Goal: Check status: Verify the current state of an ongoing process or item

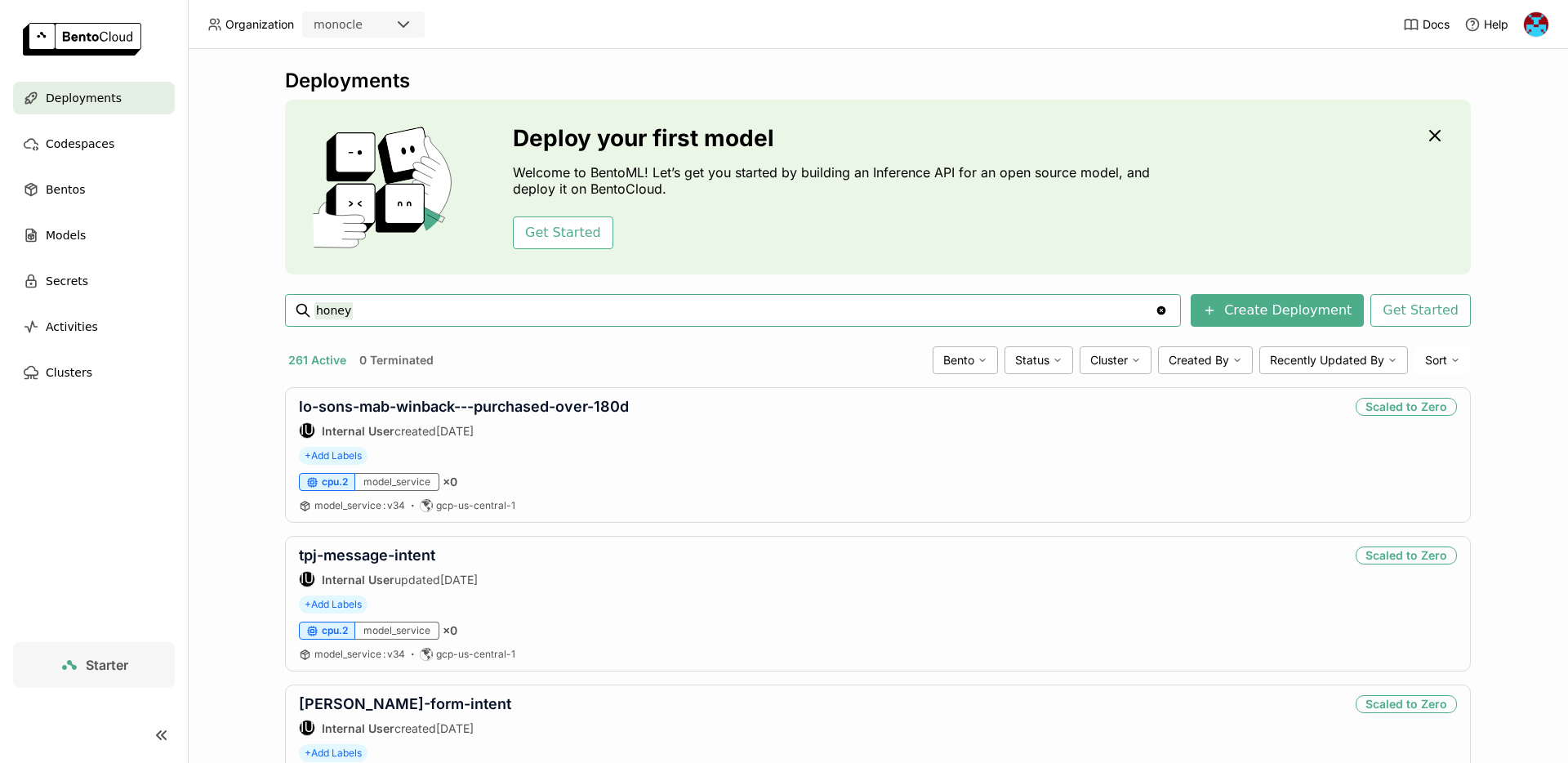
type input "honey"
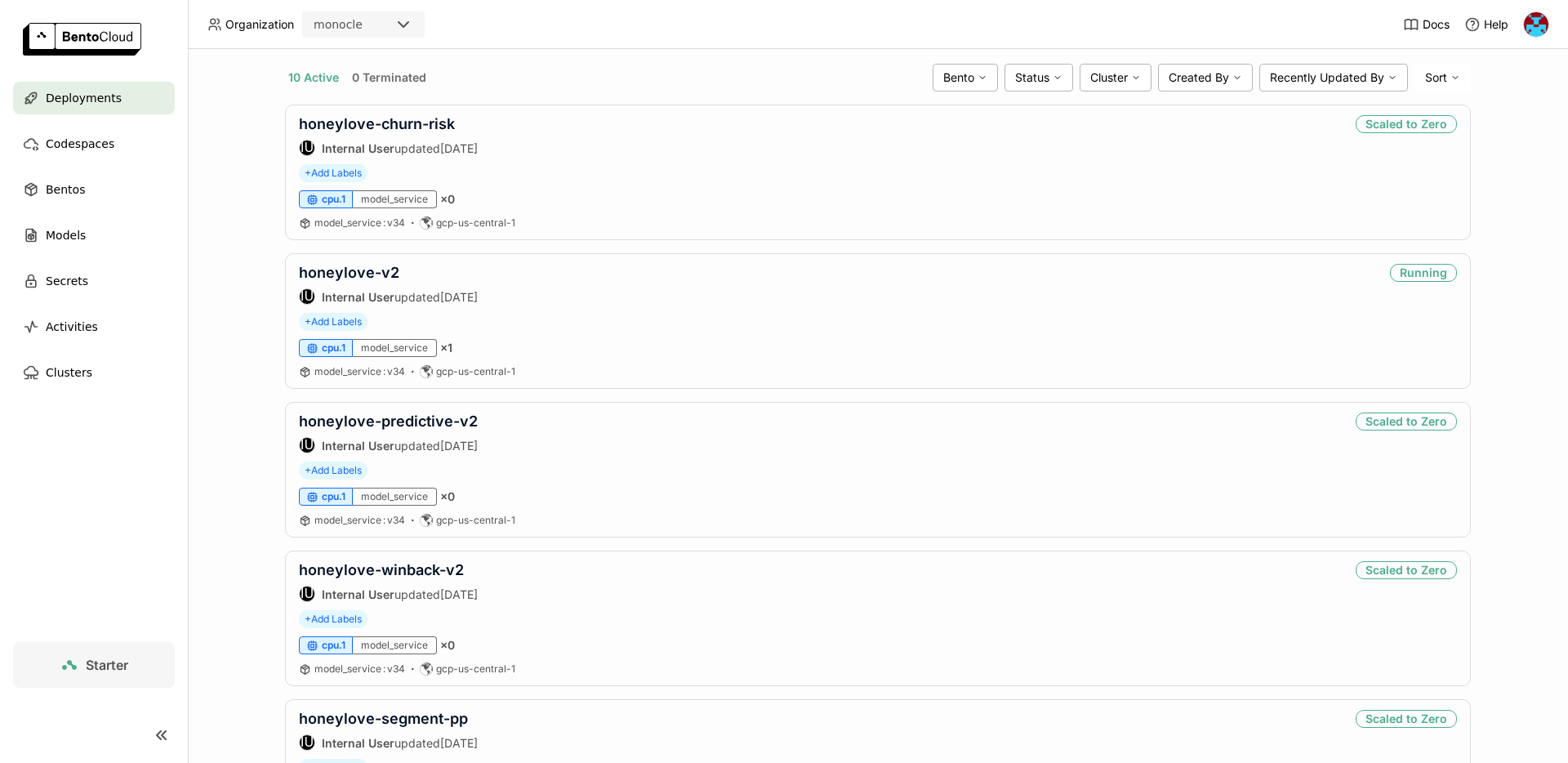
scroll to position [287, 0]
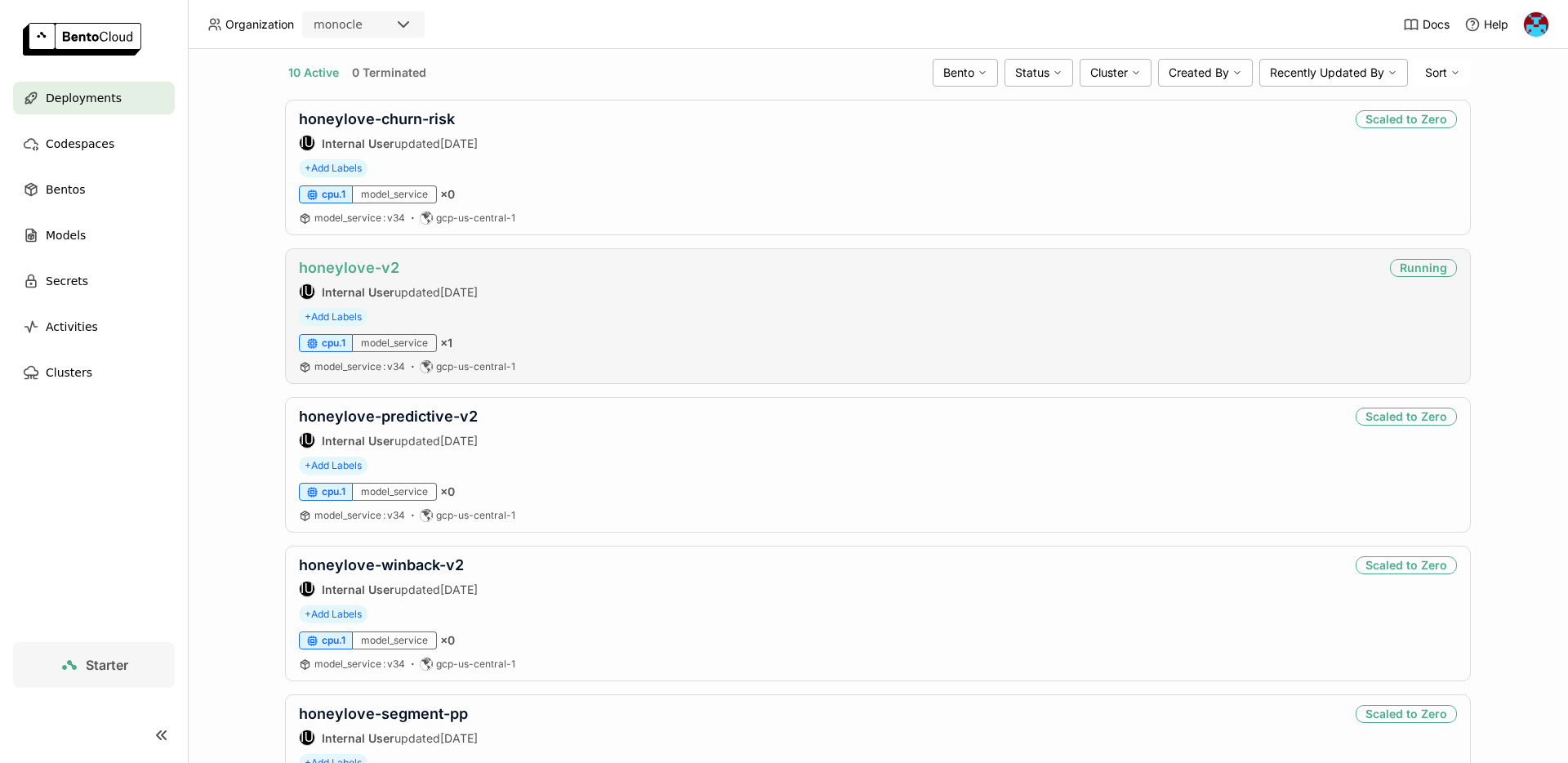
click at [354, 270] on link "honeylove-v2" at bounding box center [349, 268] width 101 height 17
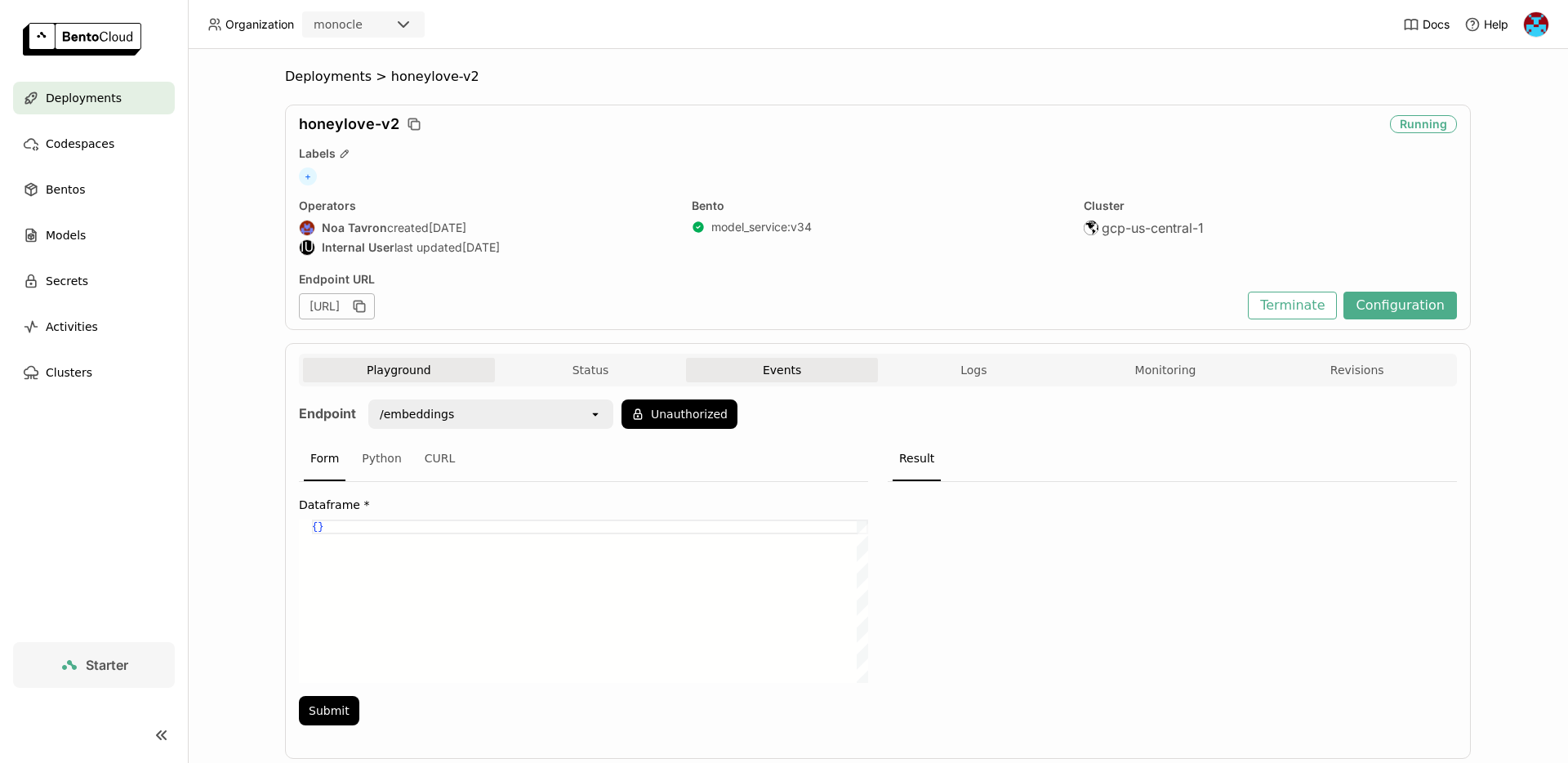
click at [749, 366] on button "Events" at bounding box center [782, 370] width 192 height 24
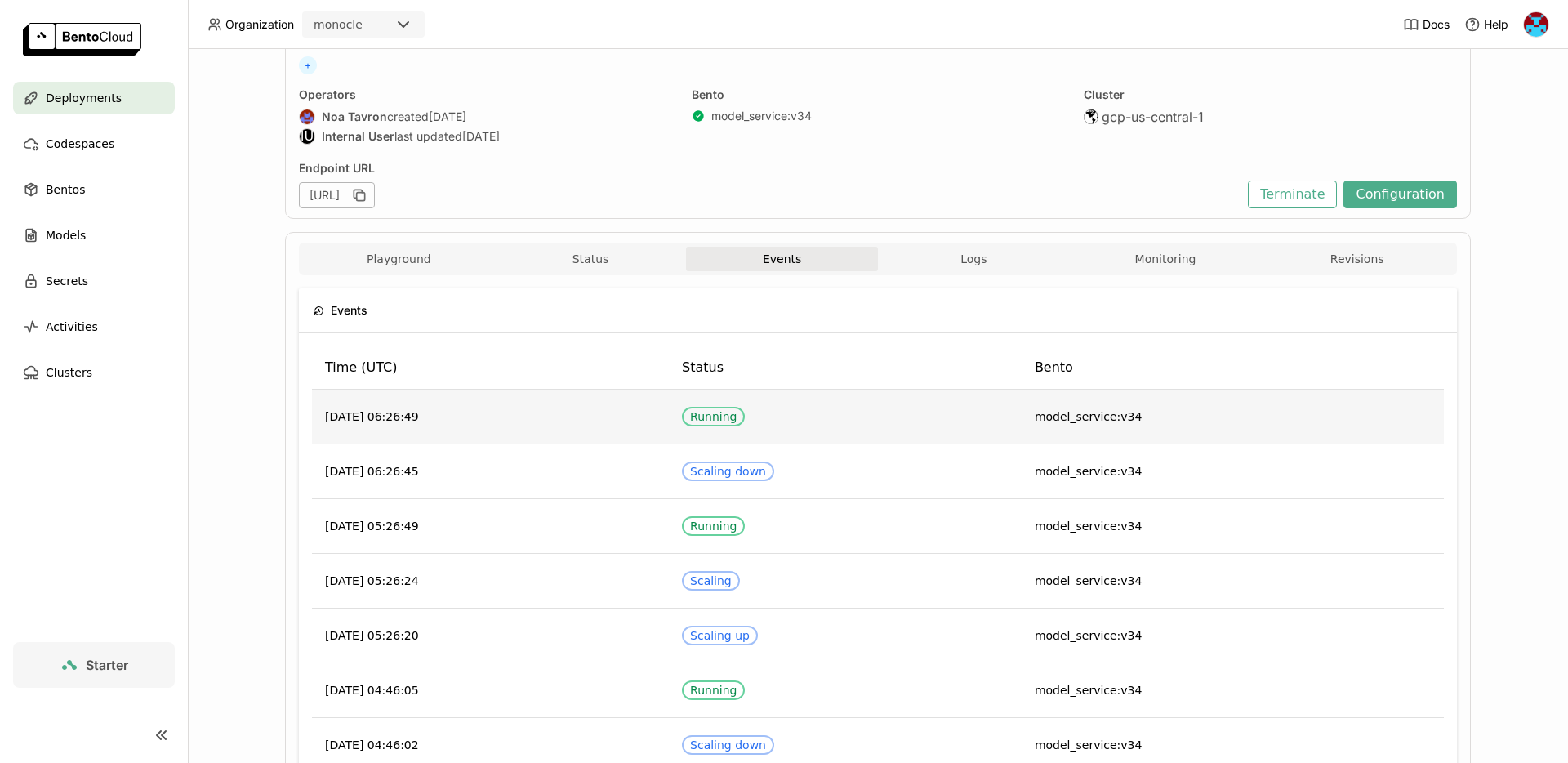
scroll to position [102, 0]
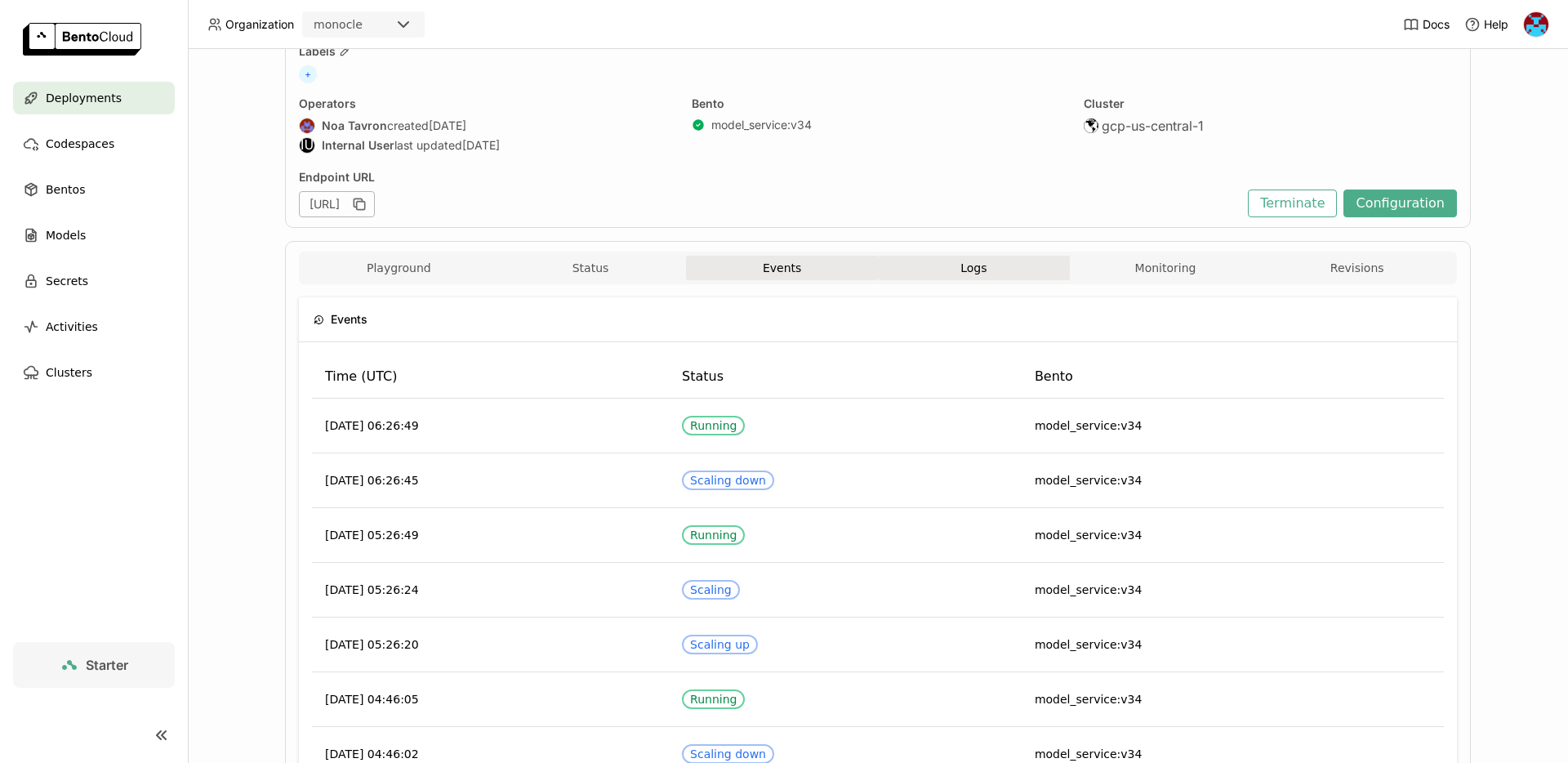
click at [958, 259] on button "Logs" at bounding box center [974, 268] width 192 height 24
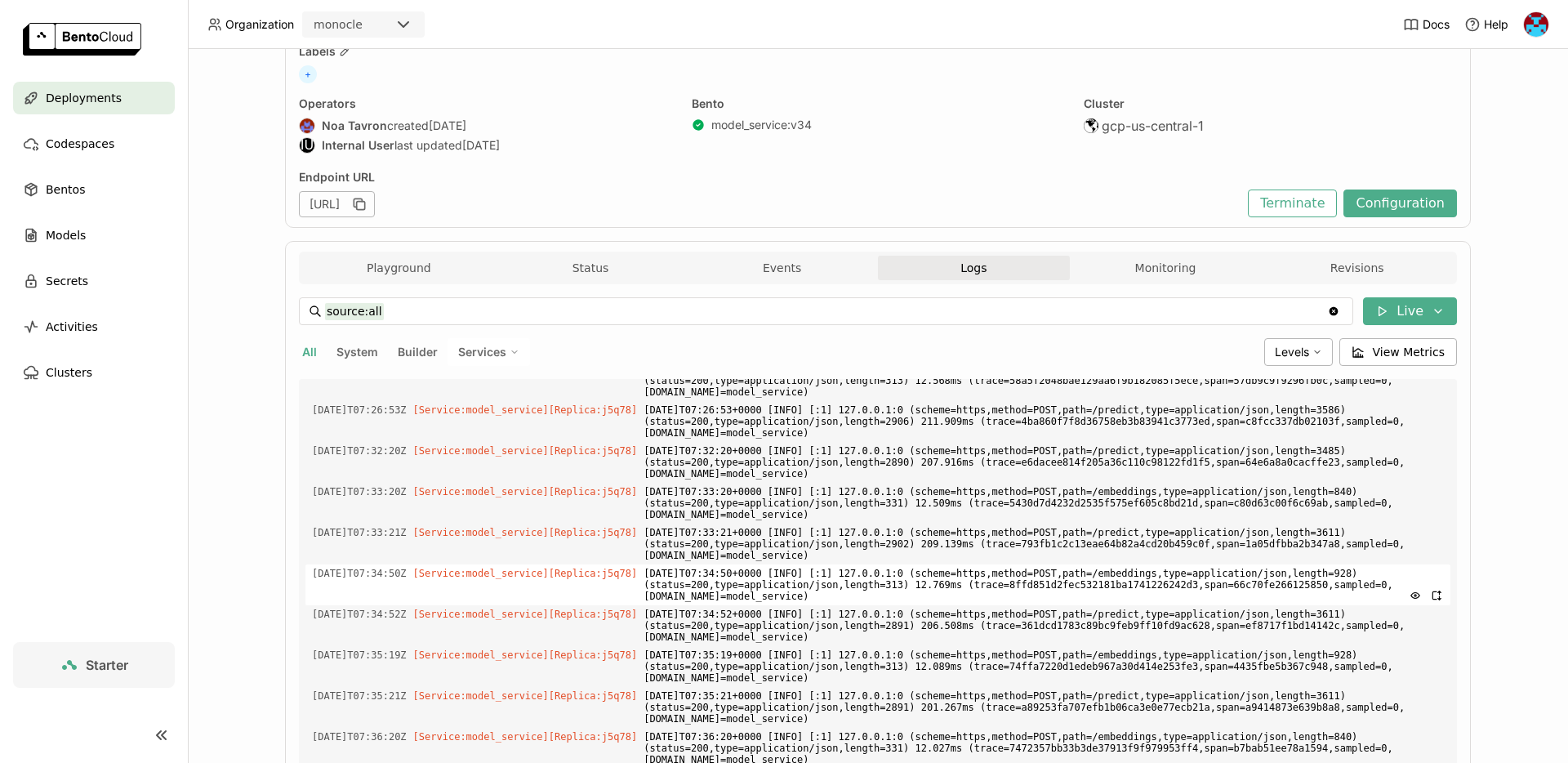
scroll to position [3637, 0]
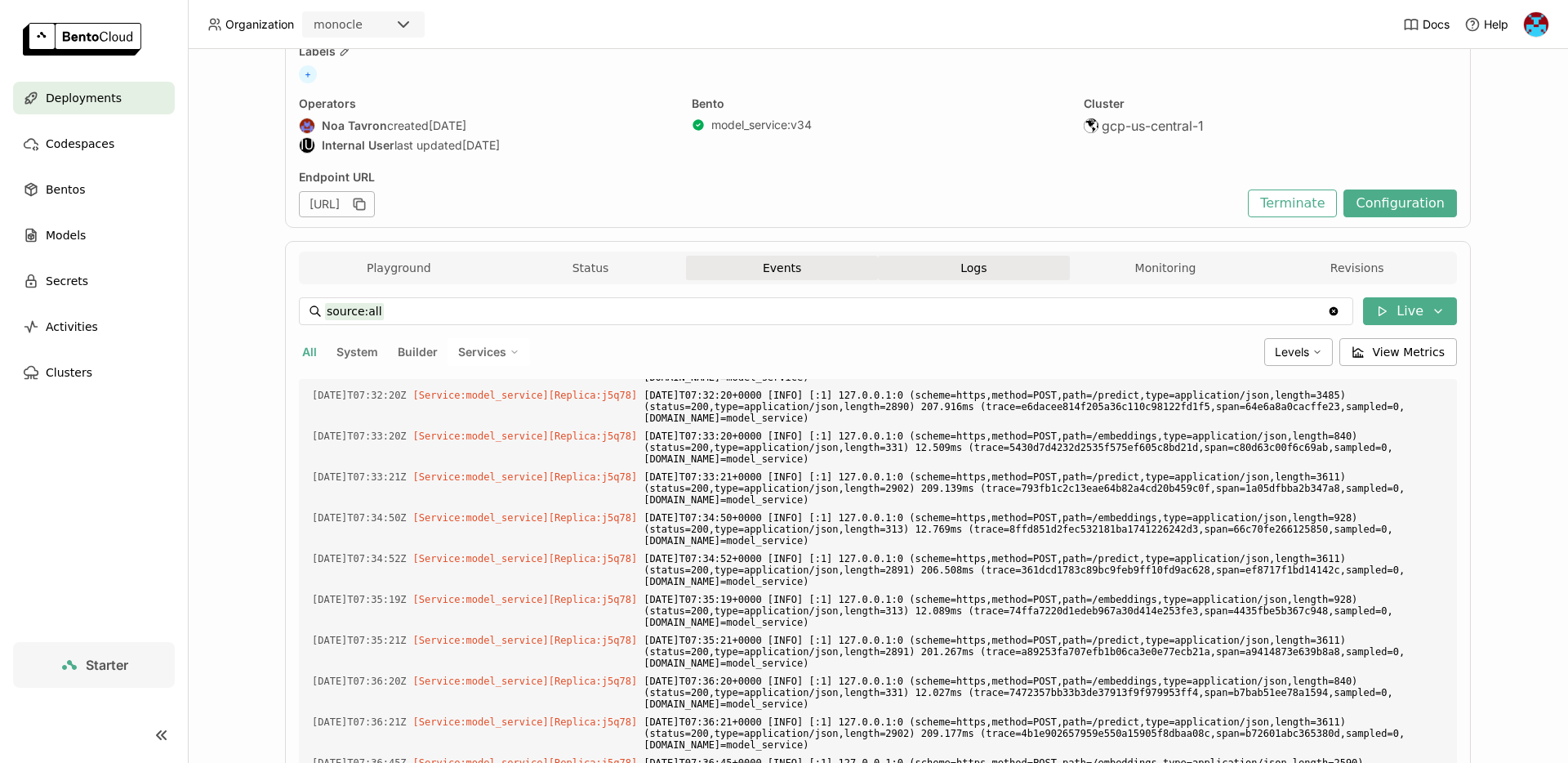
click at [804, 271] on button "Events" at bounding box center [782, 268] width 192 height 24
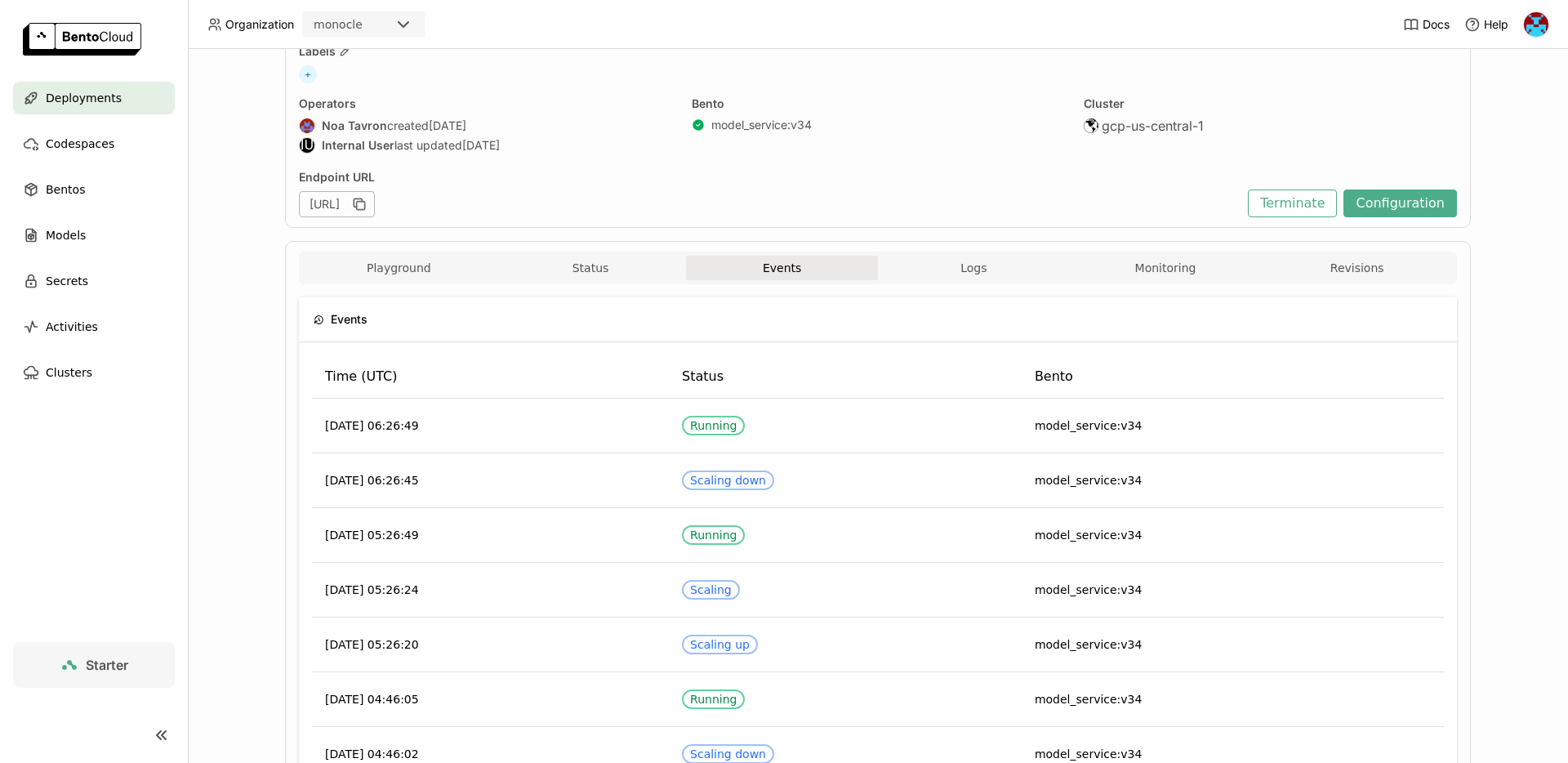
click at [1188, 284] on div "Playground Status Events Logs Monitoring Revisions" at bounding box center [877, 269] width 1150 height 28
click at [1160, 263] on button "Monitoring" at bounding box center [1165, 268] width 192 height 24
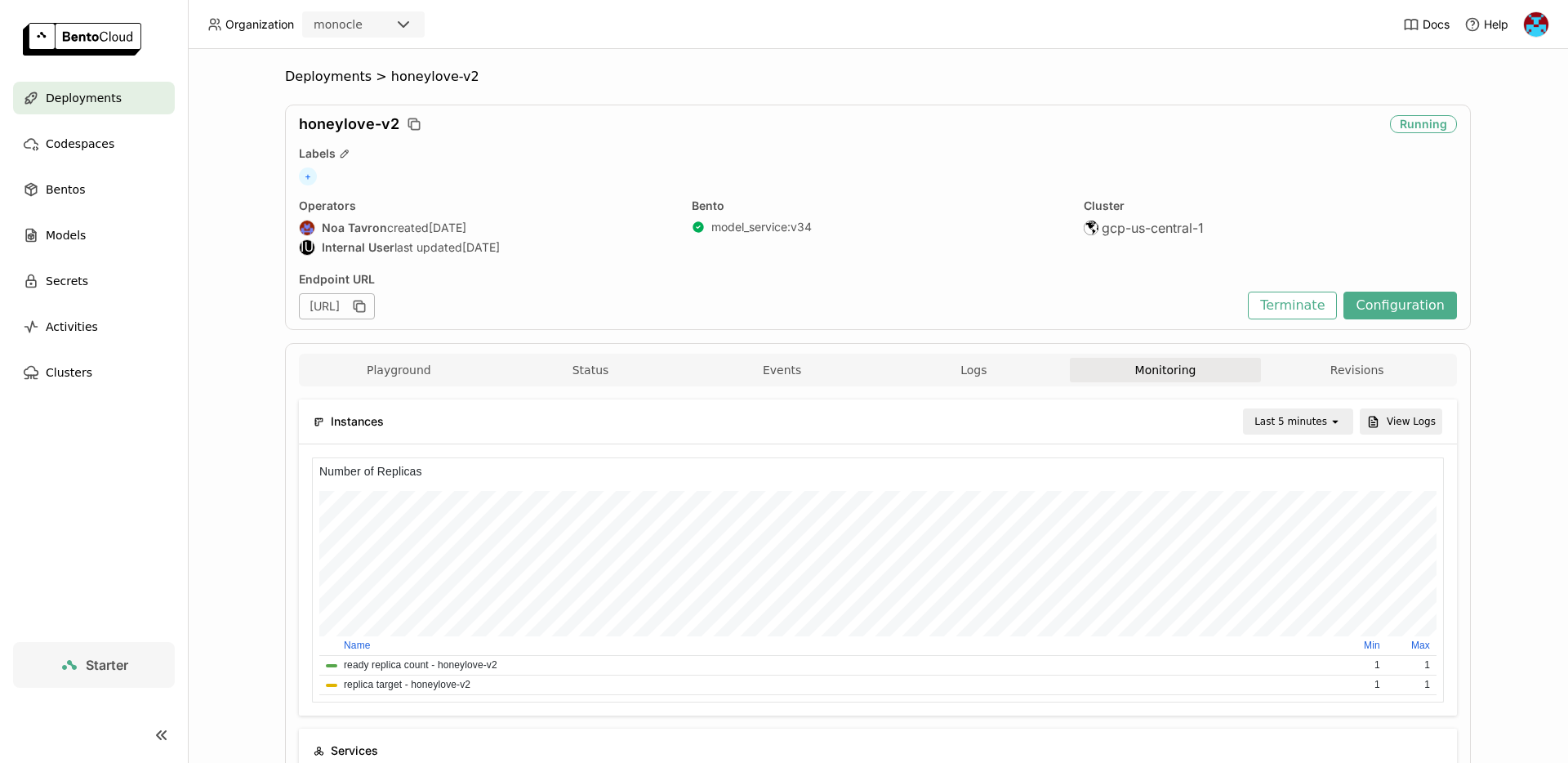
click at [1329, 414] on div "Last 5 minutes" at bounding box center [1287, 421] width 84 height 23
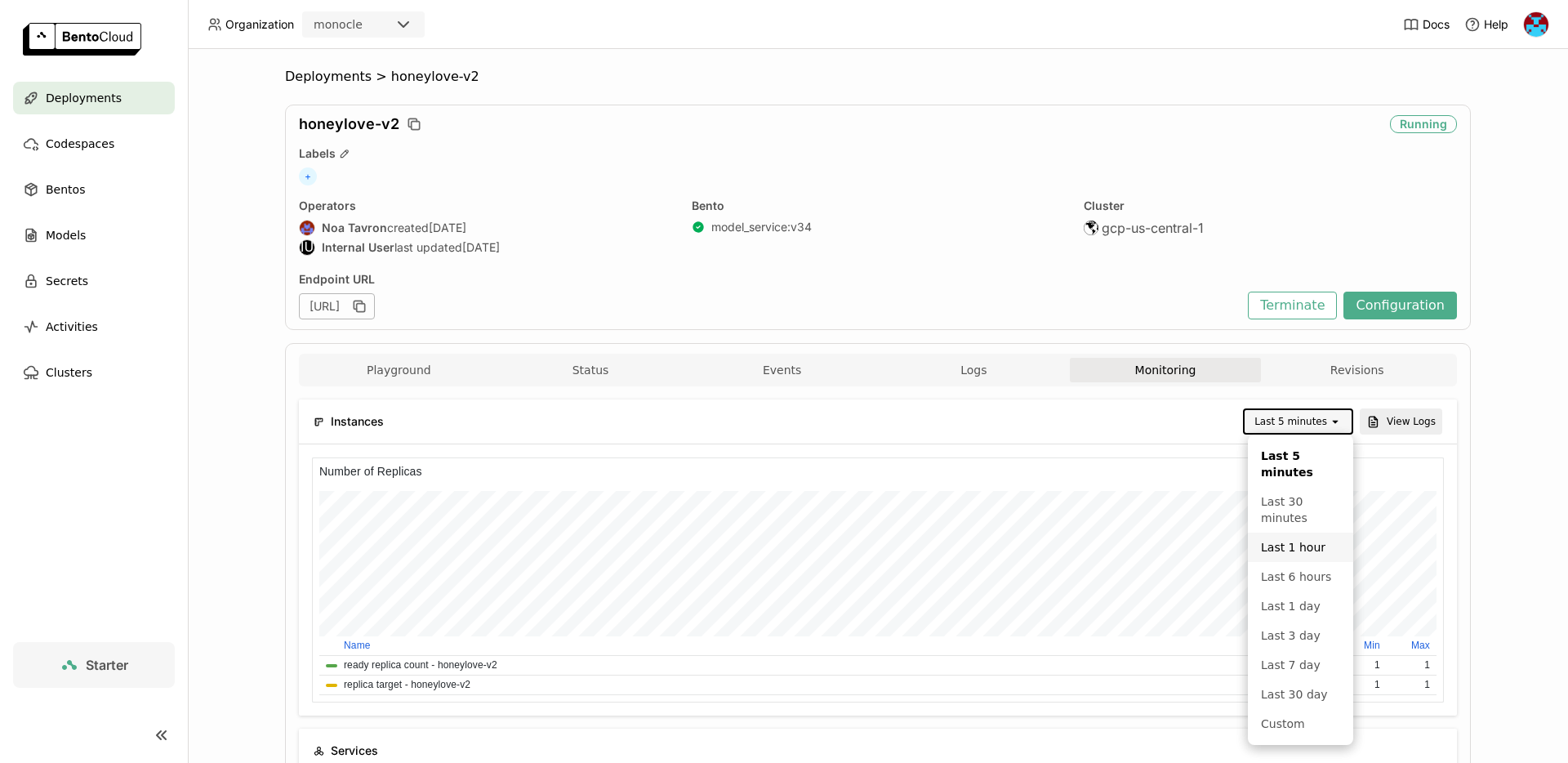
click at [1287, 546] on div "Last 1 hour" at bounding box center [1301, 547] width 79 height 16
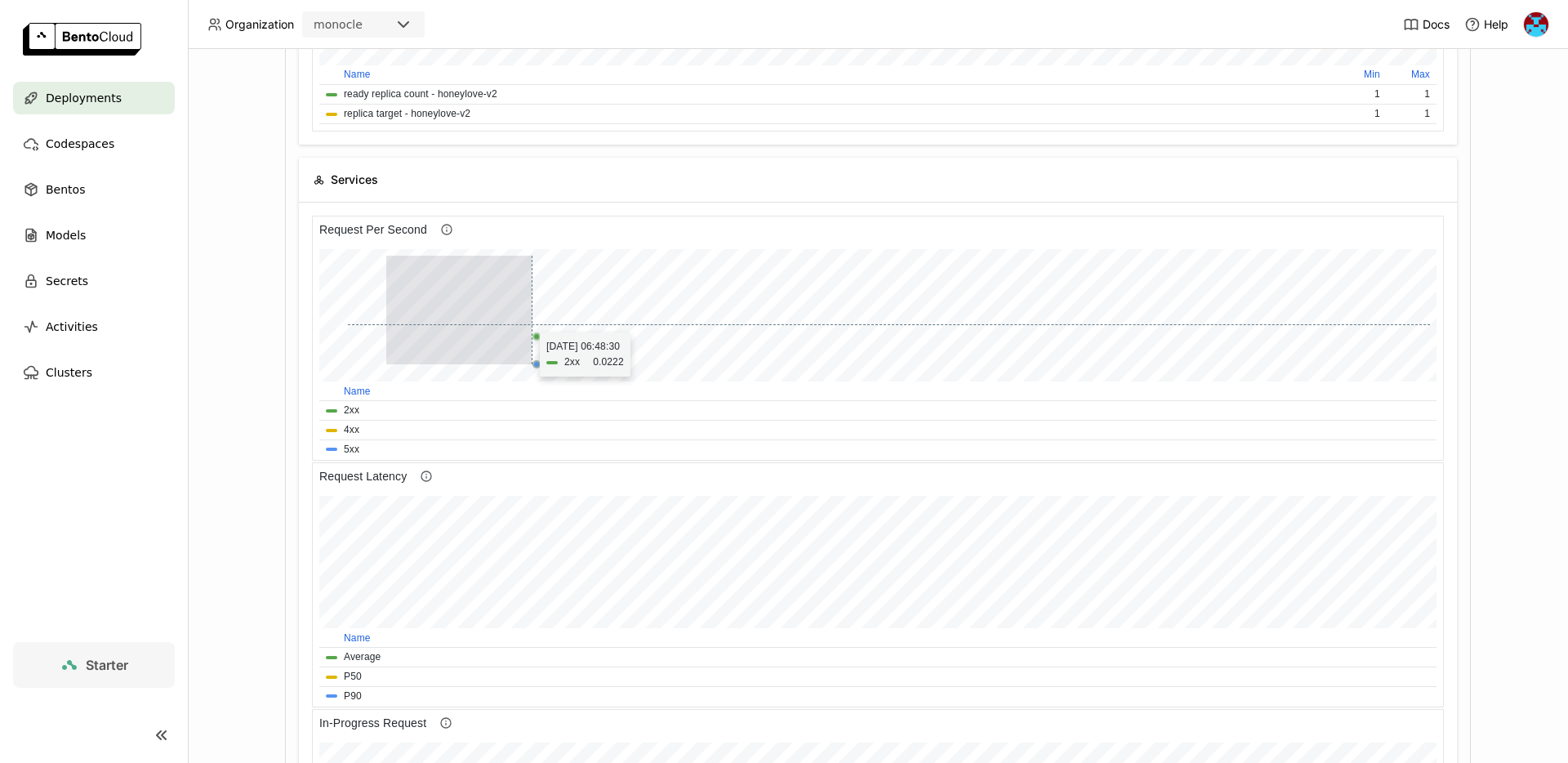
drag, startPoint x: 386, startPoint y: 325, endPoint x: 532, endPoint y: 324, distance: 146.0
click at [532, 324] on div at bounding box center [889, 310] width 1082 height 108
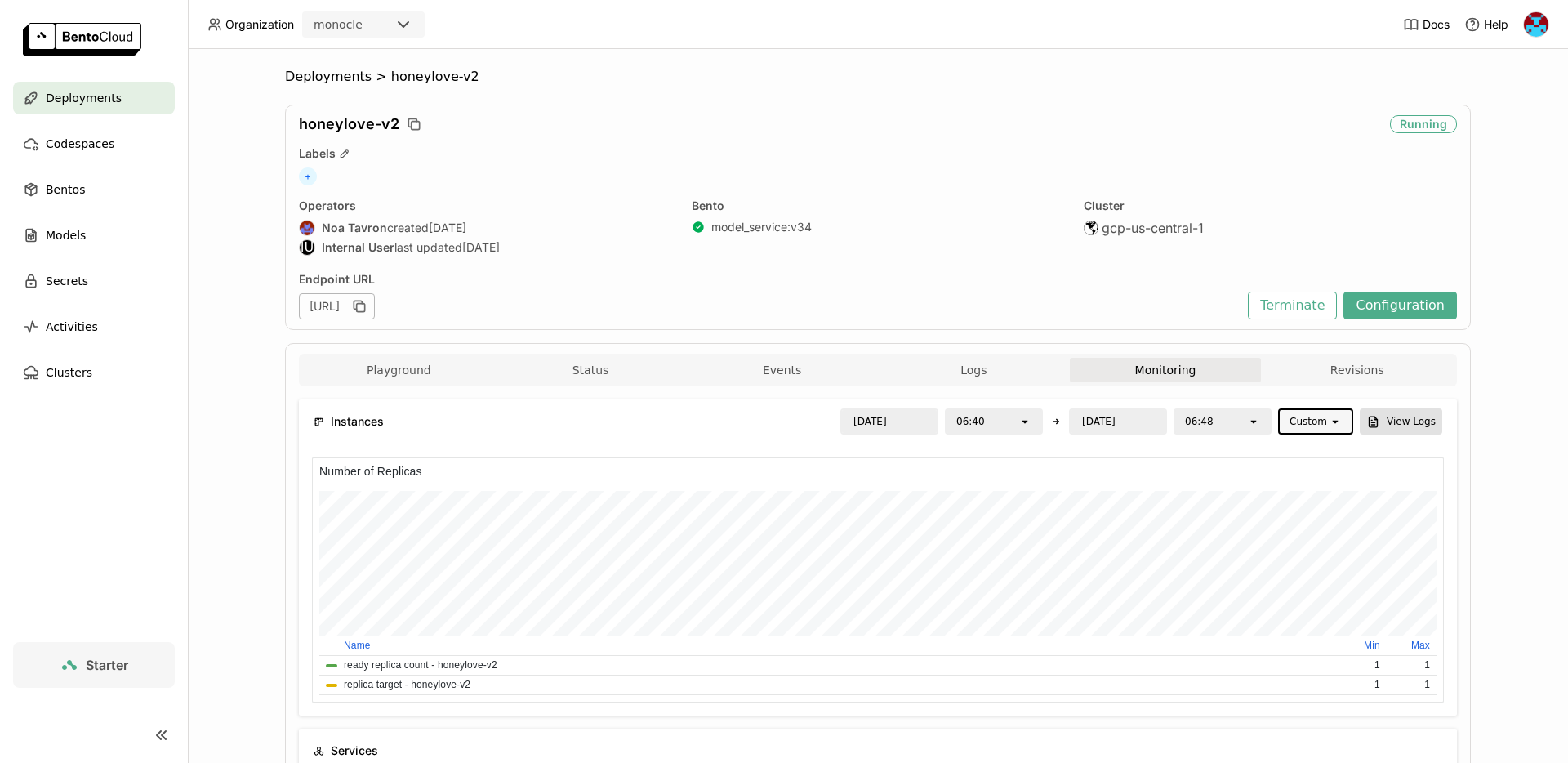
click at [1411, 418] on button "View Logs" at bounding box center [1401, 421] width 83 height 26
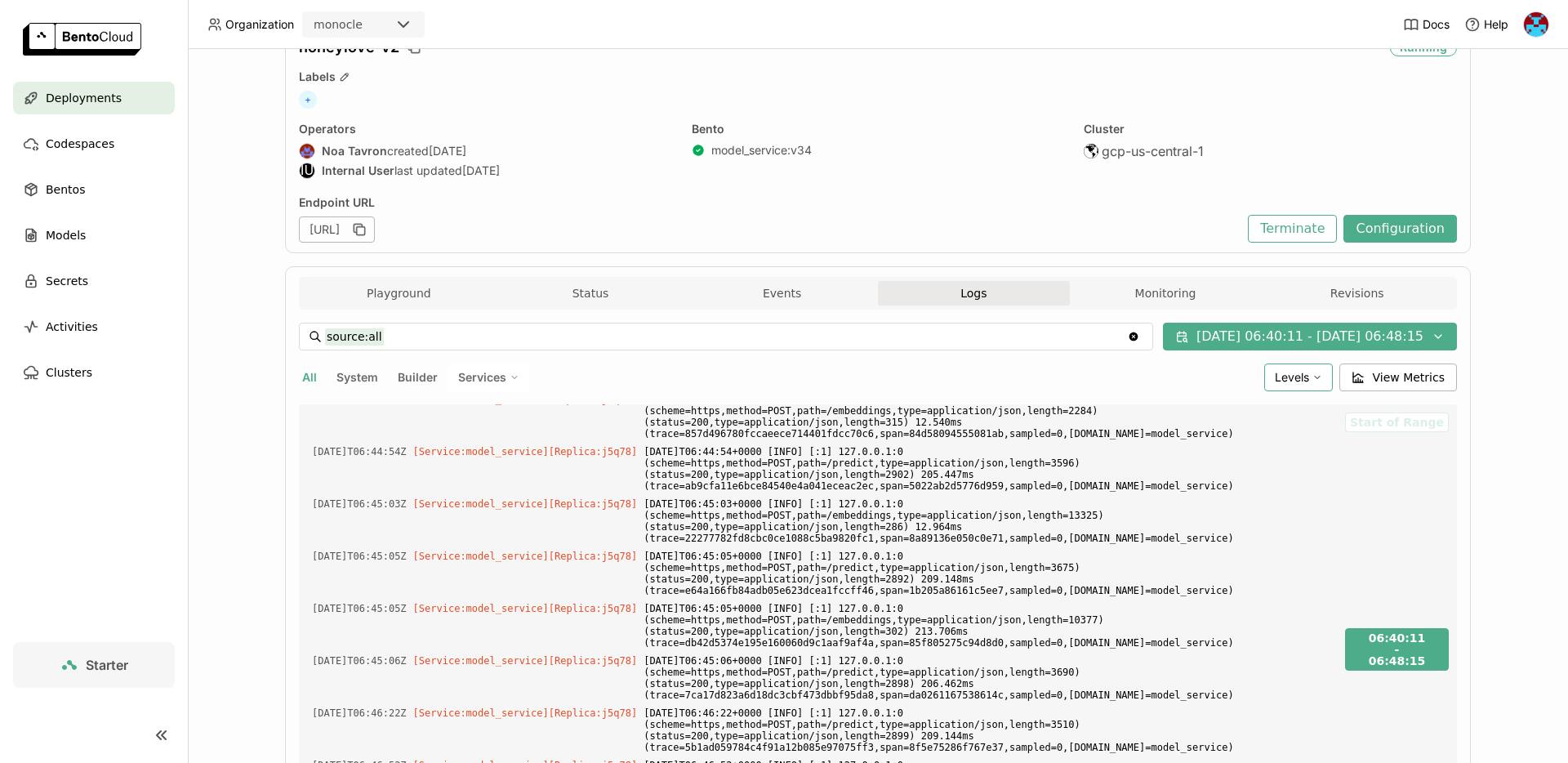
click at [1290, 377] on span "Levels" at bounding box center [1292, 377] width 34 height 15
click at [1193, 515] on li "Error" at bounding box center [1235, 535] width 196 height 40
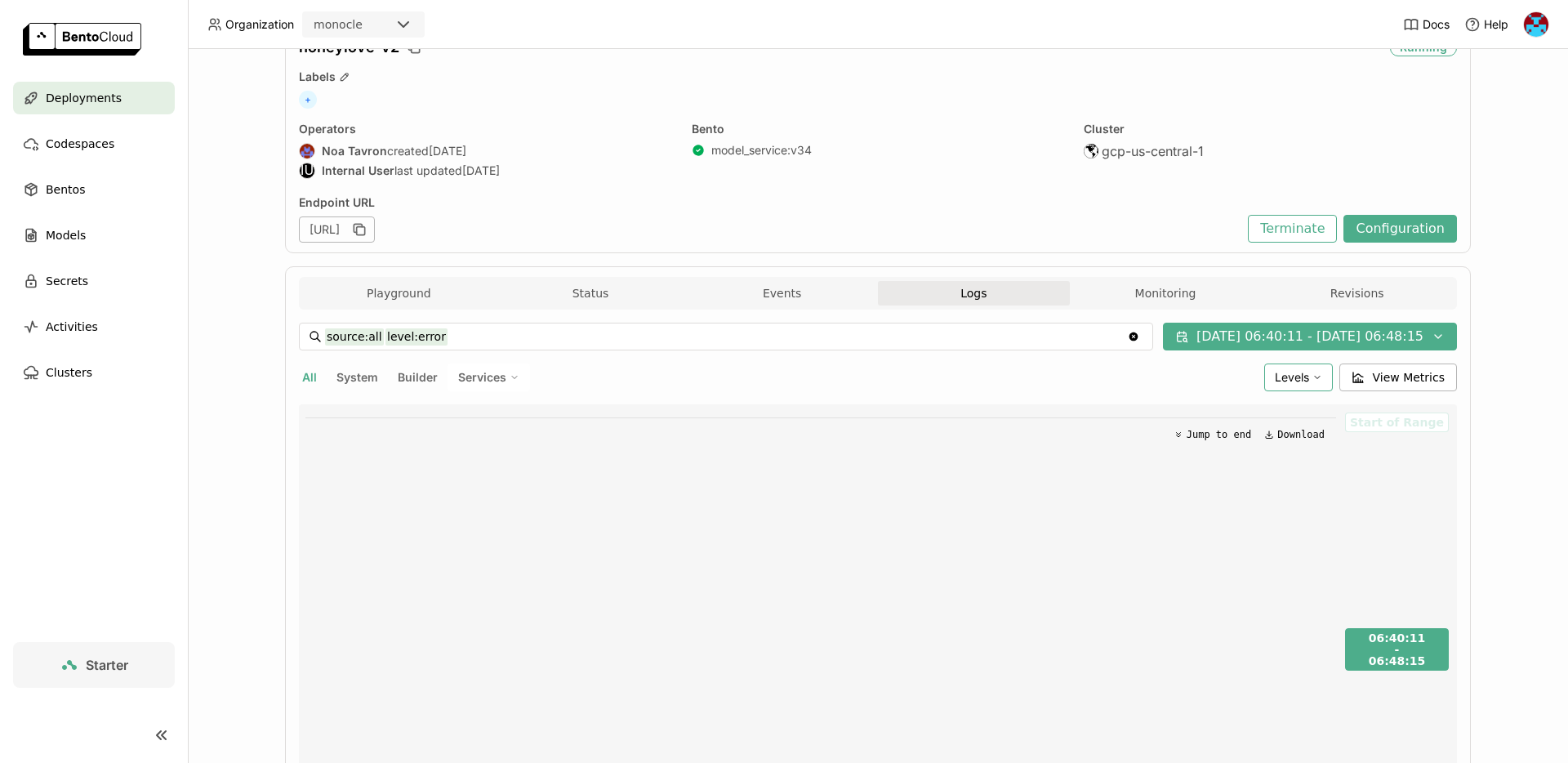
click at [1307, 385] on div "Levels" at bounding box center [1299, 378] width 69 height 28
click at [1222, 507] on li "Warning" at bounding box center [1235, 496] width 196 height 40
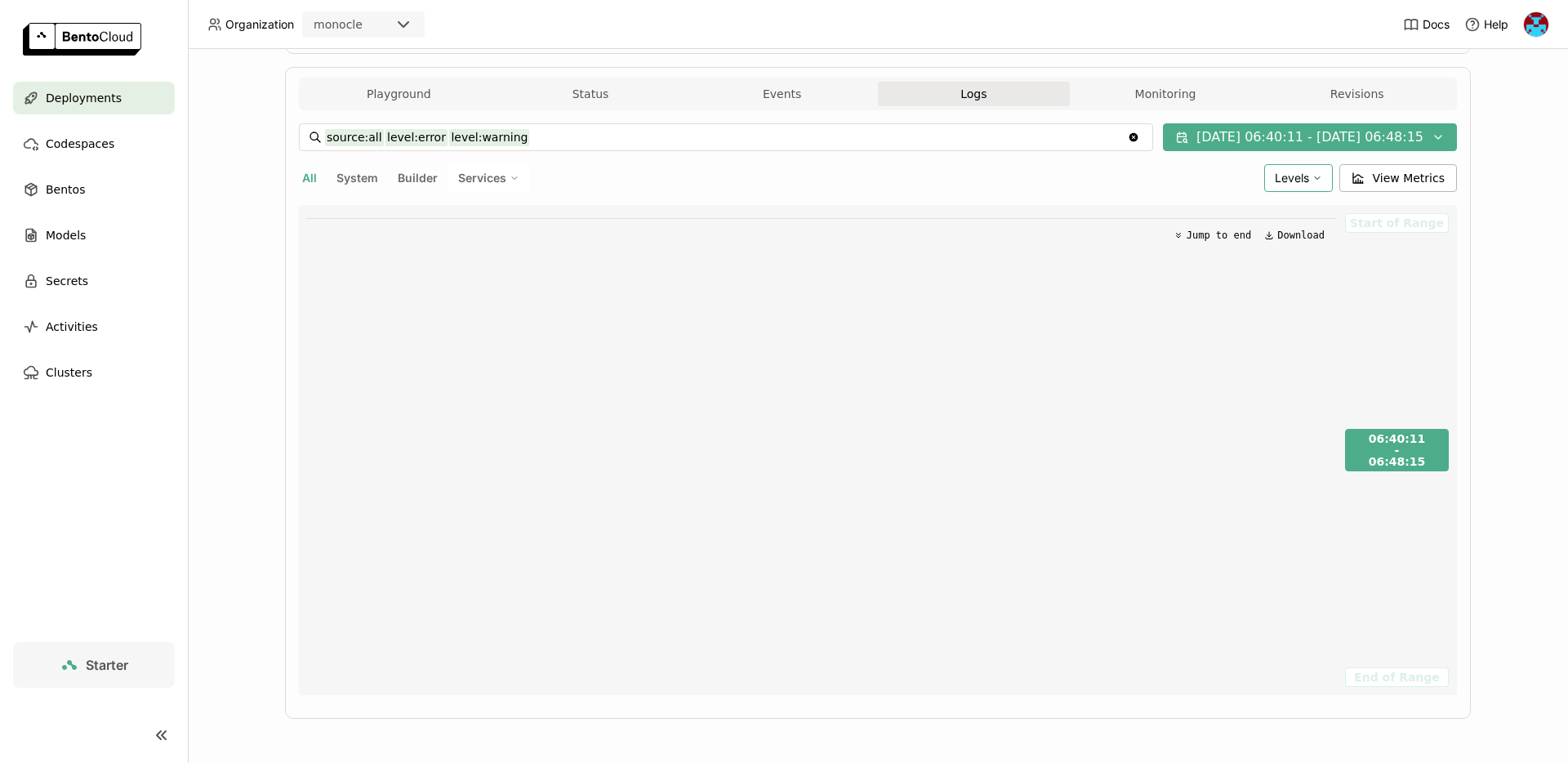
click at [1306, 173] on span "Levels" at bounding box center [1292, 177] width 34 height 15
click at [1233, 268] on li "Info" at bounding box center [1235, 257] width 196 height 40
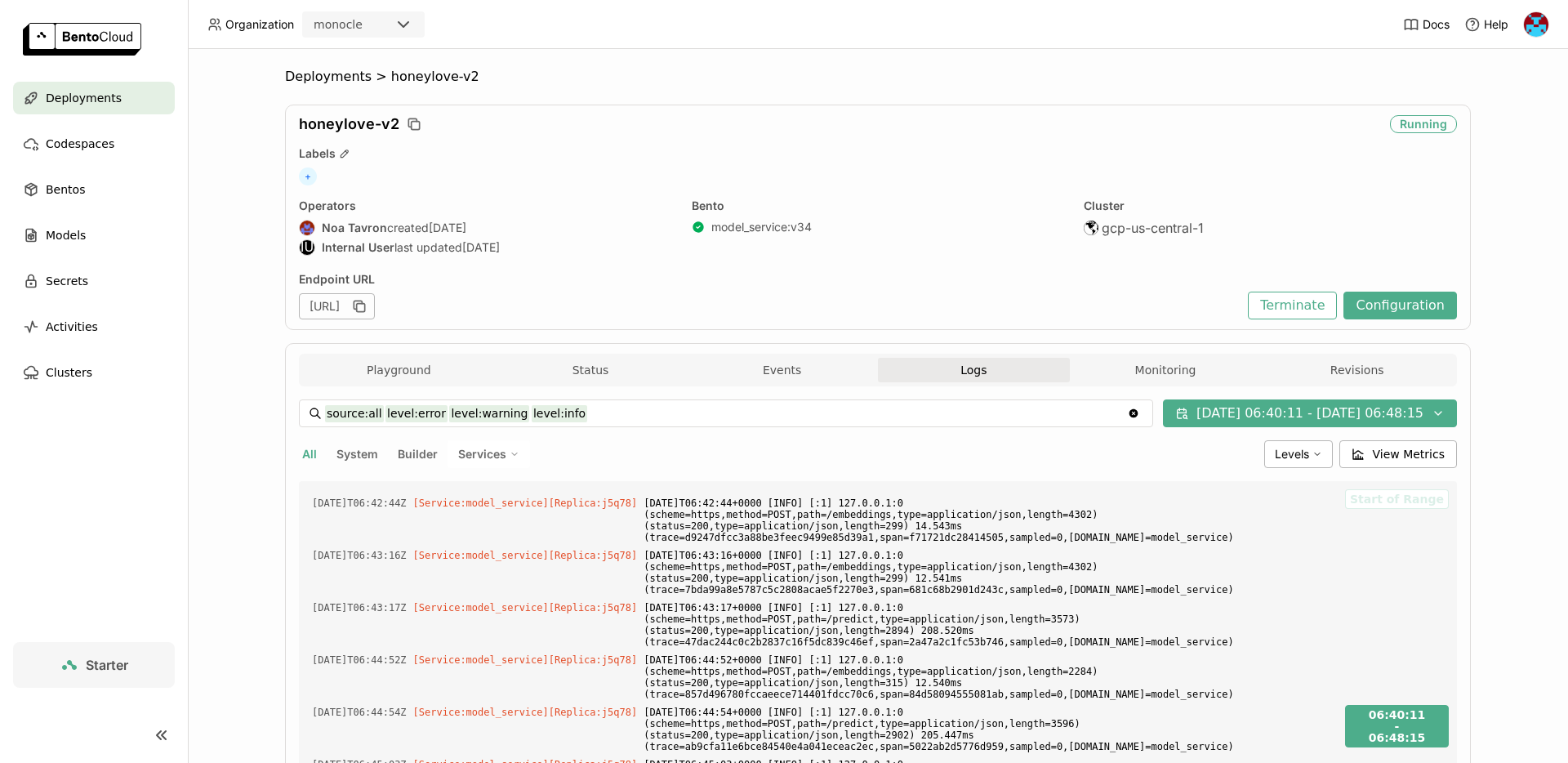
click at [596, 417] on input "source:all level:error level:warning level:info" at bounding box center [726, 413] width 802 height 26
type input "source:all level:error level:warning level:info 400"
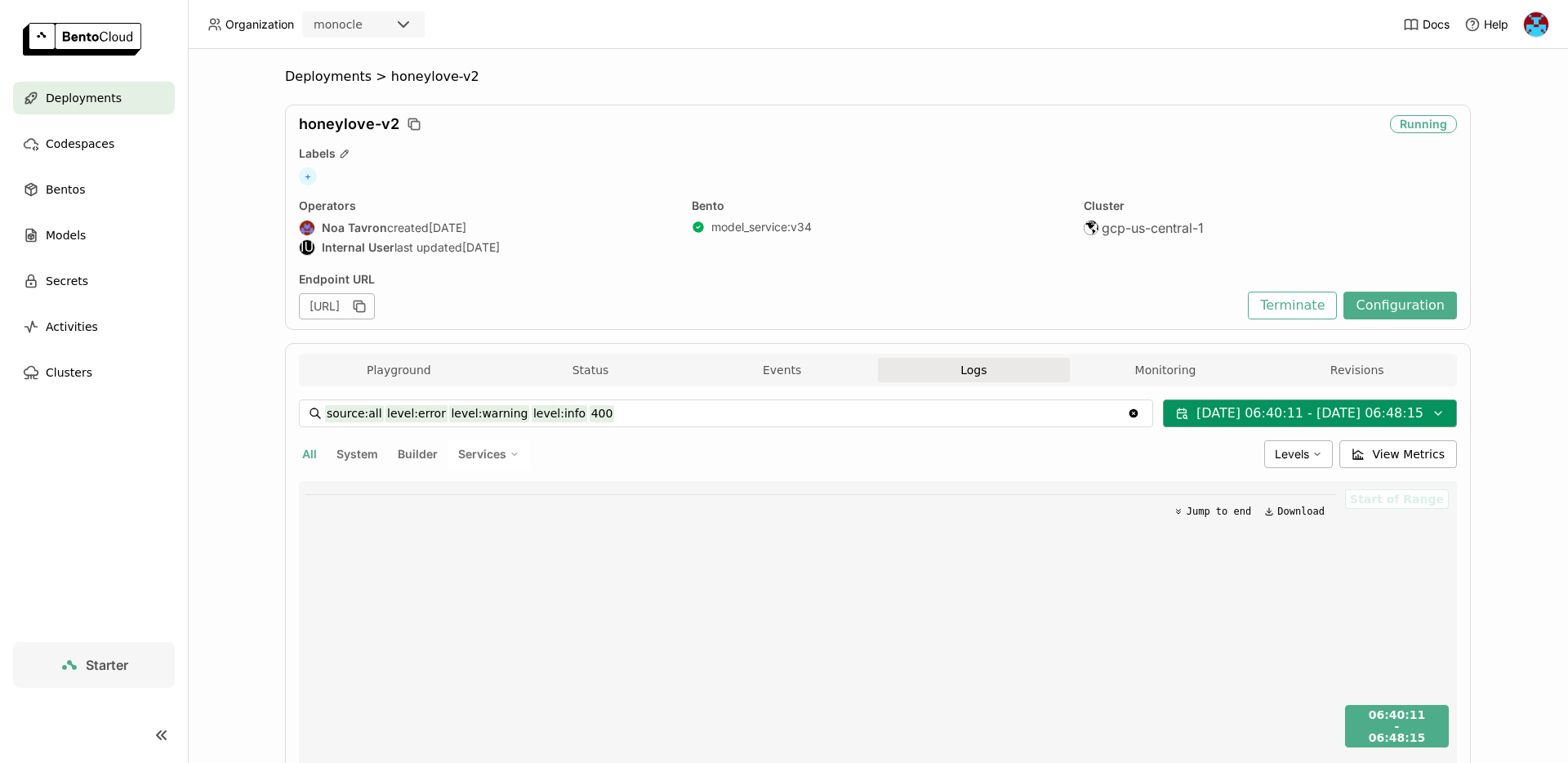
click at [1294, 412] on button "08/14/2025 06:40:11 - 08/14/2025 06:48:15" at bounding box center [1310, 413] width 294 height 28
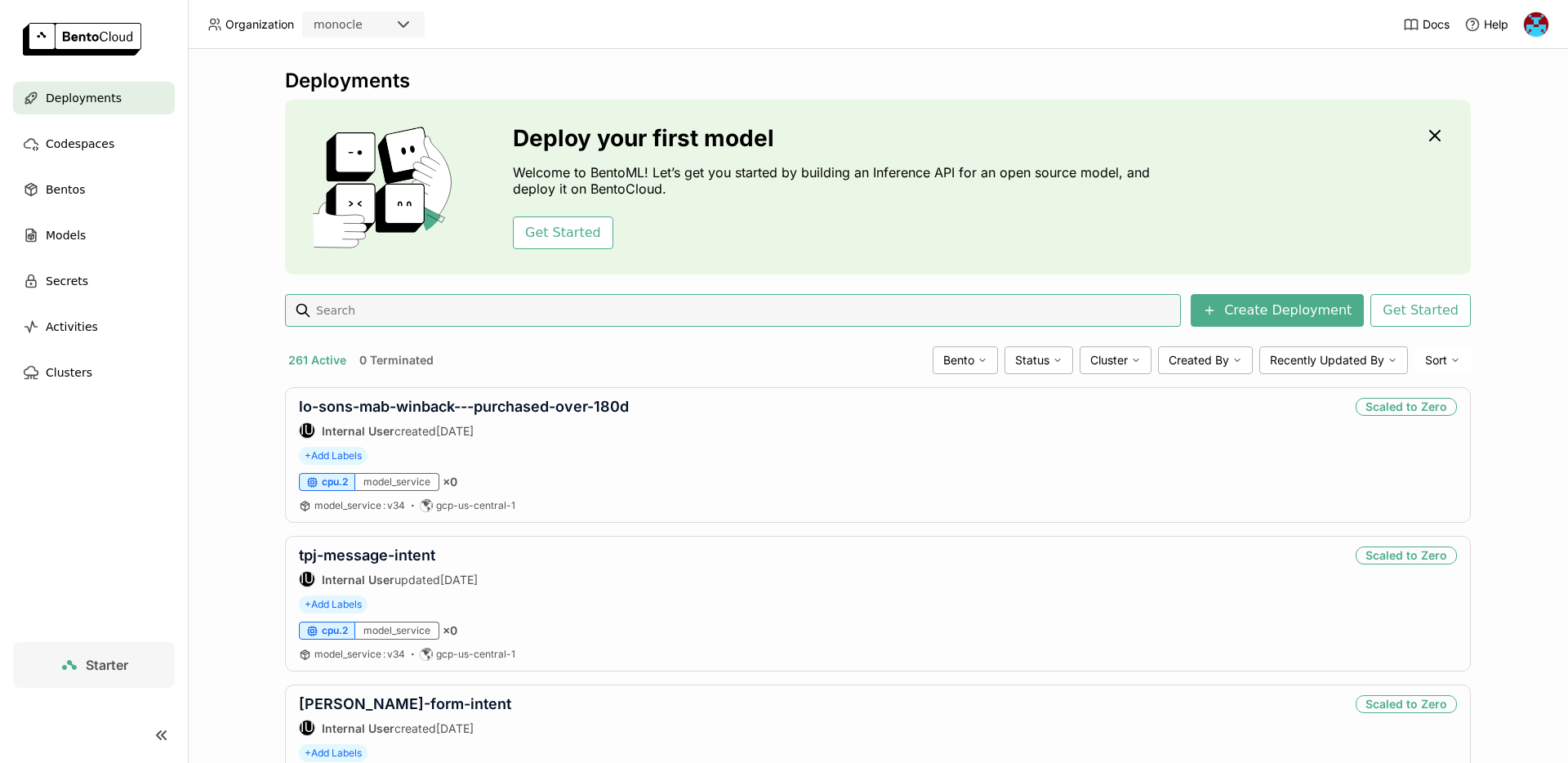
click at [415, 305] on input at bounding box center [745, 311] width 860 height 26
type input "honeylove"
click at [371, 560] on link "honeylove-v2" at bounding box center [349, 555] width 101 height 17
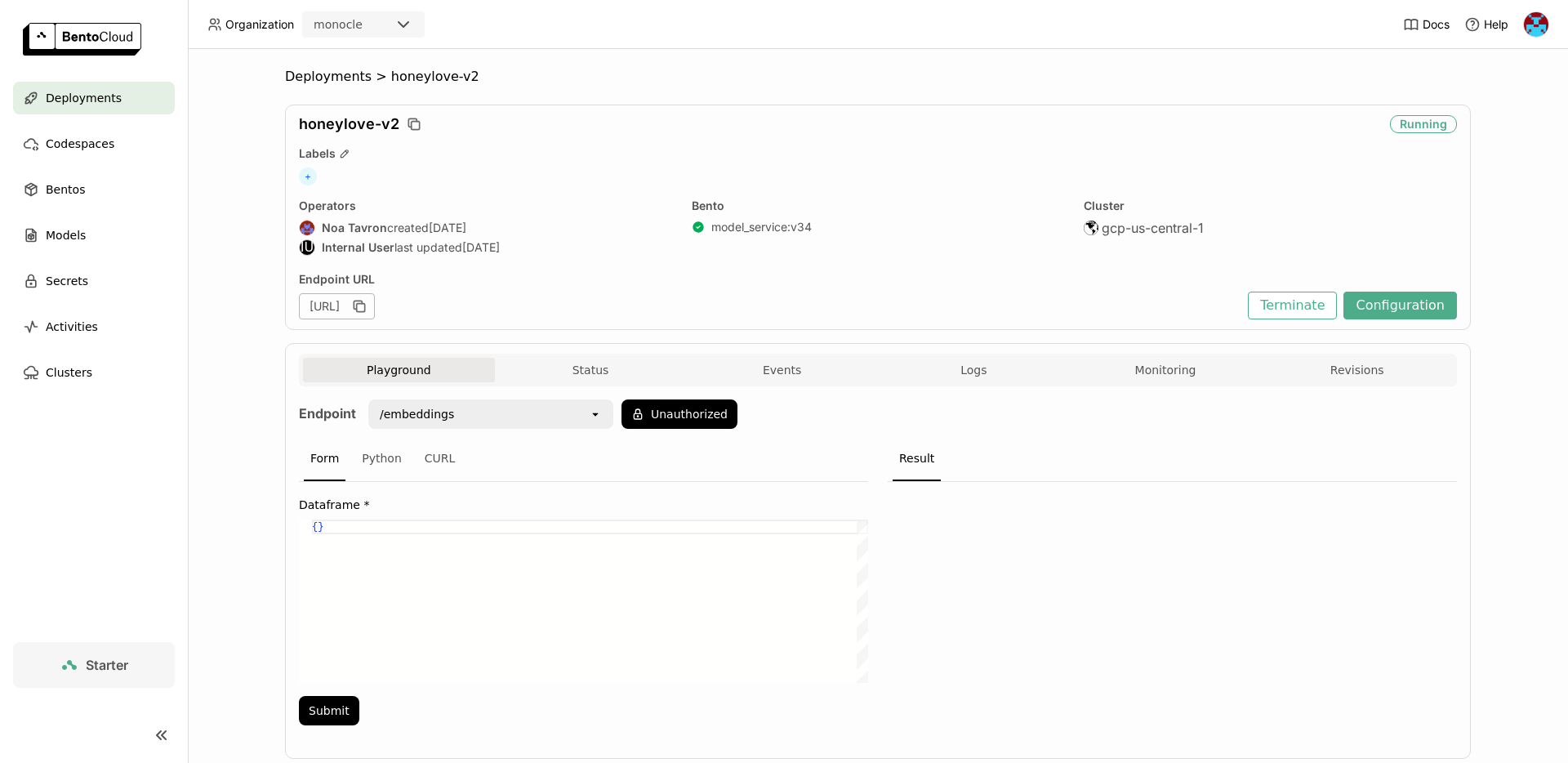
click at [593, 354] on div "Playground Status Events Logs Monitoring Revisions" at bounding box center [878, 370] width 1158 height 33
click at [589, 375] on button "Status" at bounding box center [590, 370] width 192 height 24
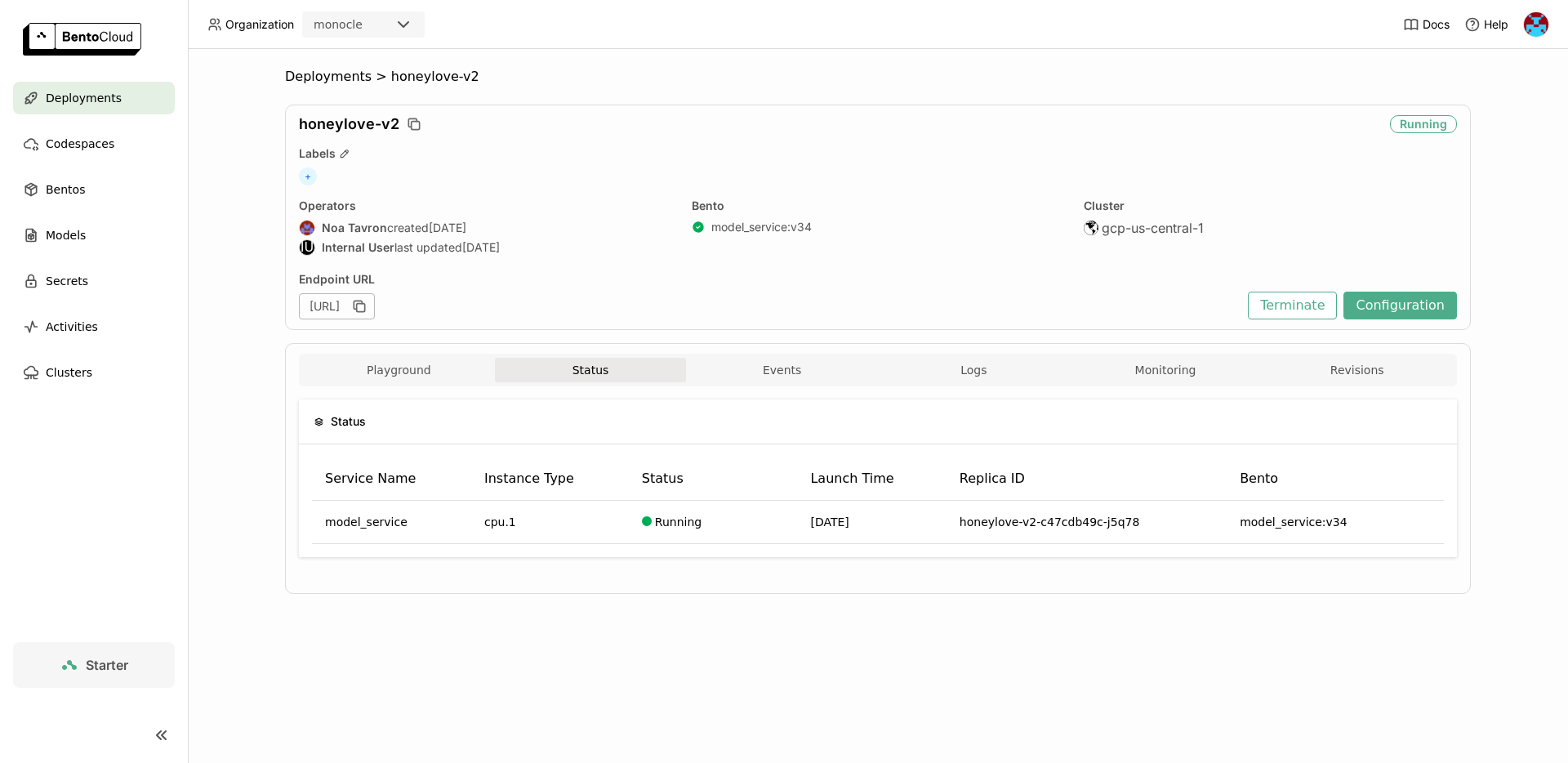
click at [564, 700] on div "Deployments > honeylove-v2 honeylove-v2 Running Labels + Operators Noa Tavron c…" at bounding box center [877, 406] width 1380 height 714
click at [778, 370] on button "Events" at bounding box center [782, 370] width 192 height 24
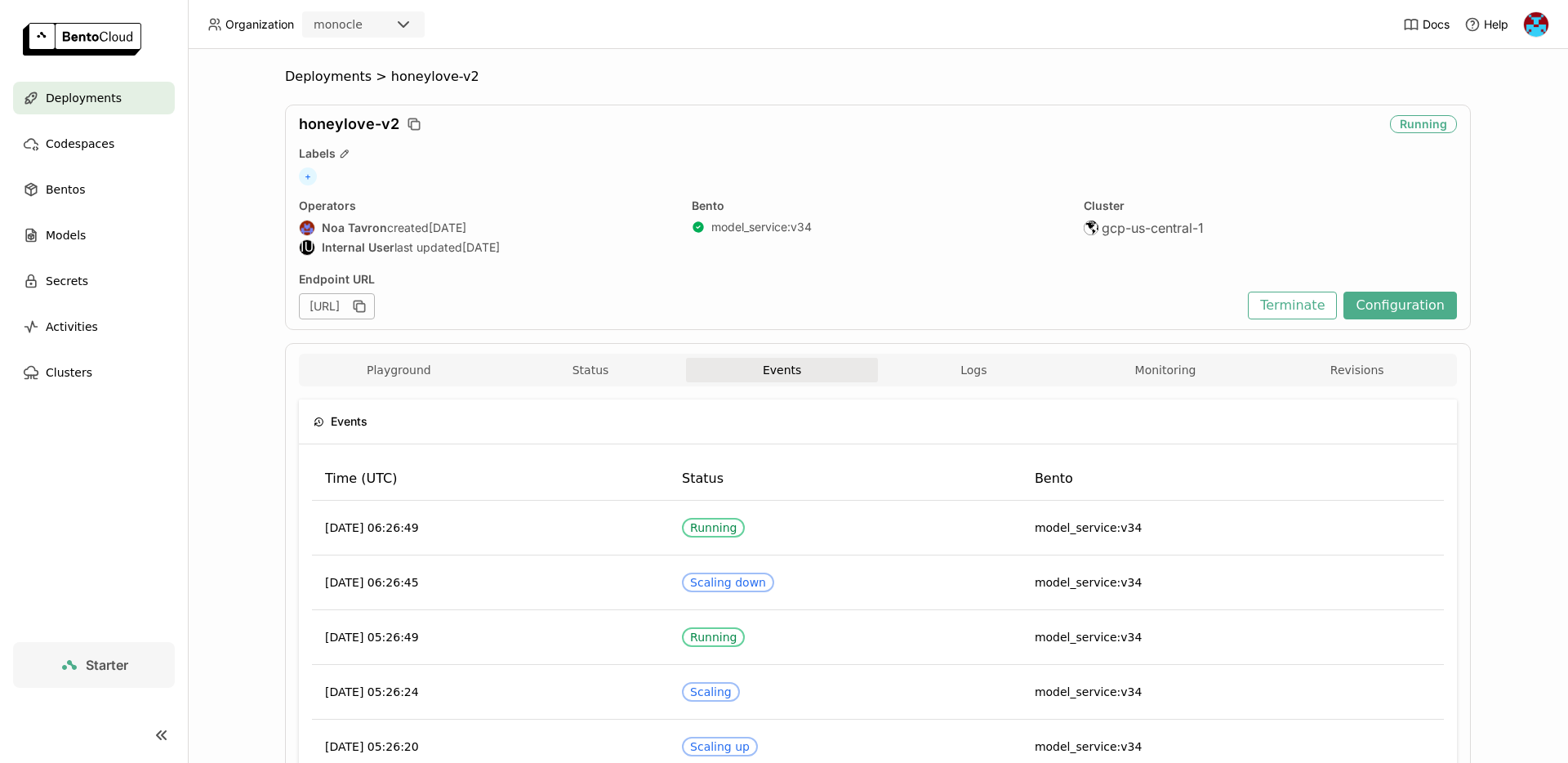
click at [75, 43] on img at bounding box center [83, 40] width 119 height 33
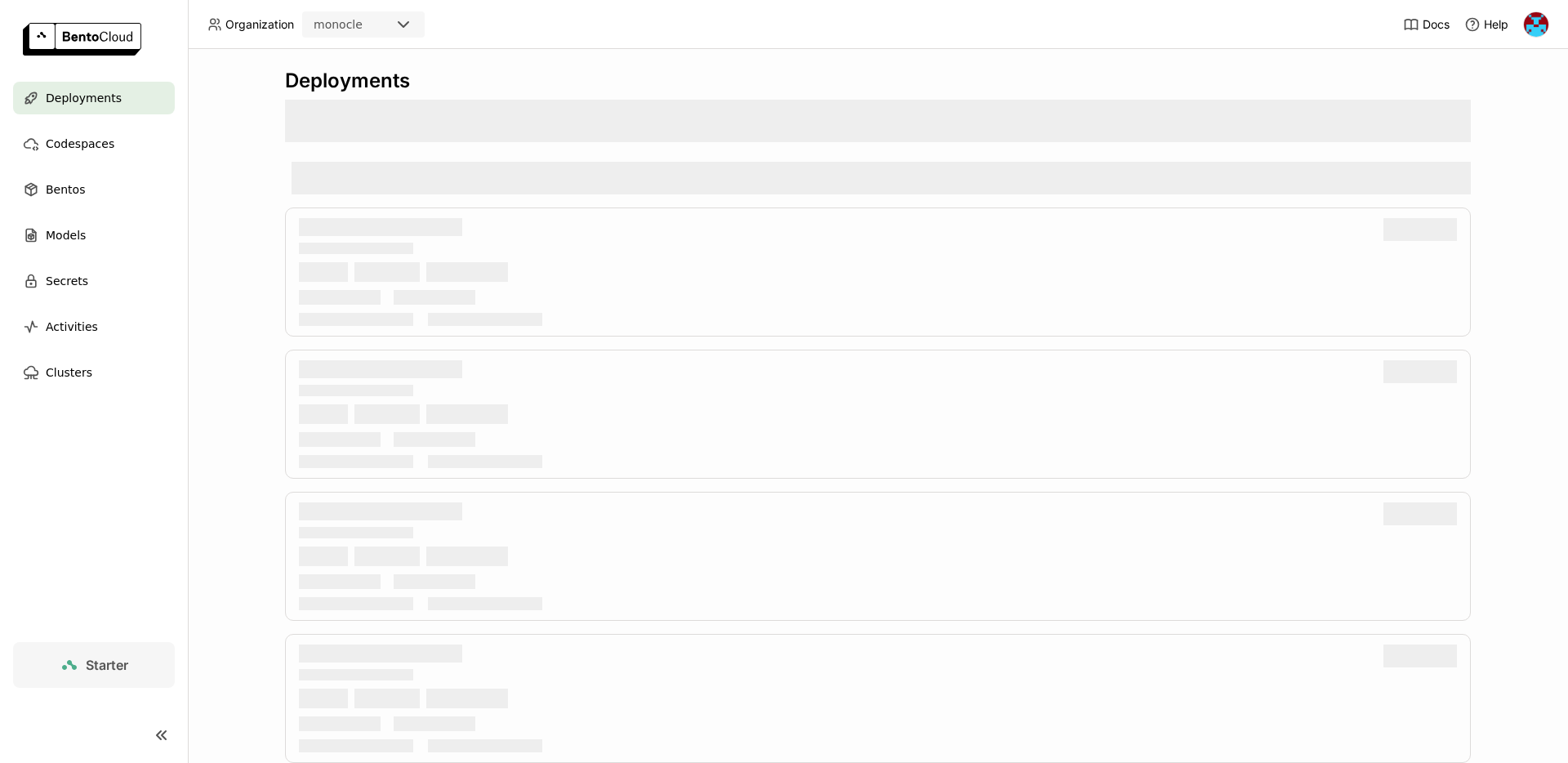
click at [1537, 23] on img at bounding box center [1536, 24] width 24 height 24
click at [1502, 102] on span "API Tokens" at bounding box center [1510, 108] width 58 height 15
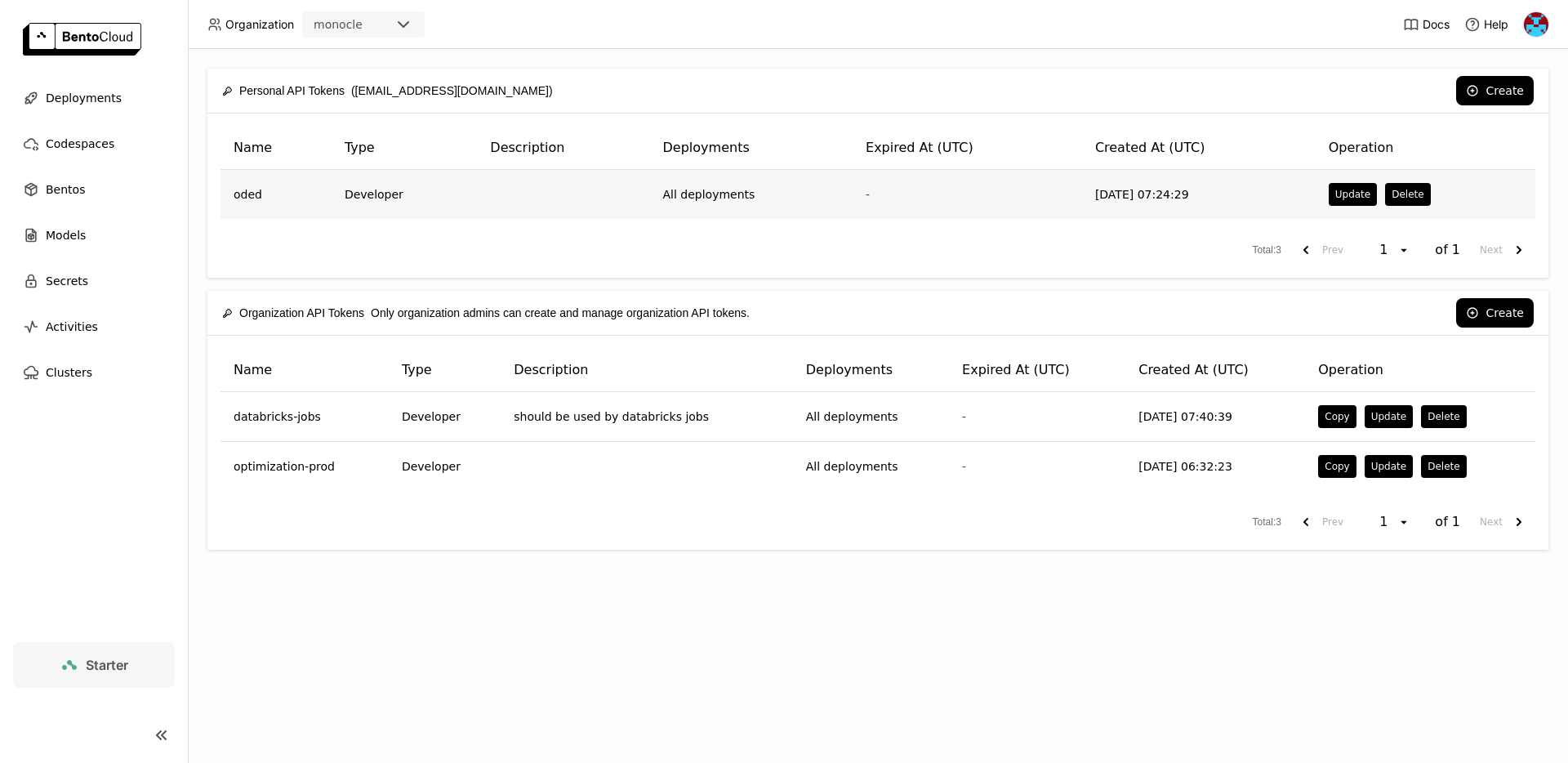
click at [466, 197] on td "Developer" at bounding box center [404, 194] width 145 height 49
click at [1117, 199] on td "2025-07-16 07:24:29" at bounding box center [1199, 194] width 234 height 49
click at [1349, 200] on button "Update" at bounding box center [1353, 194] width 48 height 23
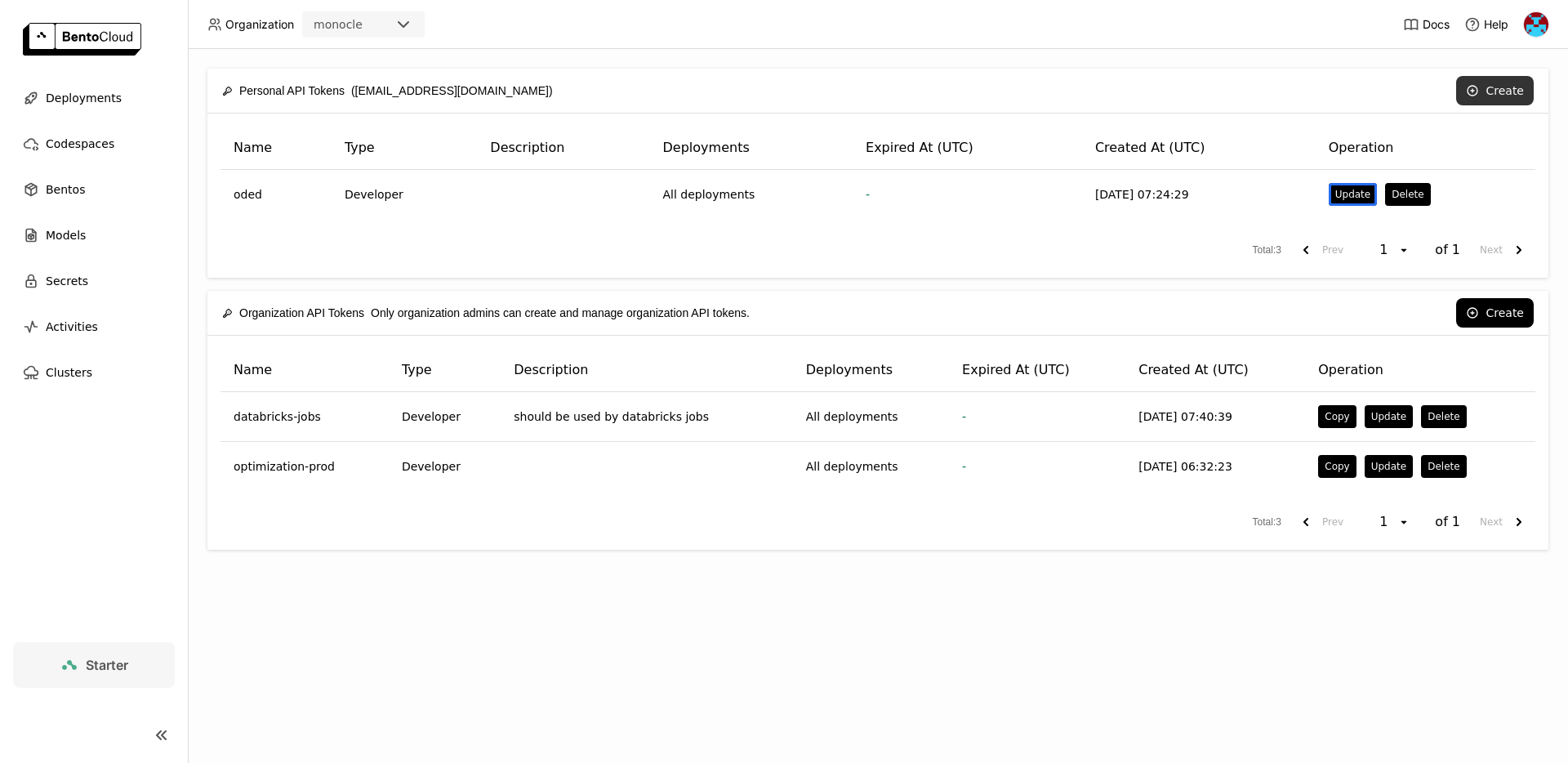
click at [1478, 88] on icon at bounding box center [1472, 90] width 13 height 13
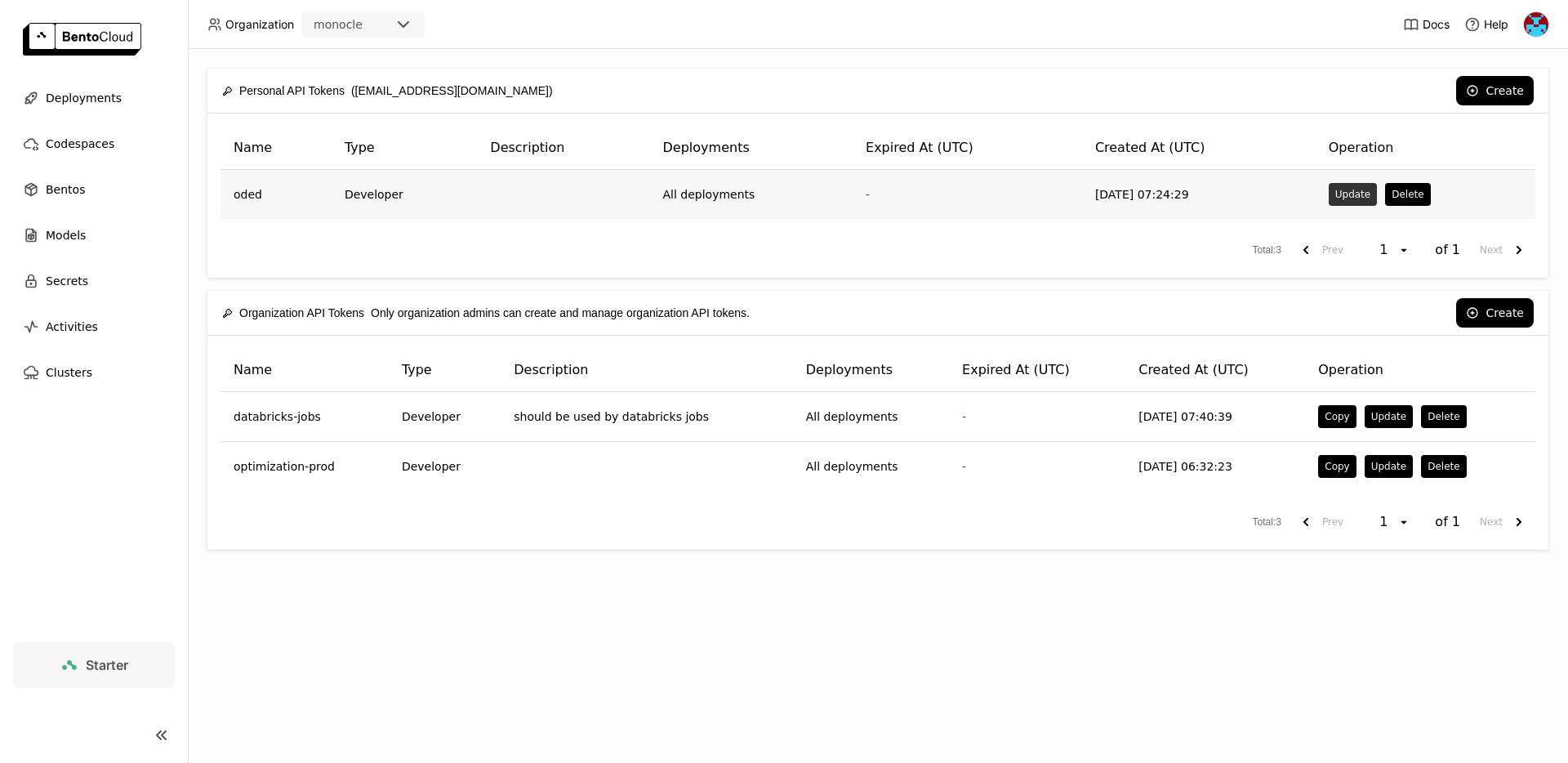
click at [1336, 201] on button "Update" at bounding box center [1353, 194] width 48 height 23
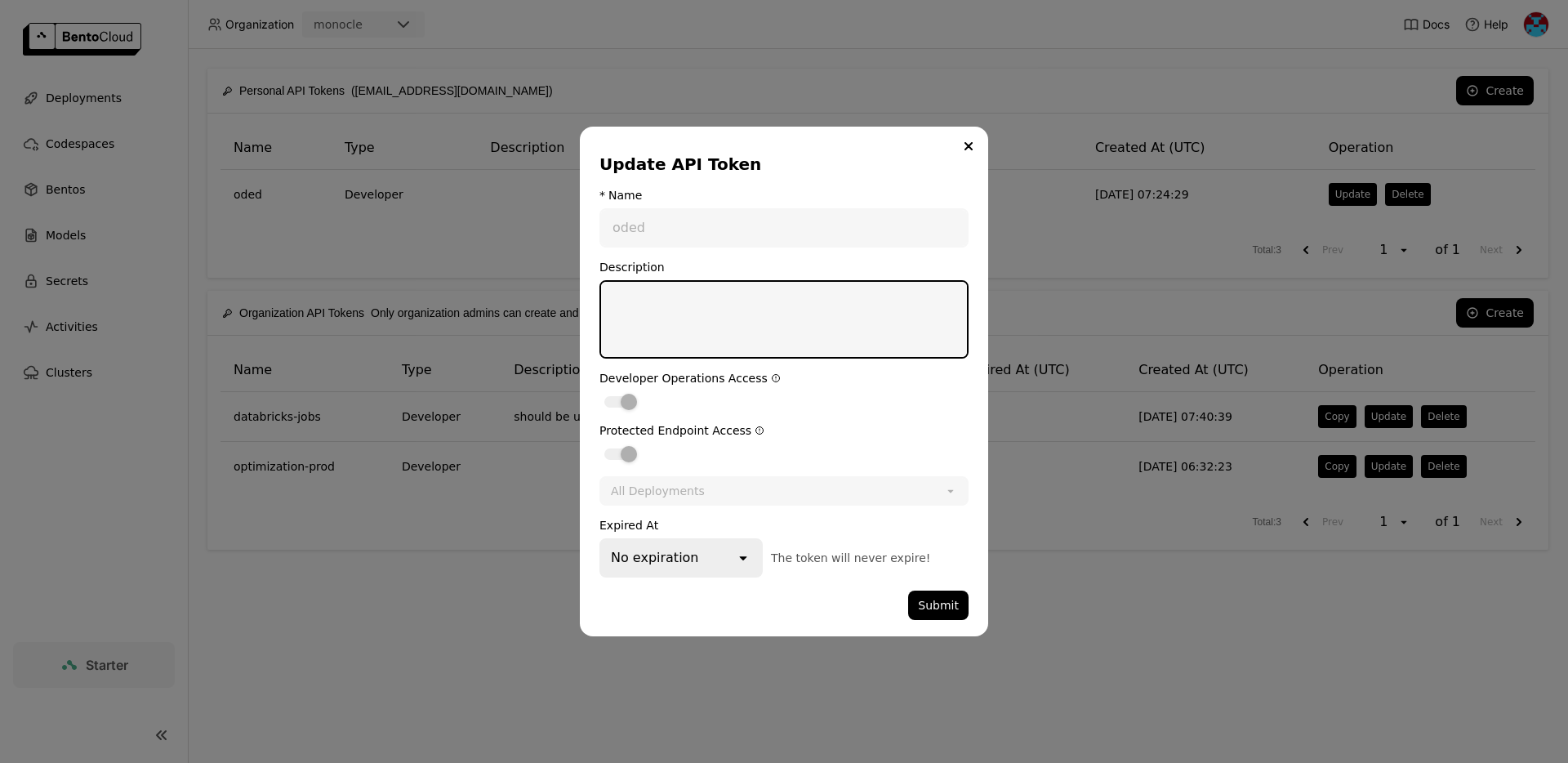
click at [964, 157] on div "Update API Token * Name oded Description Developer Operations Access Protected …" at bounding box center [784, 381] width 409 height 510
click at [969, 143] on icon "Close" at bounding box center [968, 146] width 7 height 7
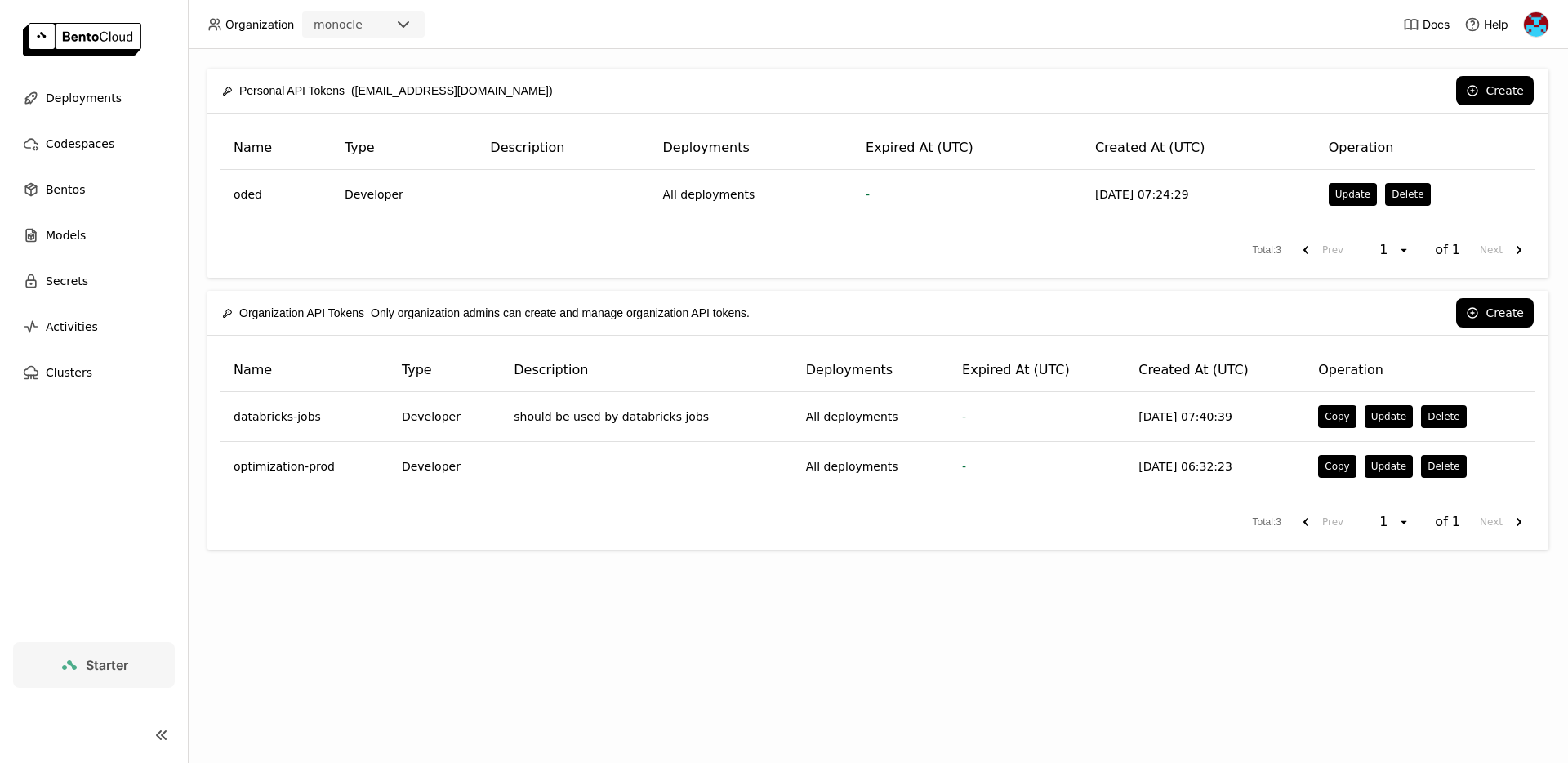
click at [96, 73] on link at bounding box center [94, 40] width 188 height 82
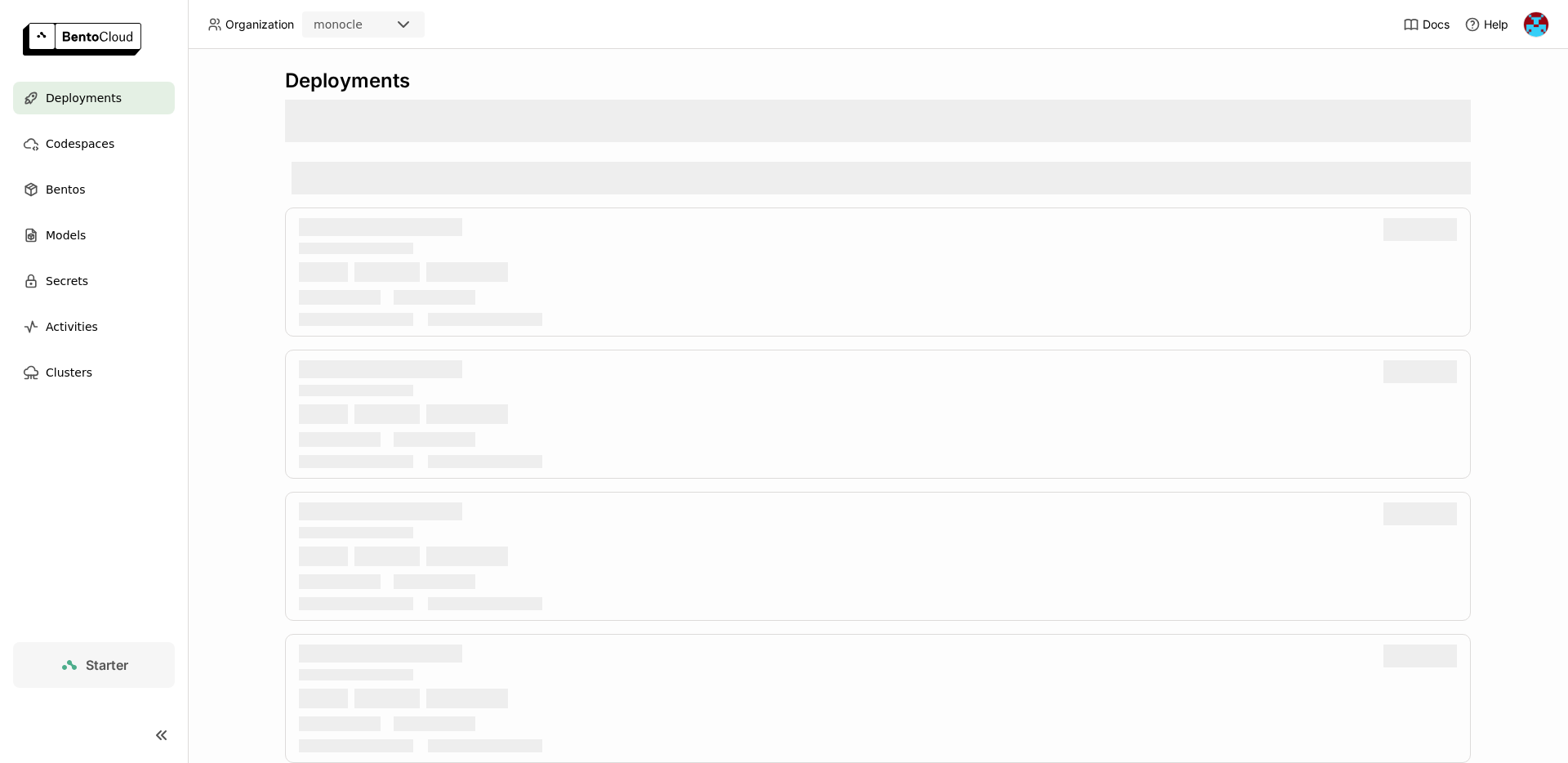
click at [81, 105] on span "Deployments" at bounding box center [83, 98] width 76 height 20
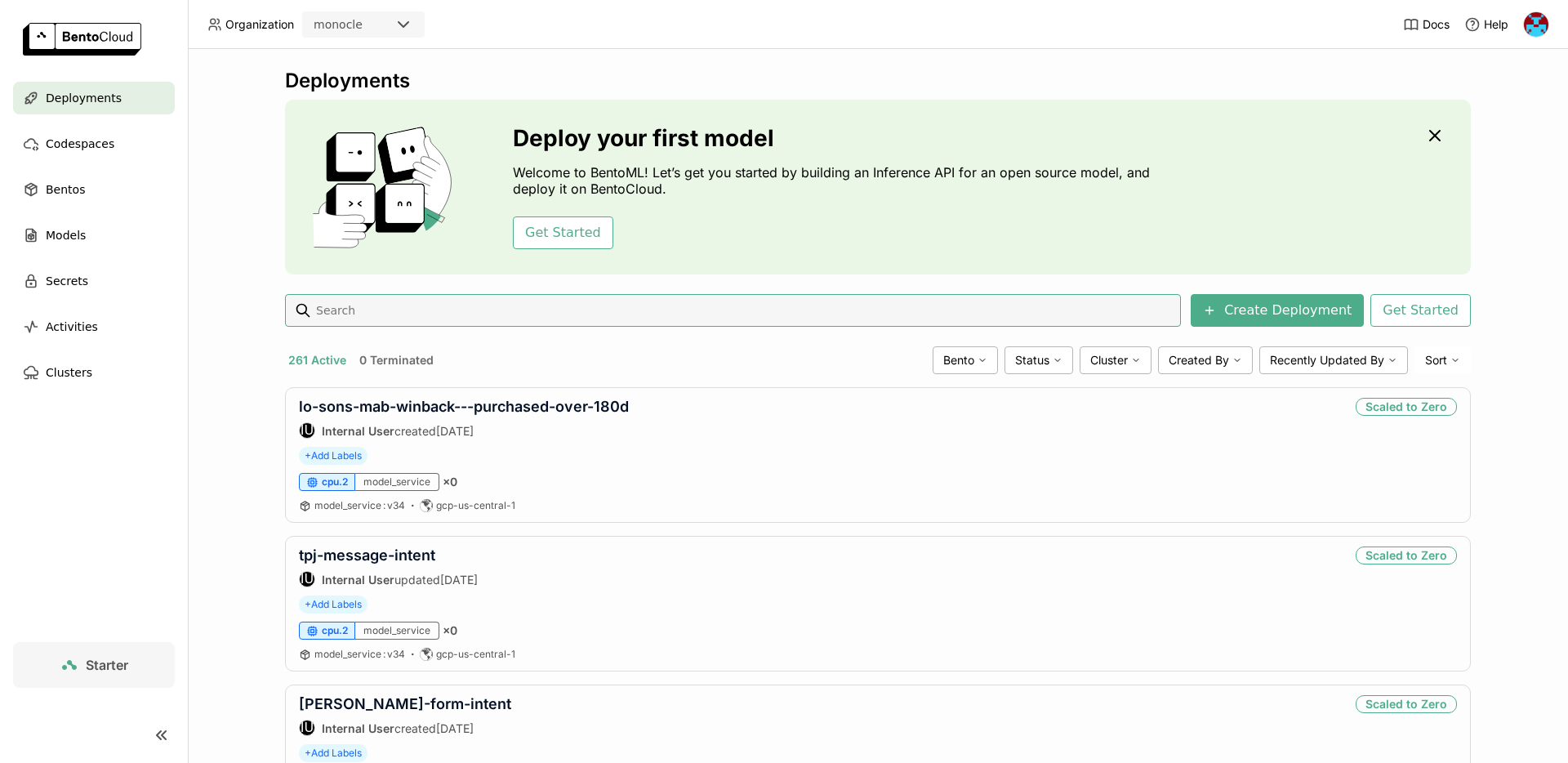
click at [349, 312] on input at bounding box center [745, 311] width 860 height 26
type input "honey"
click at [349, 553] on link "honeylove-v2" at bounding box center [349, 555] width 101 height 17
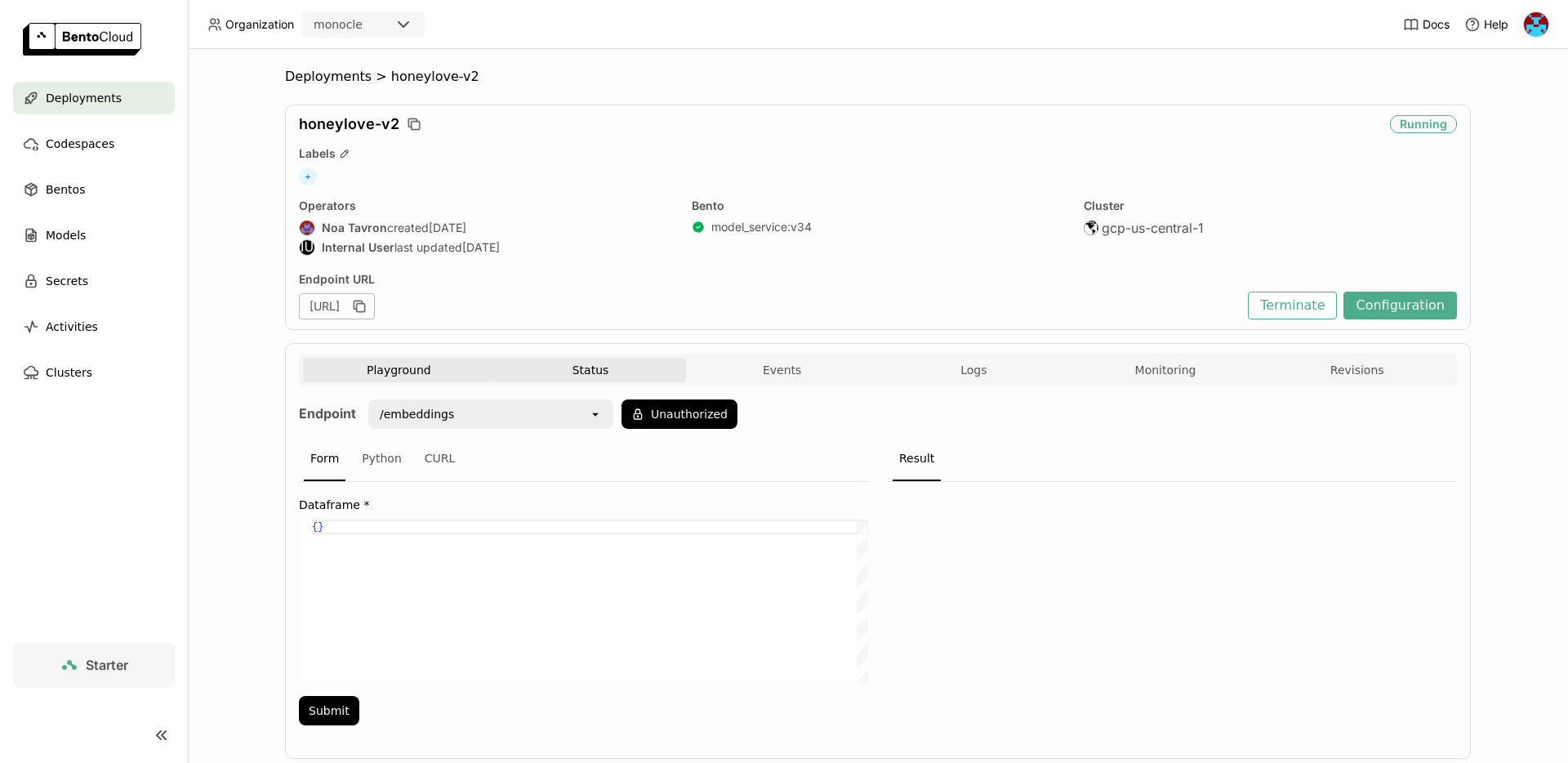
click at [618, 369] on button "Status" at bounding box center [590, 370] width 192 height 24
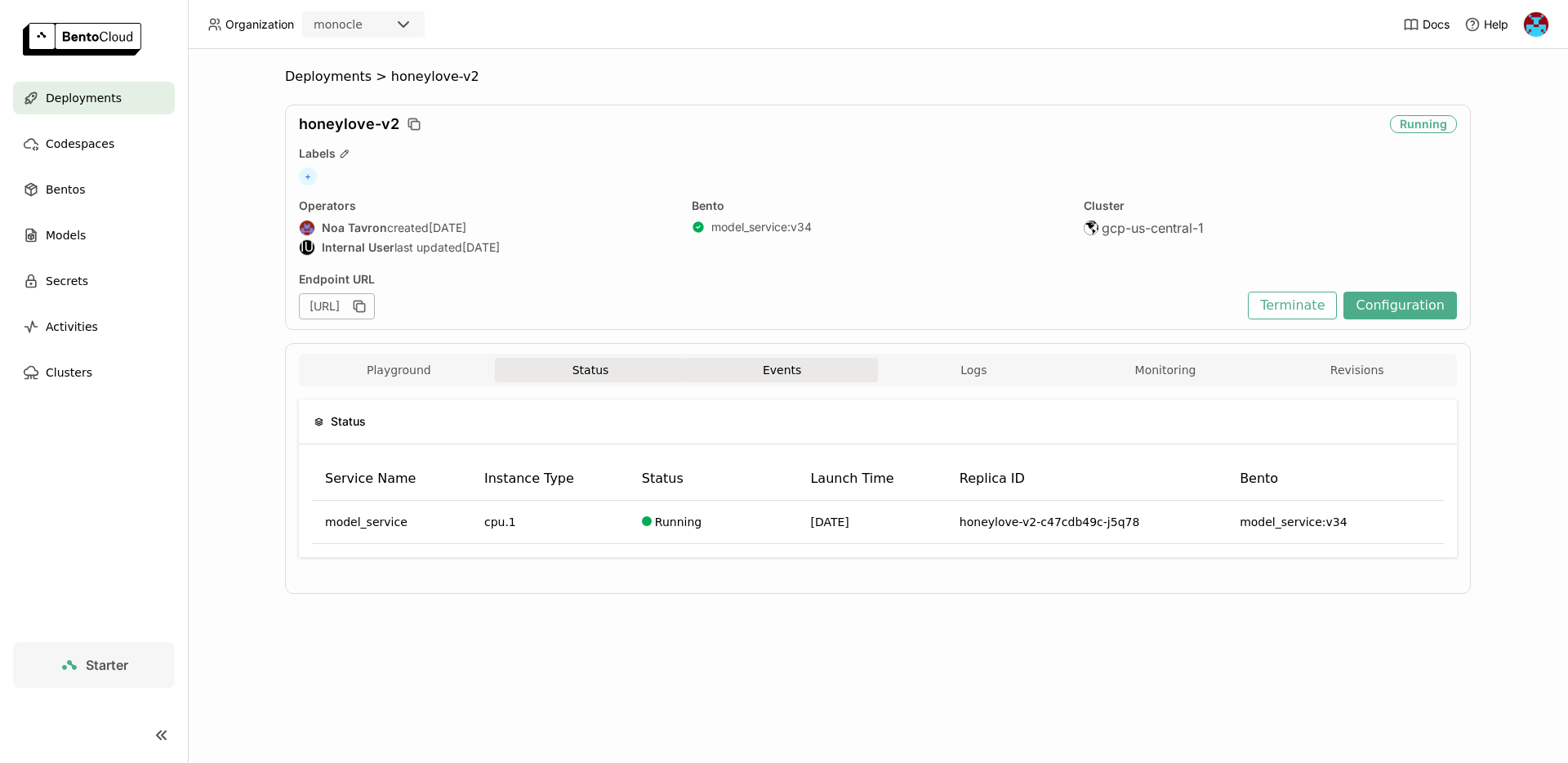
click at [777, 372] on button "Events" at bounding box center [782, 370] width 192 height 24
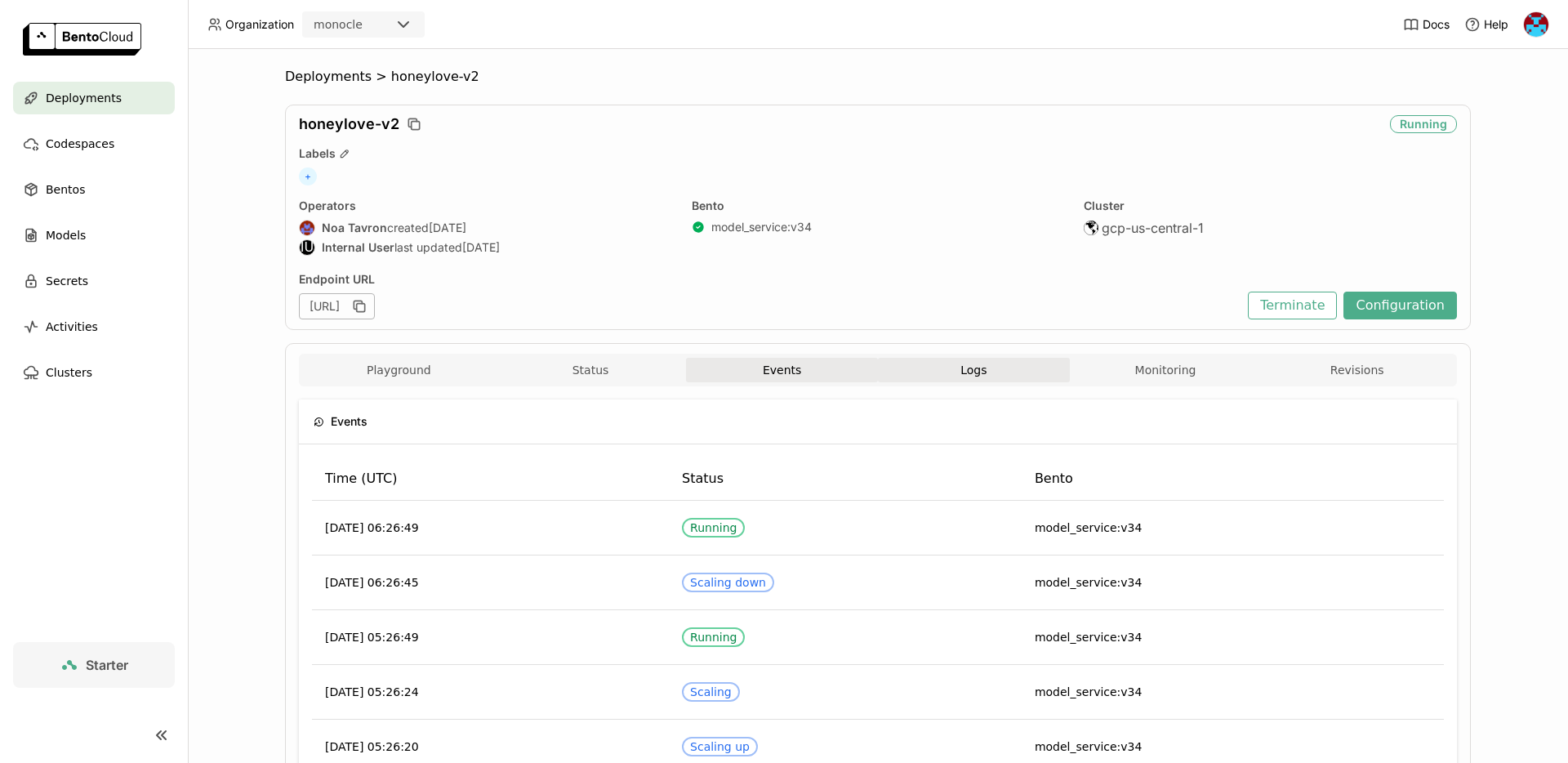
click at [962, 366] on button "Logs" at bounding box center [974, 370] width 192 height 24
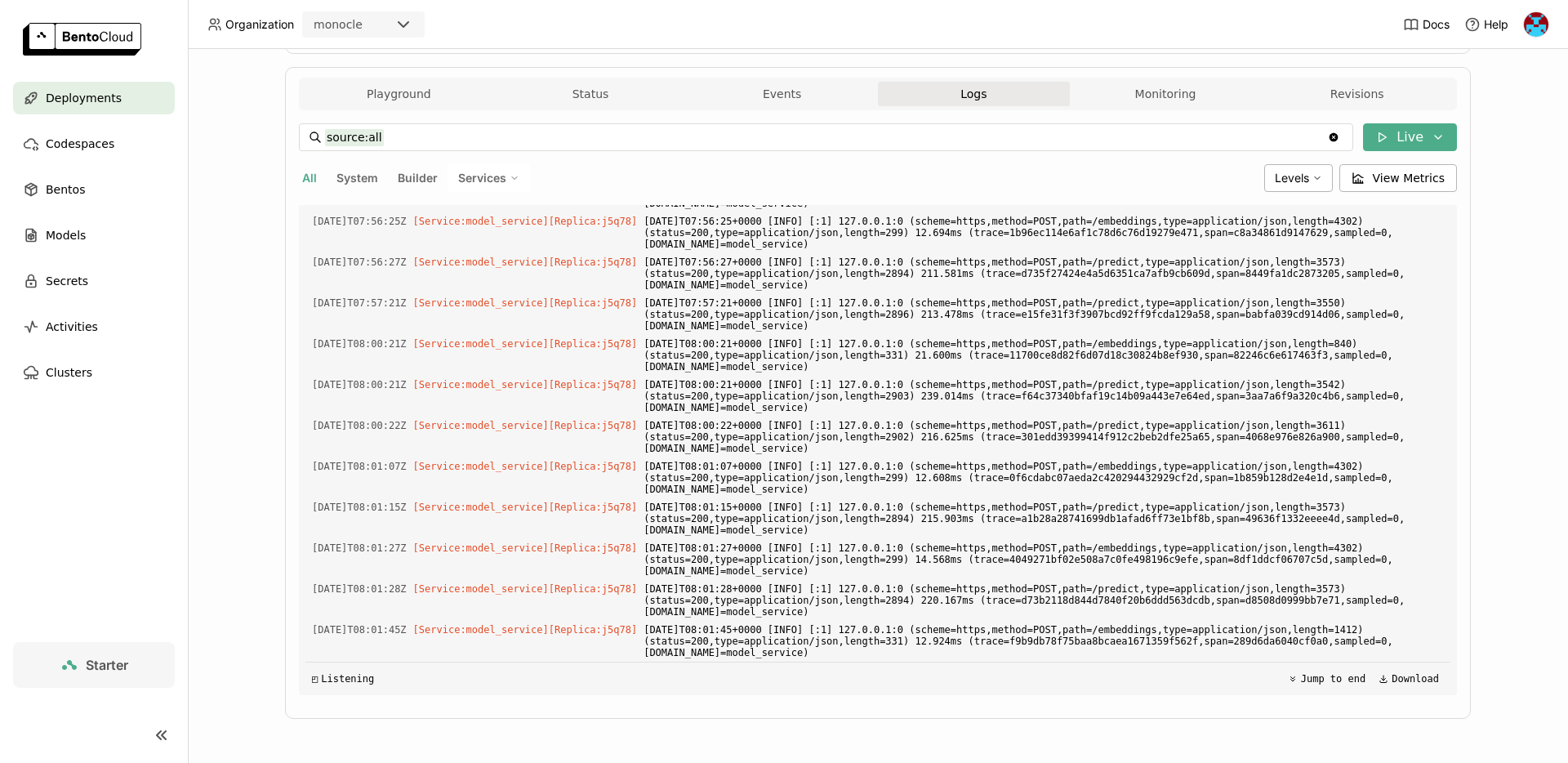
scroll to position [4027, 0]
click at [1300, 185] on span "Levels" at bounding box center [1292, 177] width 34 height 15
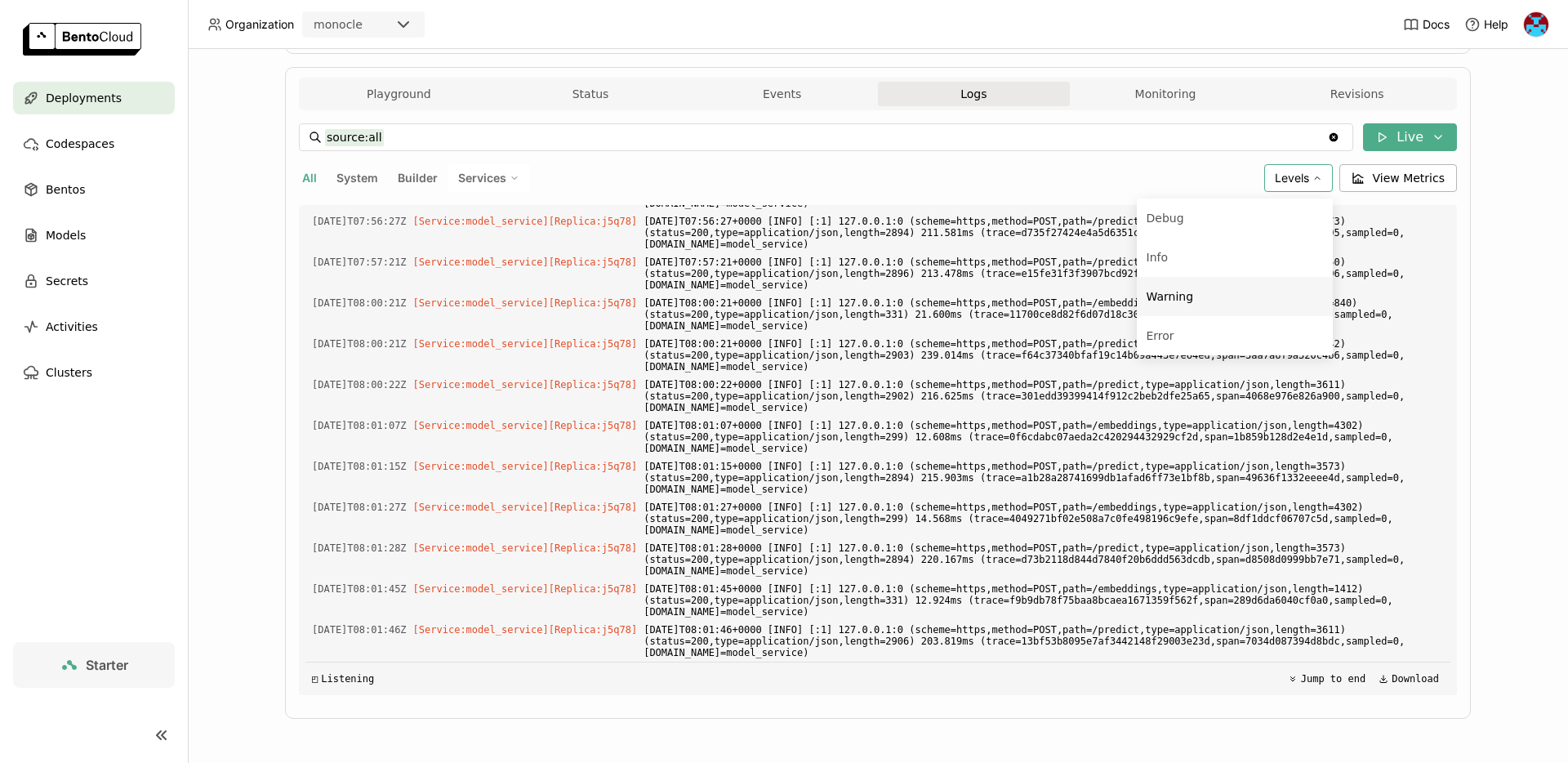
click at [1174, 291] on div "Warning" at bounding box center [1170, 296] width 47 height 20
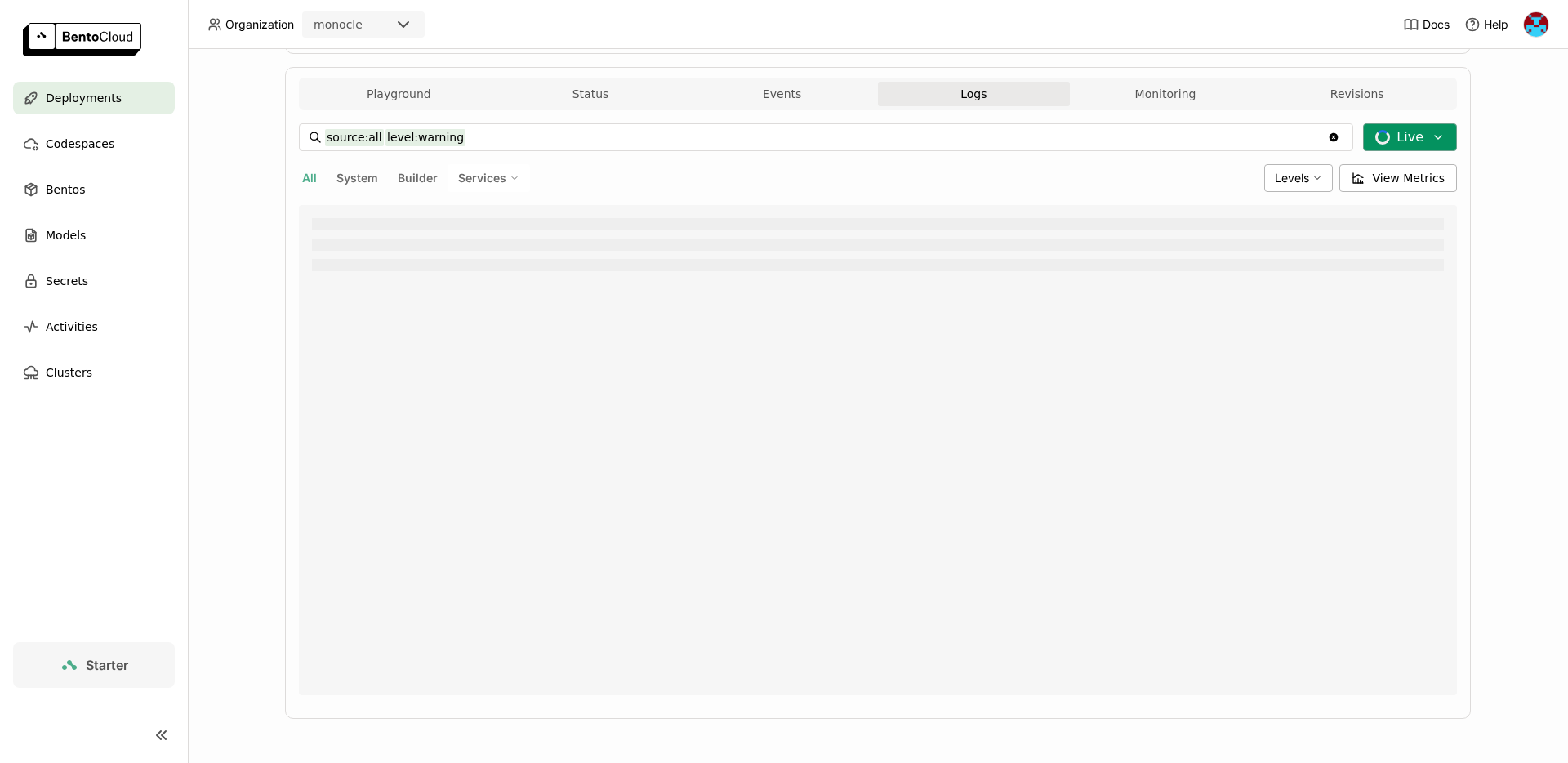
click at [1414, 140] on button "Live" at bounding box center [1410, 137] width 94 height 28
click at [1257, 199] on button "Time / Date Range" at bounding box center [1319, 200] width 274 height 28
click at [1120, 451] on div at bounding box center [878, 450] width 1158 height 490
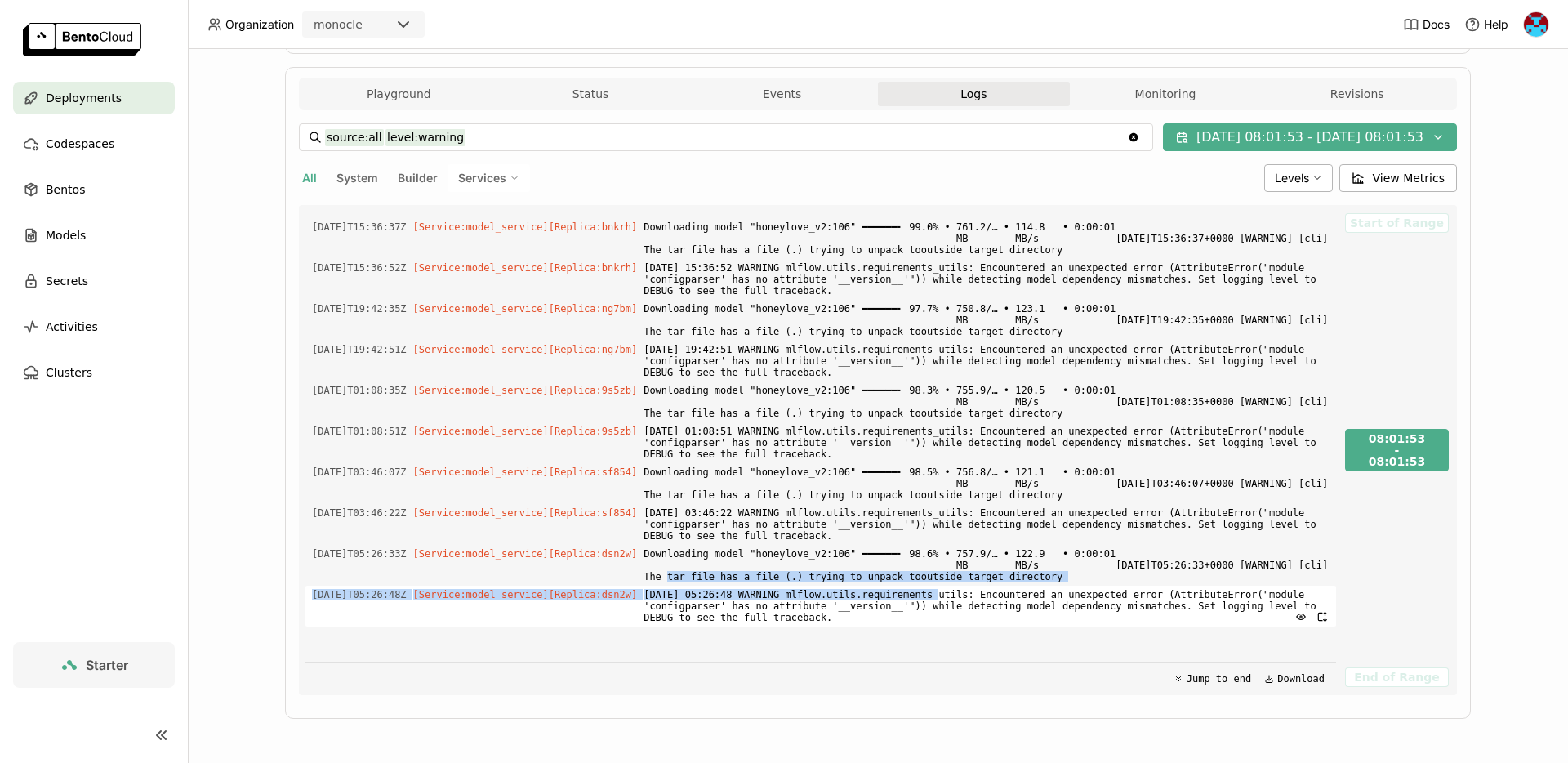
drag, startPoint x: 765, startPoint y: 574, endPoint x: 964, endPoint y: 597, distance: 200.3
click at [964, 597] on div "2025-08-13T15:36:37Z [Service:model_service] [Replica: bnkrh ] Downloading mode…" at bounding box center [821, 450] width 1030 height 490
click at [748, 658] on div "2025-08-13T15:36:37Z [Service:model_service] [Replica: bnkrh ] Downloading mode…" at bounding box center [821, 450] width 1030 height 490
click at [1313, 175] on div "Levels" at bounding box center [1299, 178] width 69 height 28
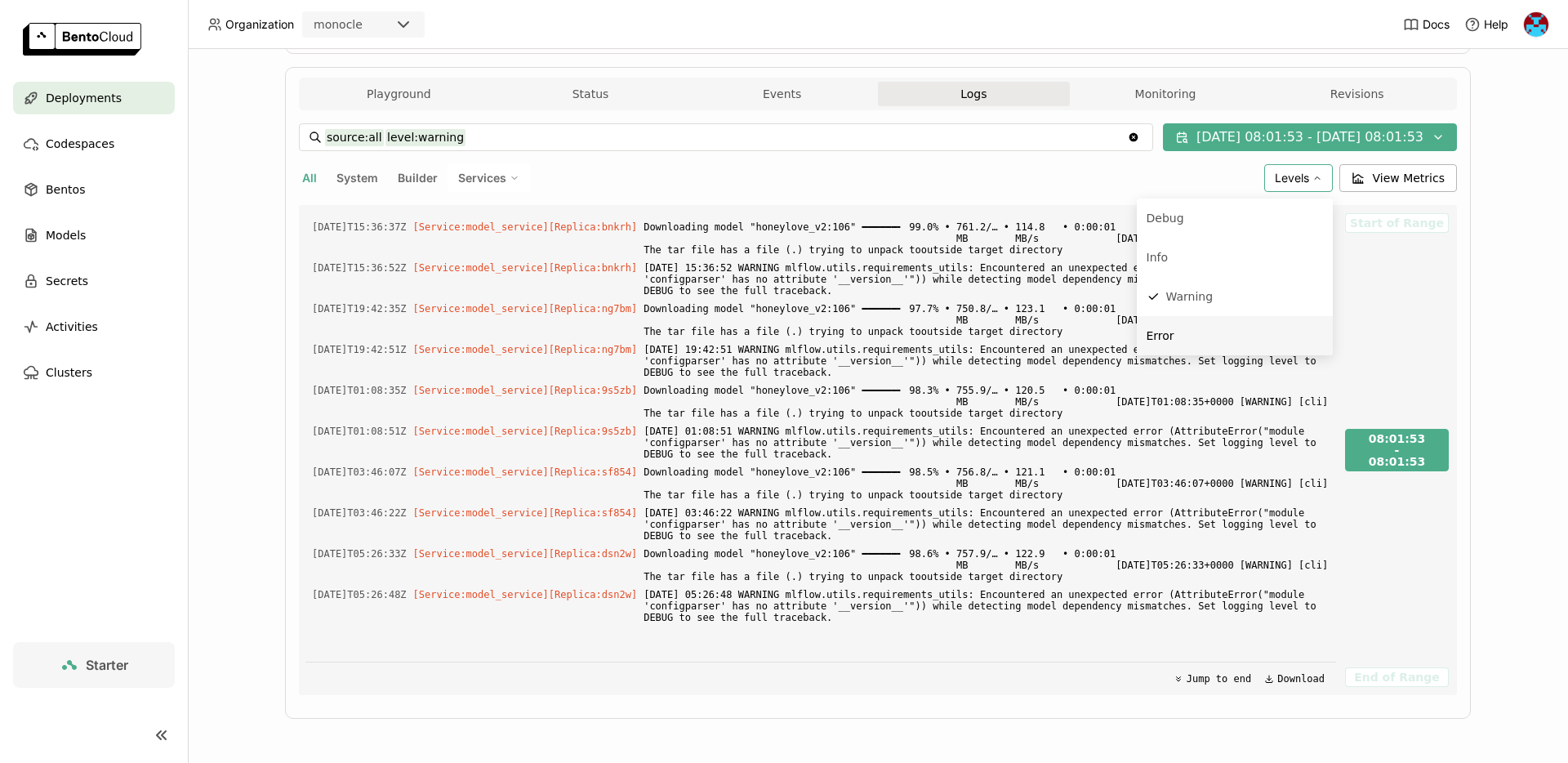
click at [1158, 333] on div "Error" at bounding box center [1160, 335] width 28 height 20
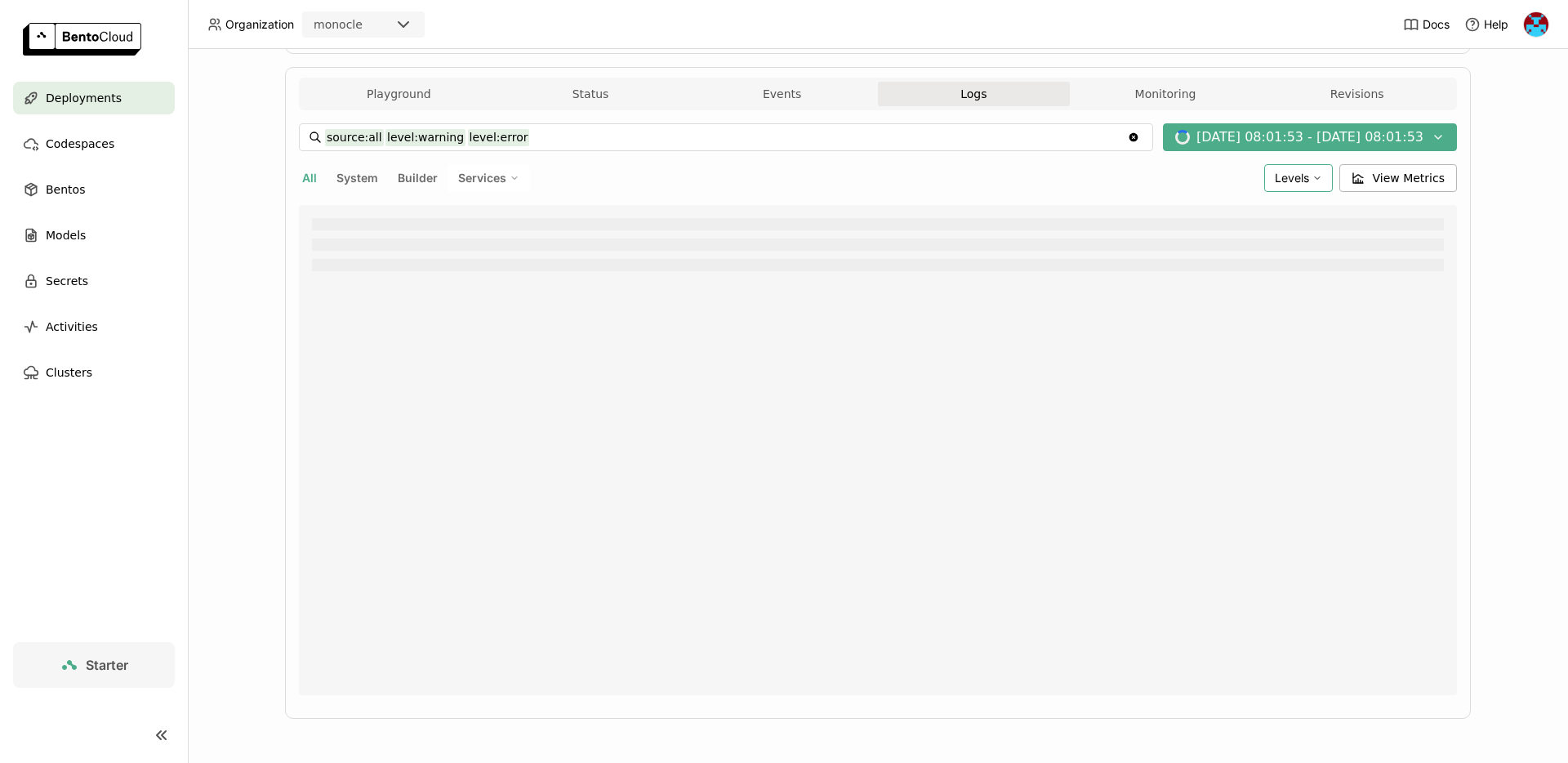
click at [1304, 175] on span "Levels" at bounding box center [1292, 177] width 34 height 15
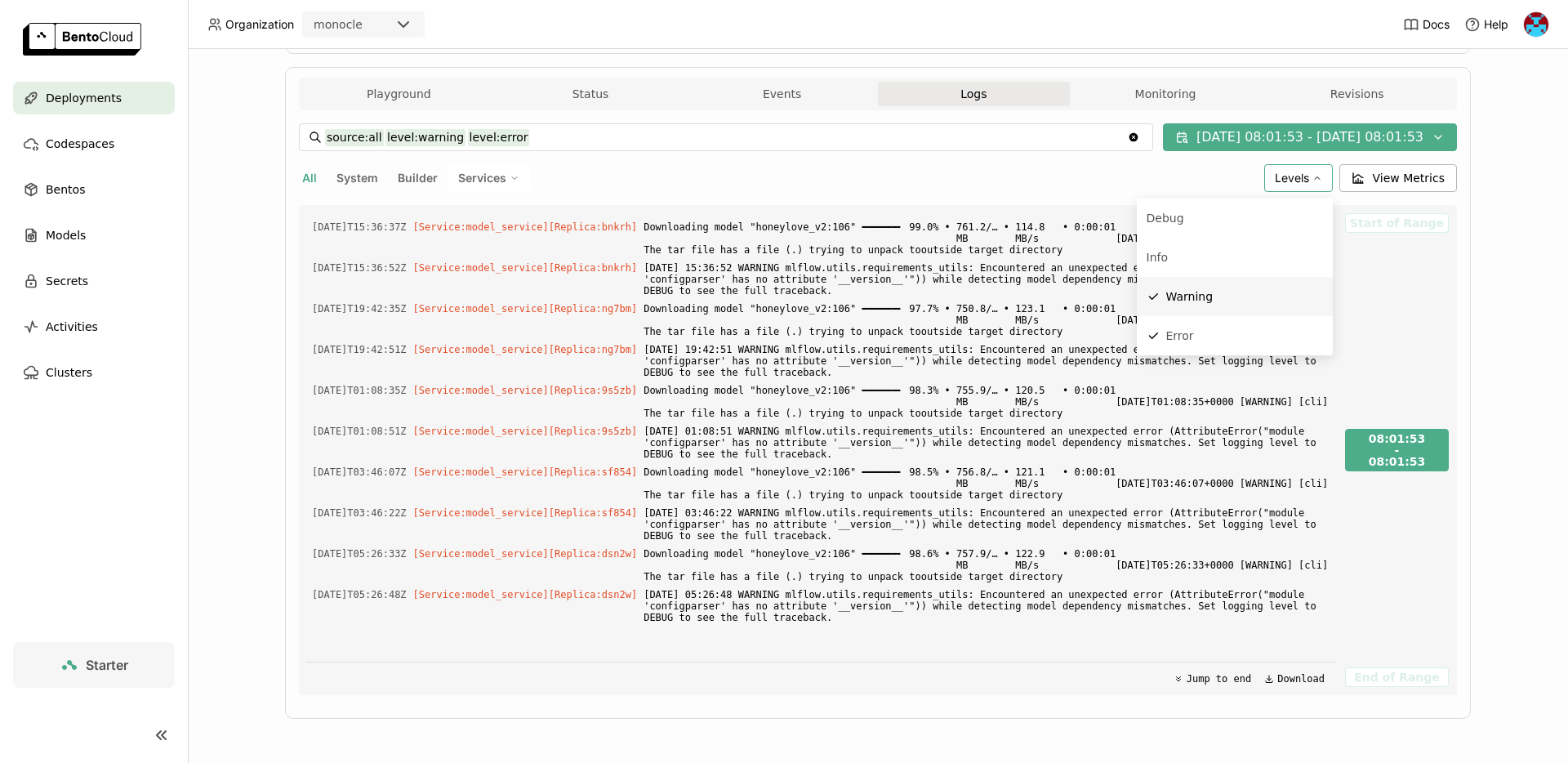
click at [1201, 299] on div "Warning" at bounding box center [1190, 296] width 47 height 20
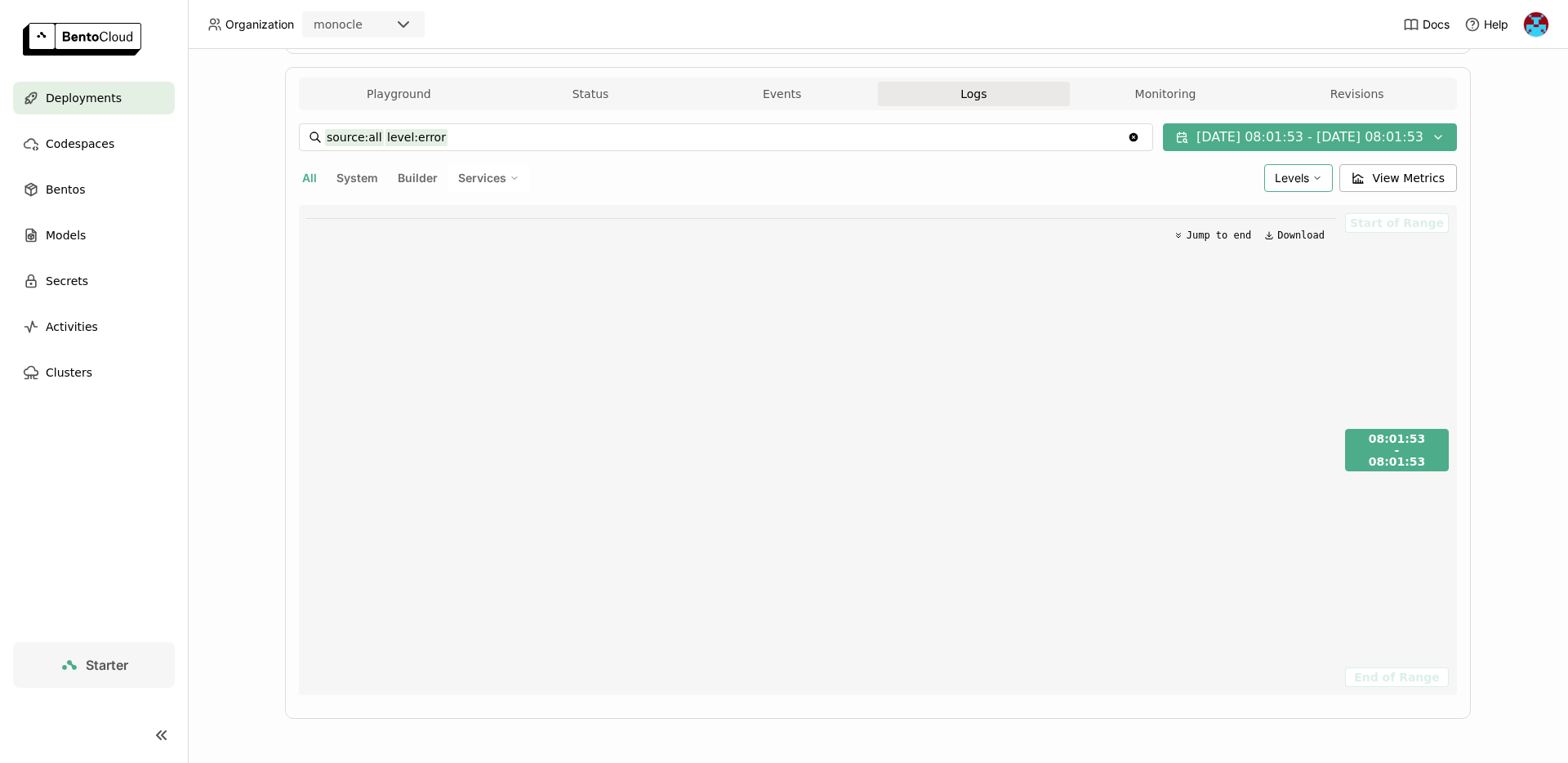
click at [1284, 181] on span "Levels" at bounding box center [1292, 177] width 34 height 15
click at [1295, 530] on div "Jump to end Download" at bounding box center [821, 450] width 1030 height 490
click at [1385, 446] on div "-" at bounding box center [1397, 449] width 57 height 8
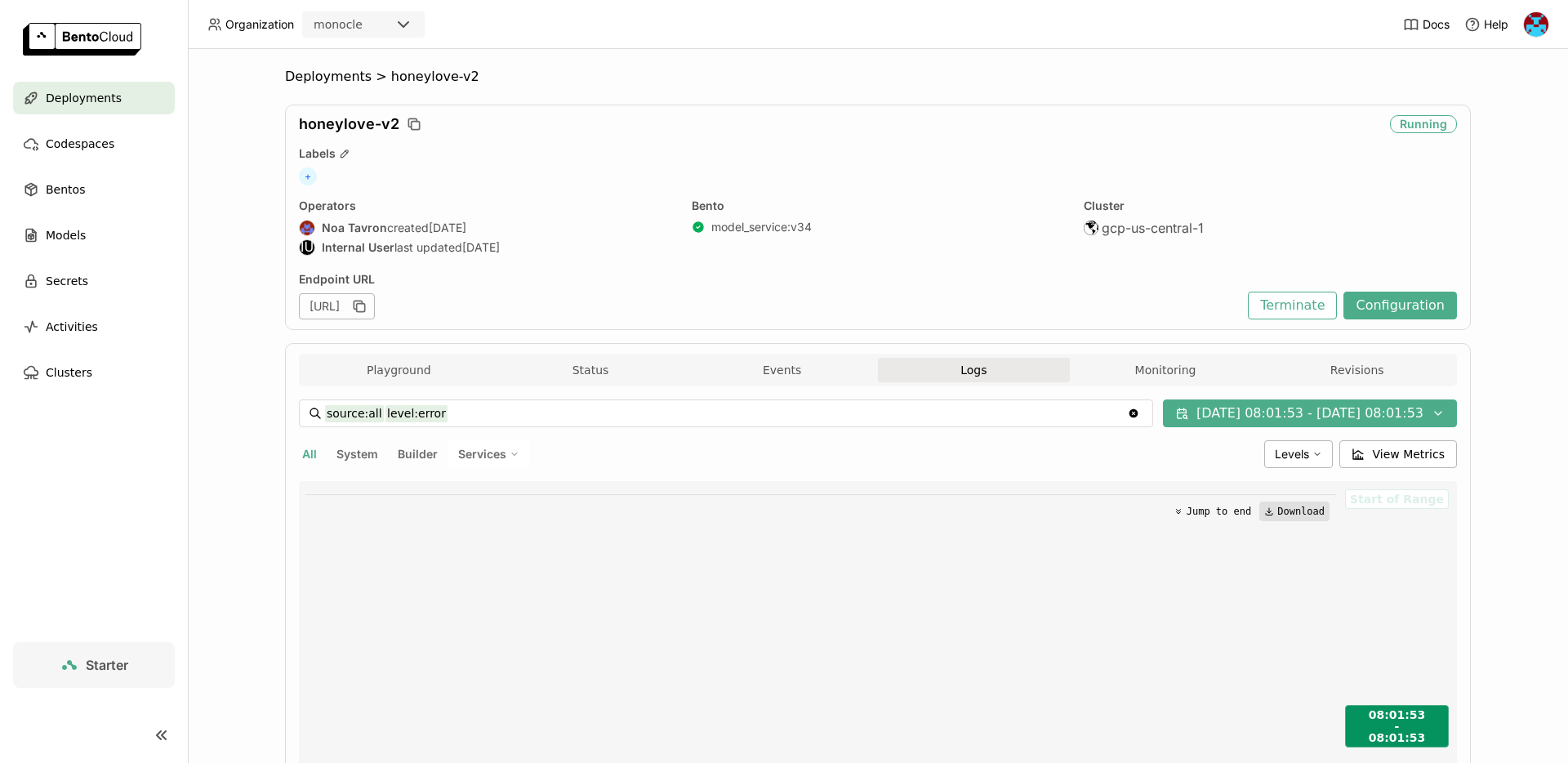
scroll to position [276, 0]
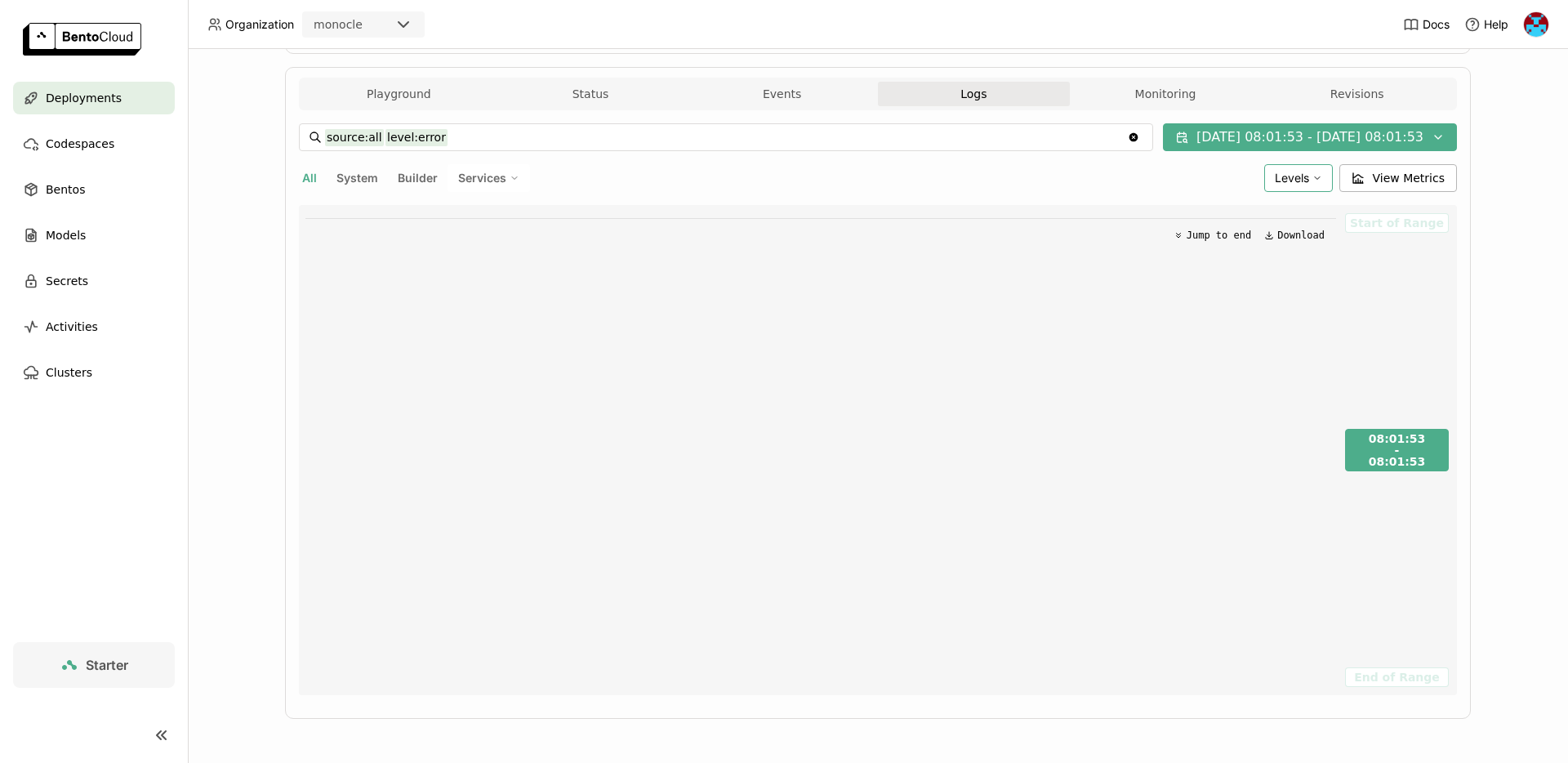
click at [1294, 174] on span "Levels" at bounding box center [1292, 177] width 34 height 15
click at [1185, 286] on li "Warning" at bounding box center [1235, 297] width 196 height 40
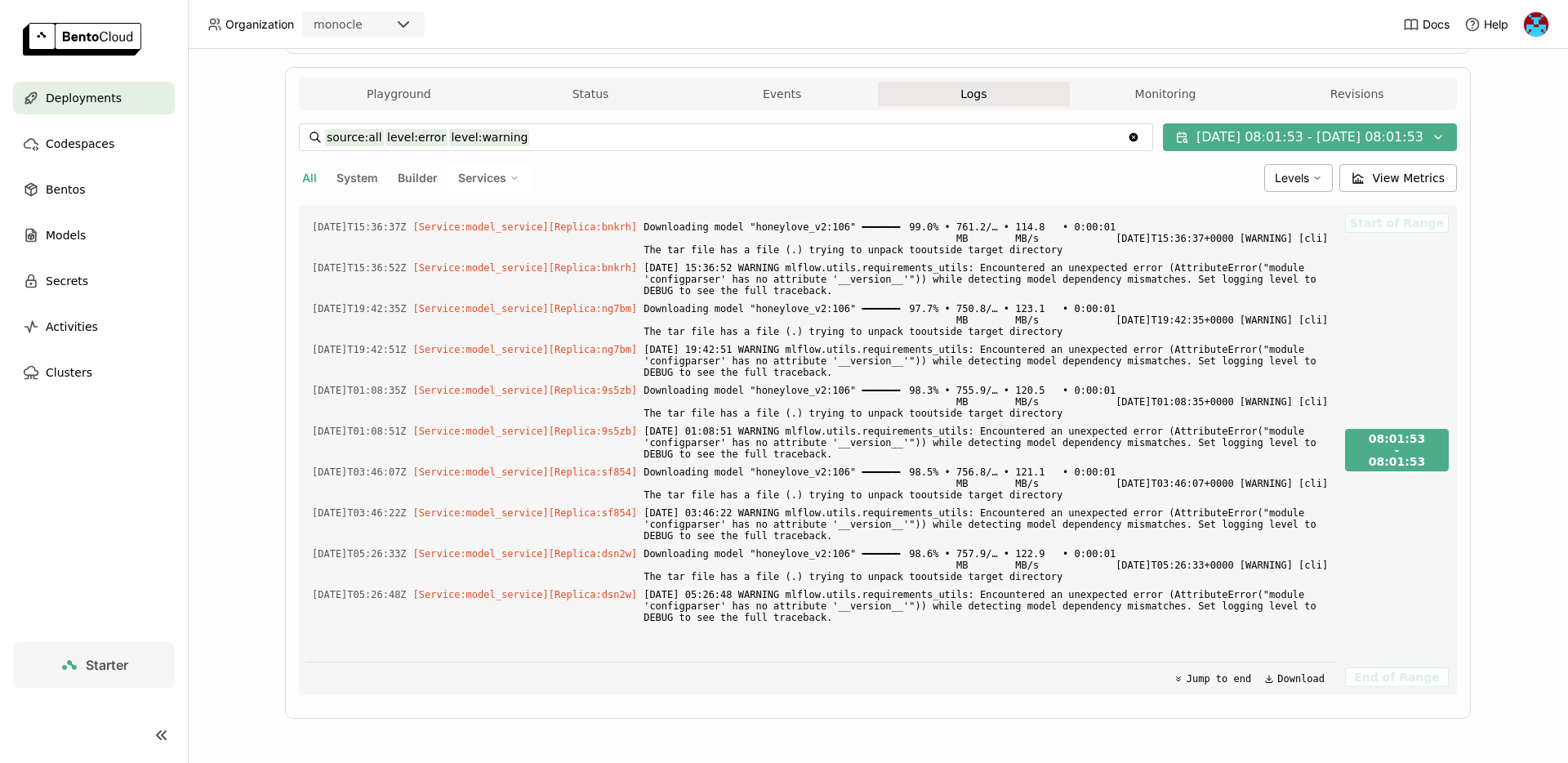
click at [307, 182] on button "All" at bounding box center [310, 178] width 22 height 22
click at [1306, 175] on span "Levels" at bounding box center [1292, 177] width 34 height 15
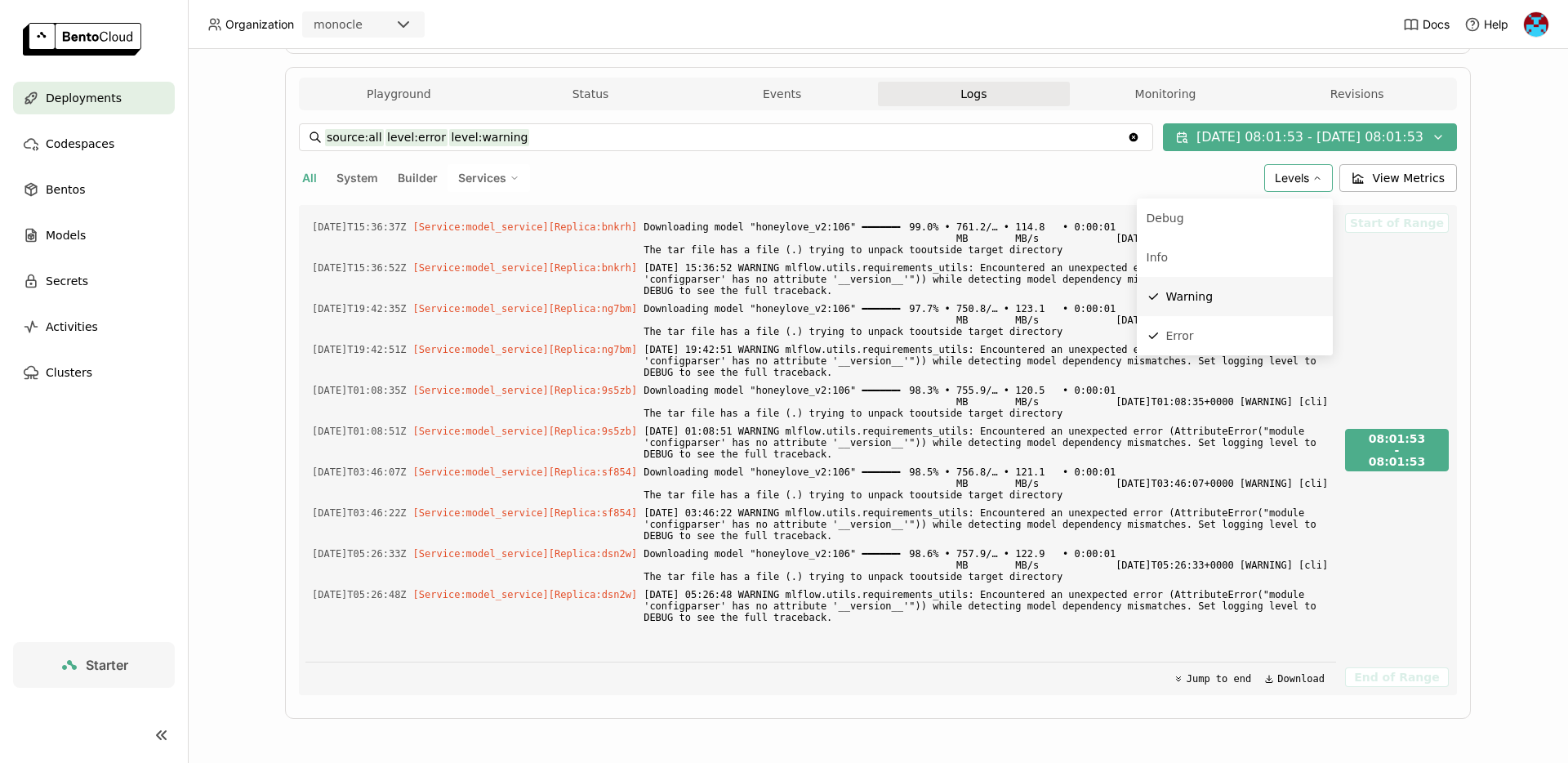
click at [1203, 293] on div "Warning" at bounding box center [1190, 296] width 47 height 20
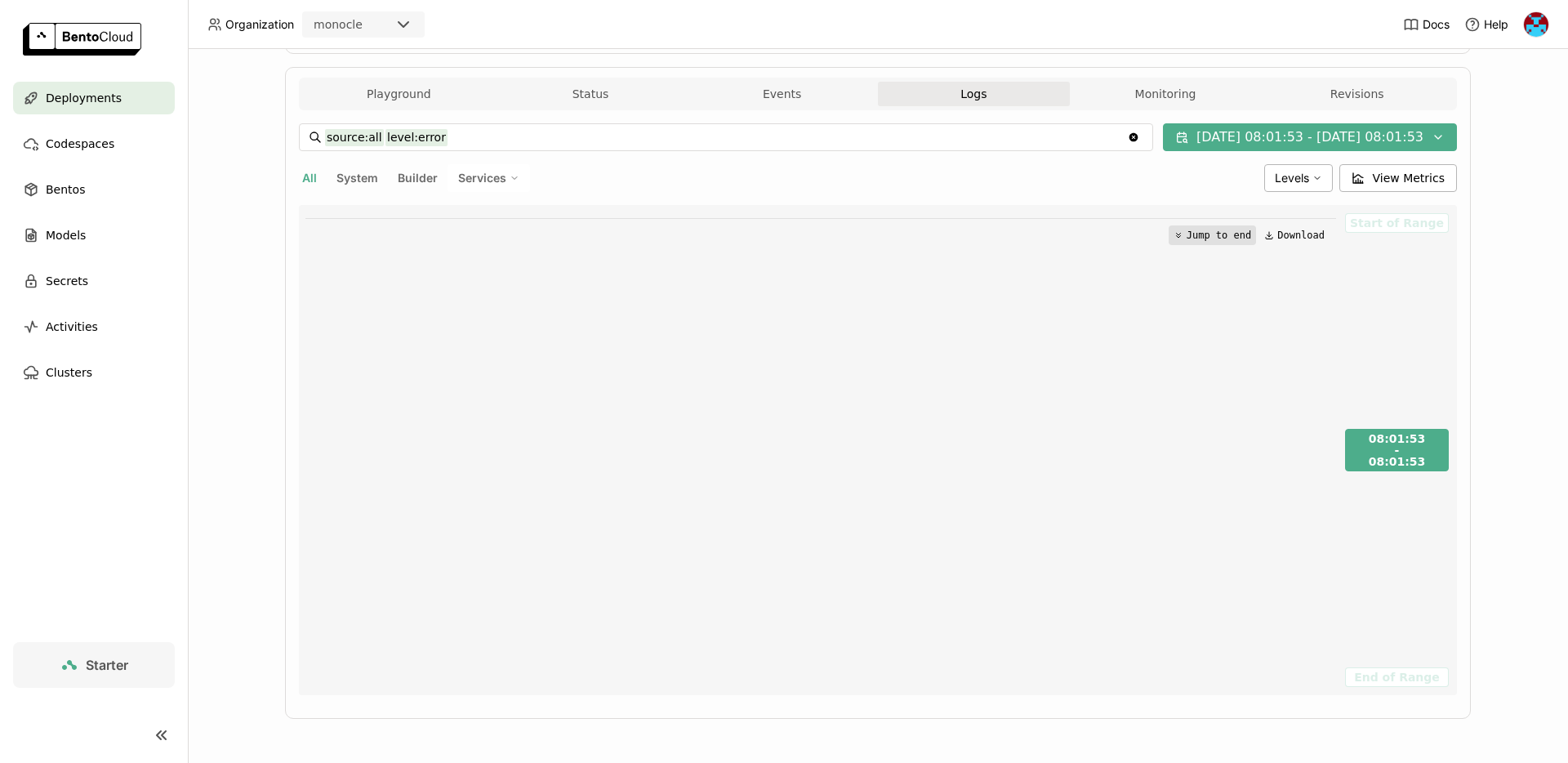
click at [1209, 236] on button "Jump to end" at bounding box center [1213, 235] width 88 height 20
click at [1151, 95] on button "Monitoring" at bounding box center [1165, 94] width 192 height 24
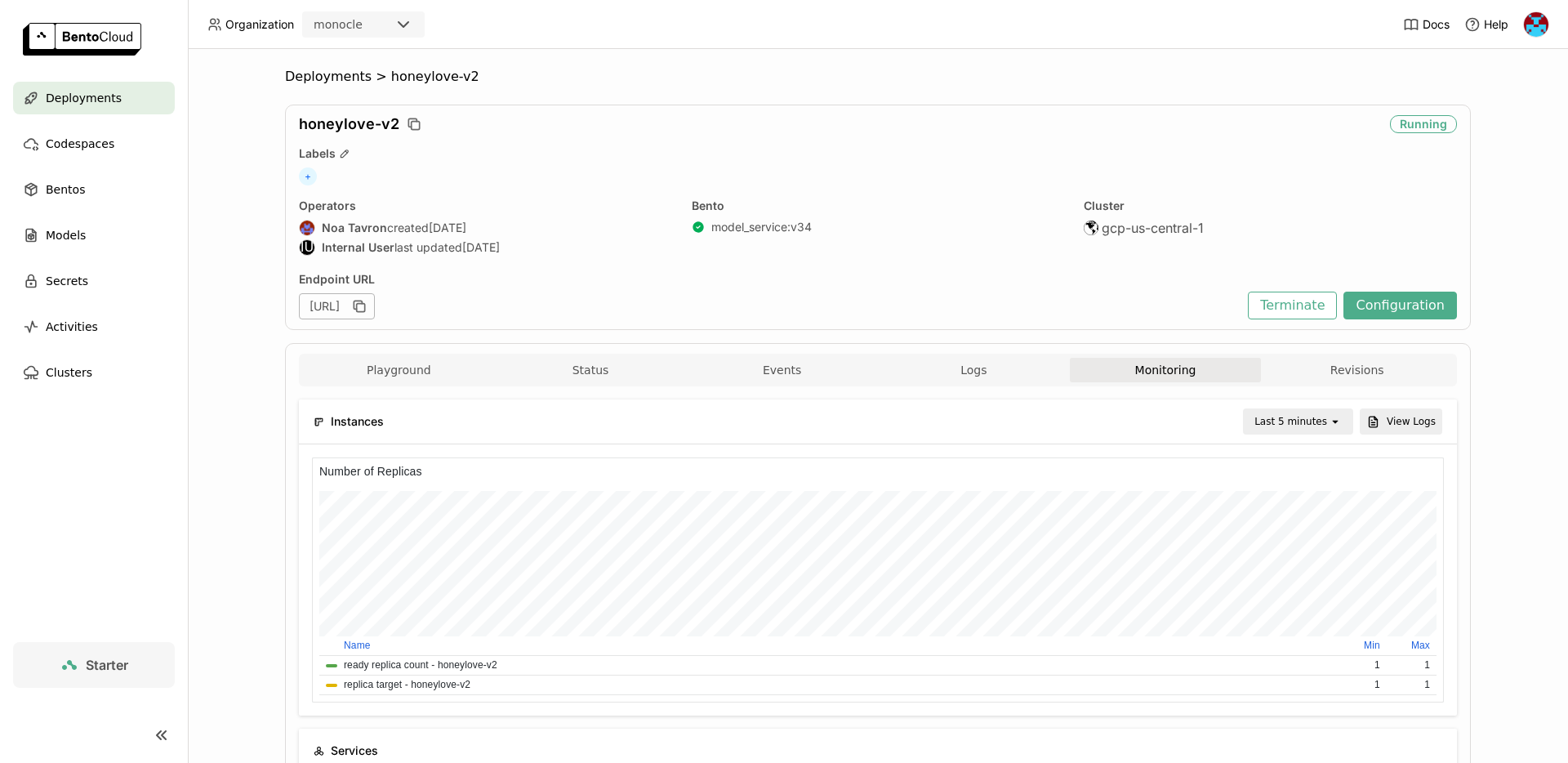
click at [1319, 417] on div "Last 5 minutes" at bounding box center [1291, 421] width 73 height 16
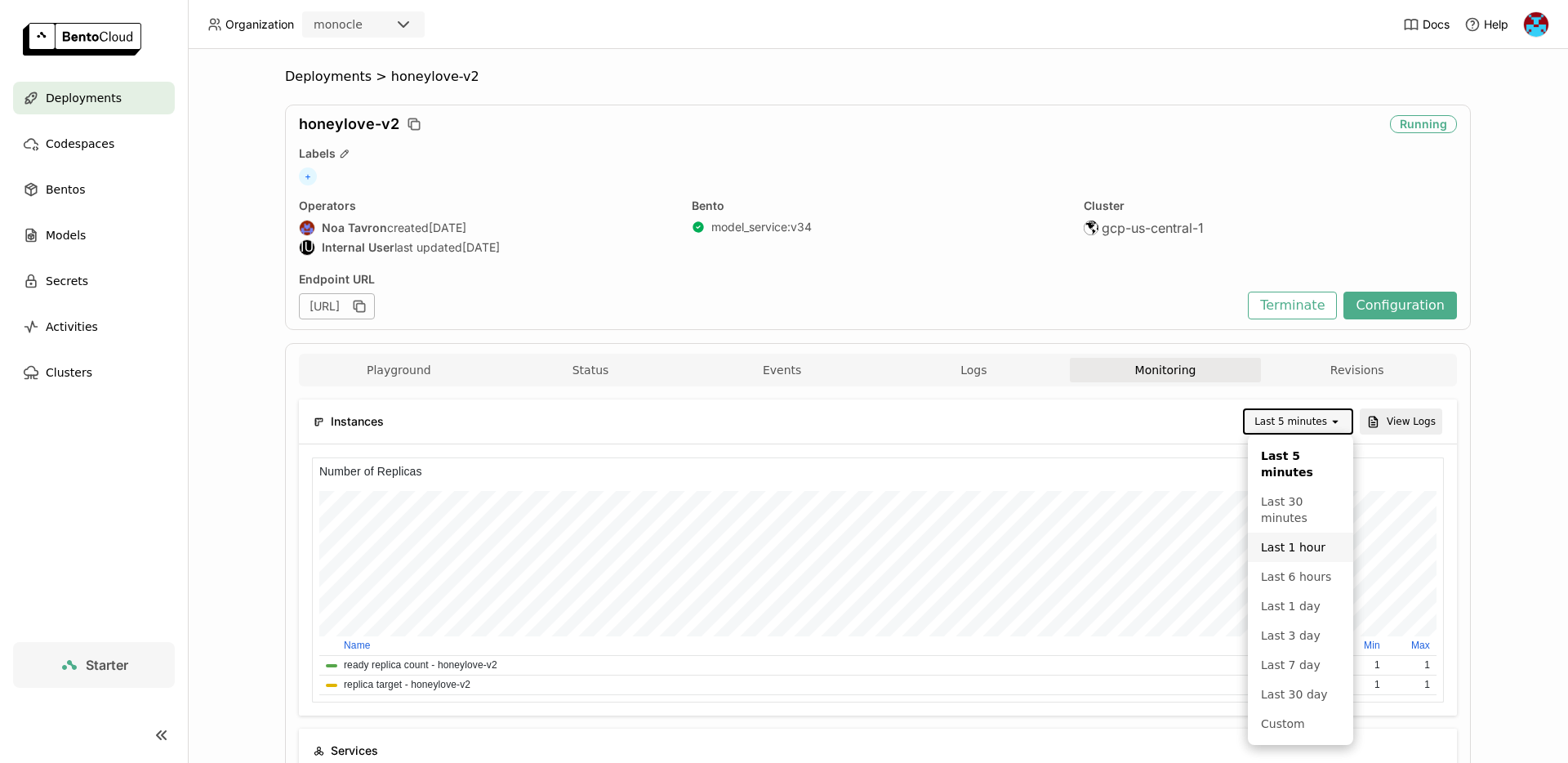
click at [1285, 543] on div "Last 1 hour" at bounding box center [1301, 547] width 79 height 16
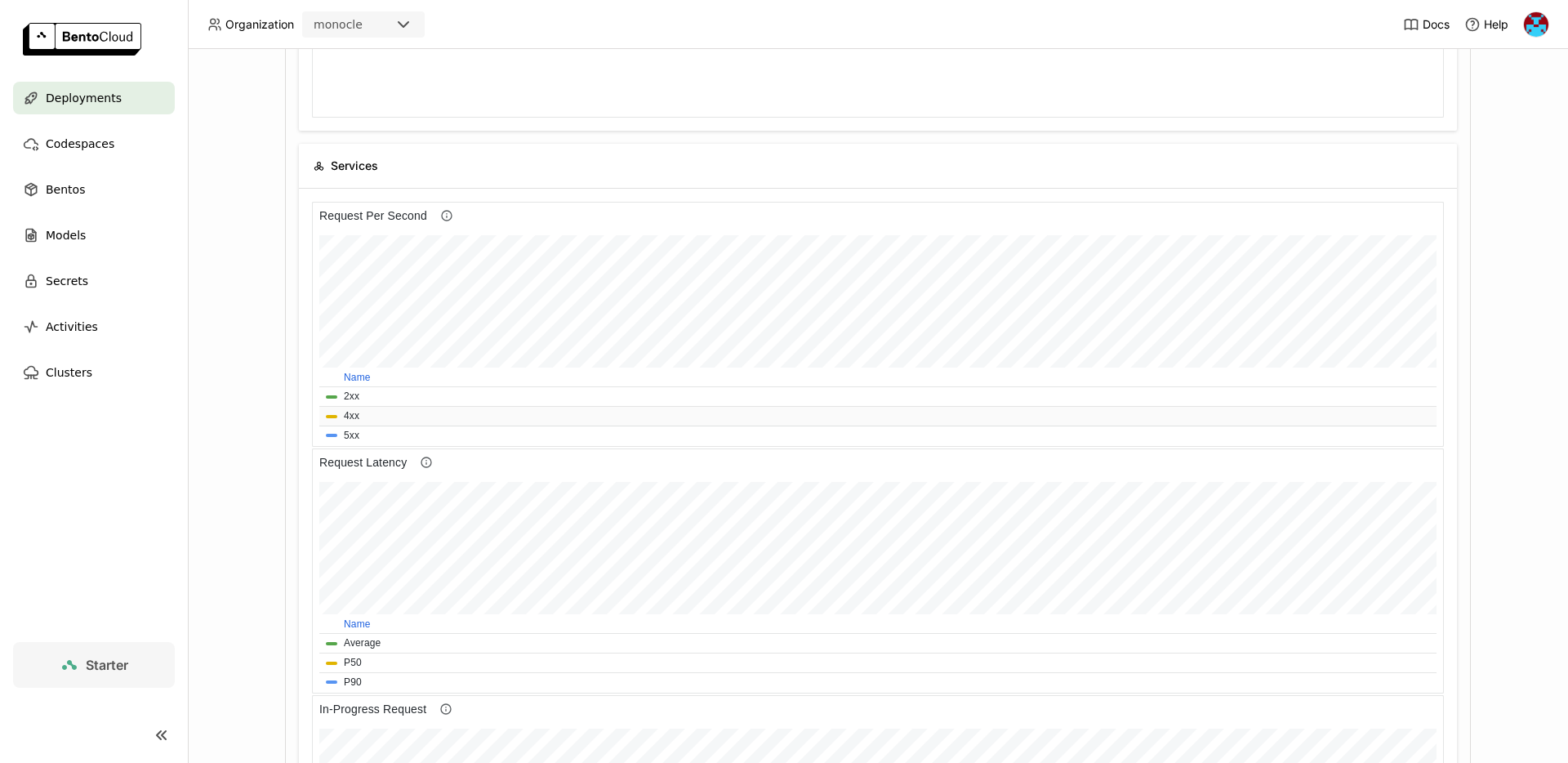
click at [348, 415] on button "4xx" at bounding box center [352, 416] width 15 height 15
click at [348, 437] on button "5xx" at bounding box center [352, 436] width 15 height 15
click at [344, 396] on button "2xx" at bounding box center [352, 397] width 15 height 15
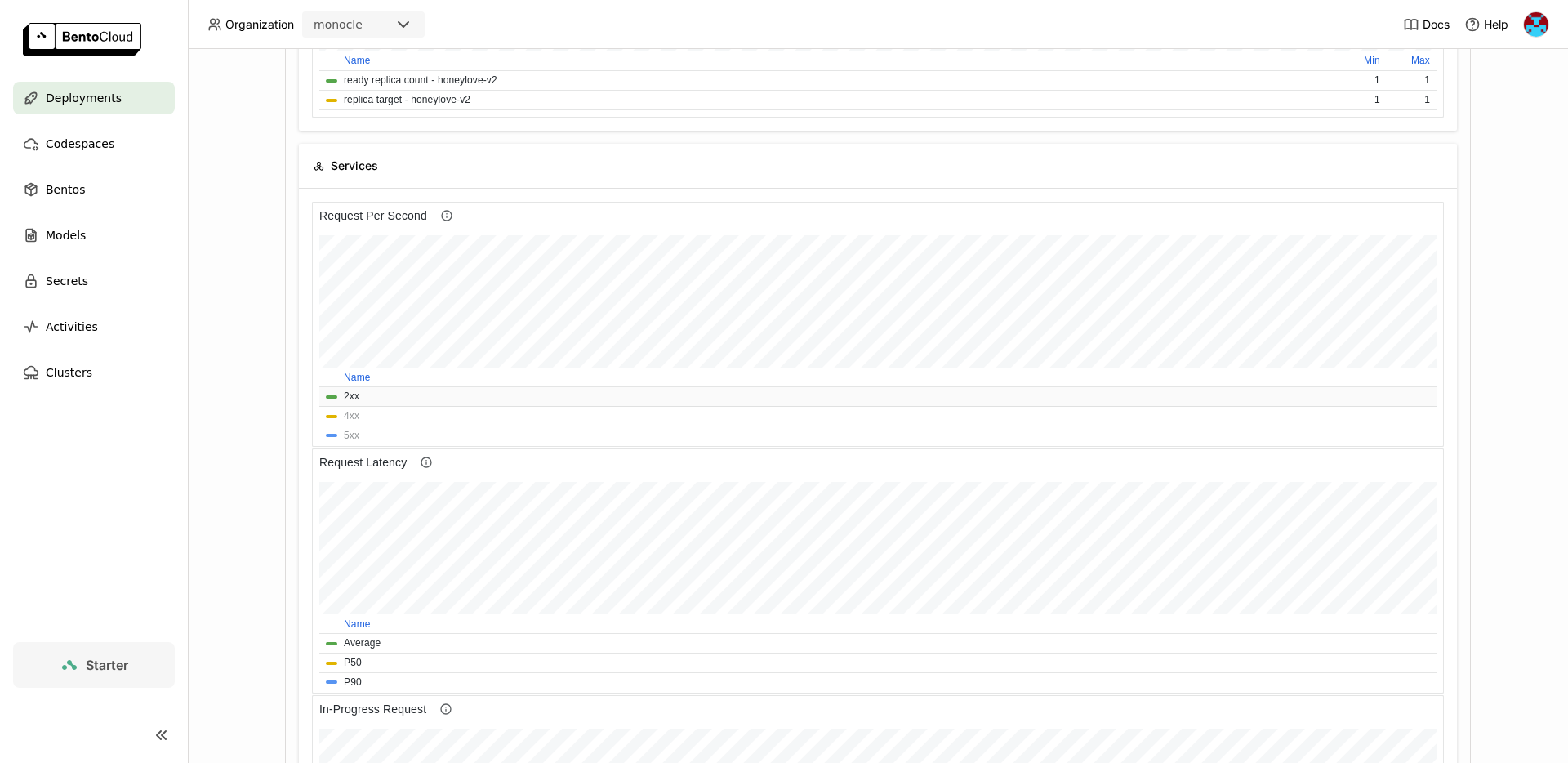
click at [344, 396] on button "2xx" at bounding box center [352, 397] width 15 height 15
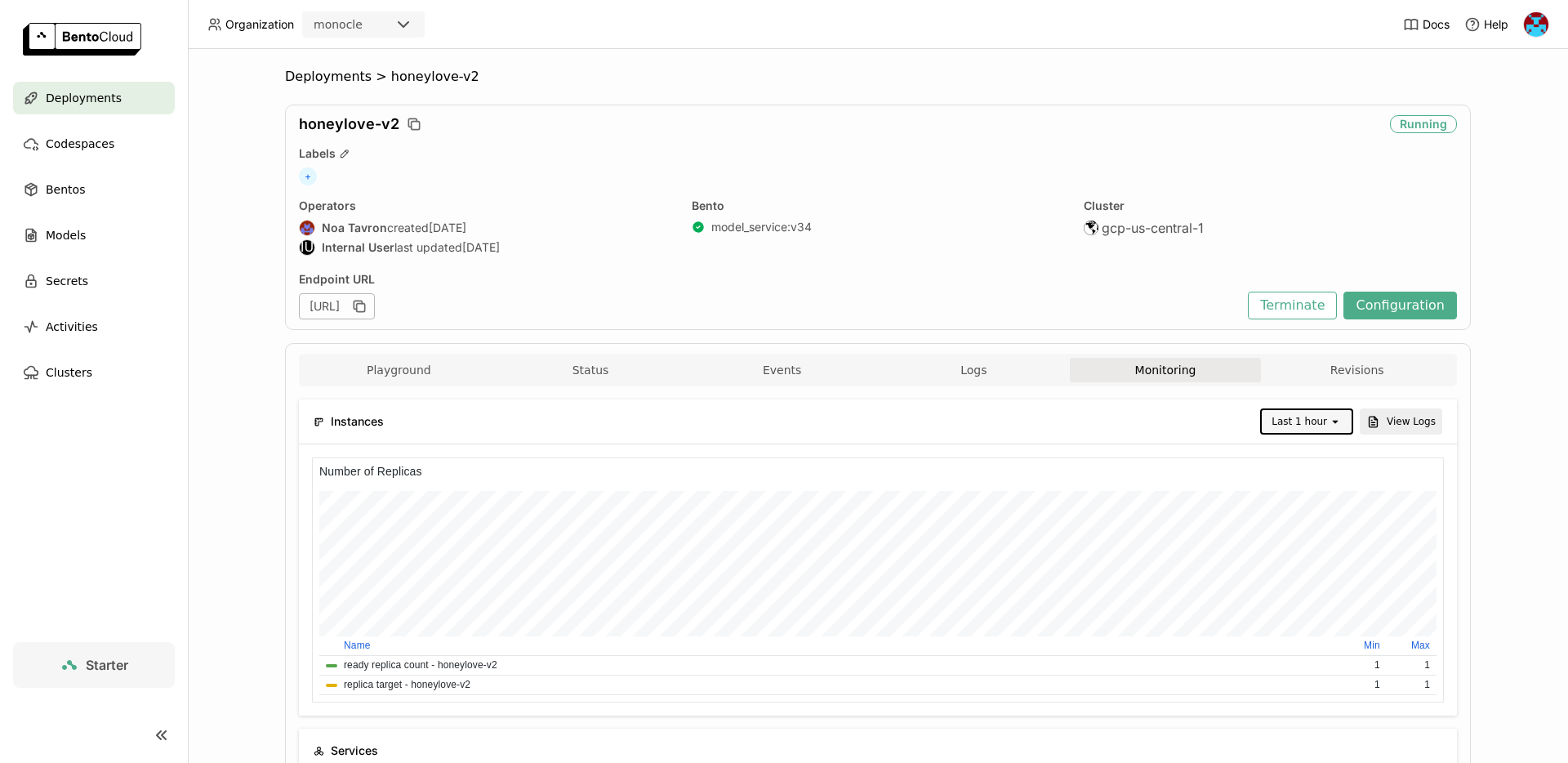
click at [1311, 429] on div "Last 1 hour" at bounding box center [1299, 421] width 56 height 16
click at [1303, 592] on div "Last 6 hours" at bounding box center [1309, 601] width 64 height 33
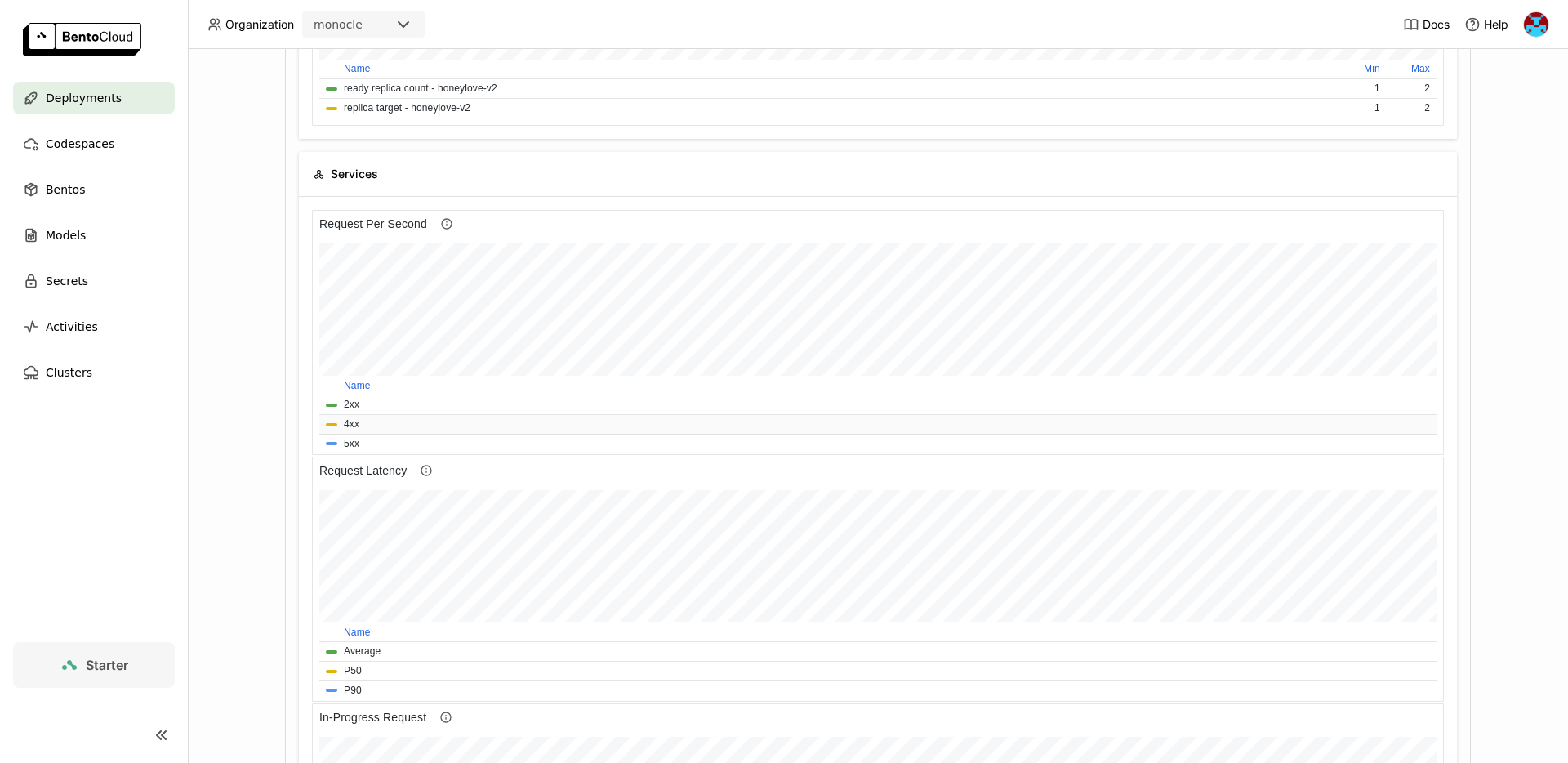
click at [350, 425] on button "4xx" at bounding box center [352, 424] width 15 height 15
click at [455, 398] on span "2xx" at bounding box center [878, 404] width 1104 height 15
click at [357, 404] on button "2xx" at bounding box center [352, 404] width 15 height 15
click at [347, 425] on button "4xx" at bounding box center [352, 424] width 15 height 15
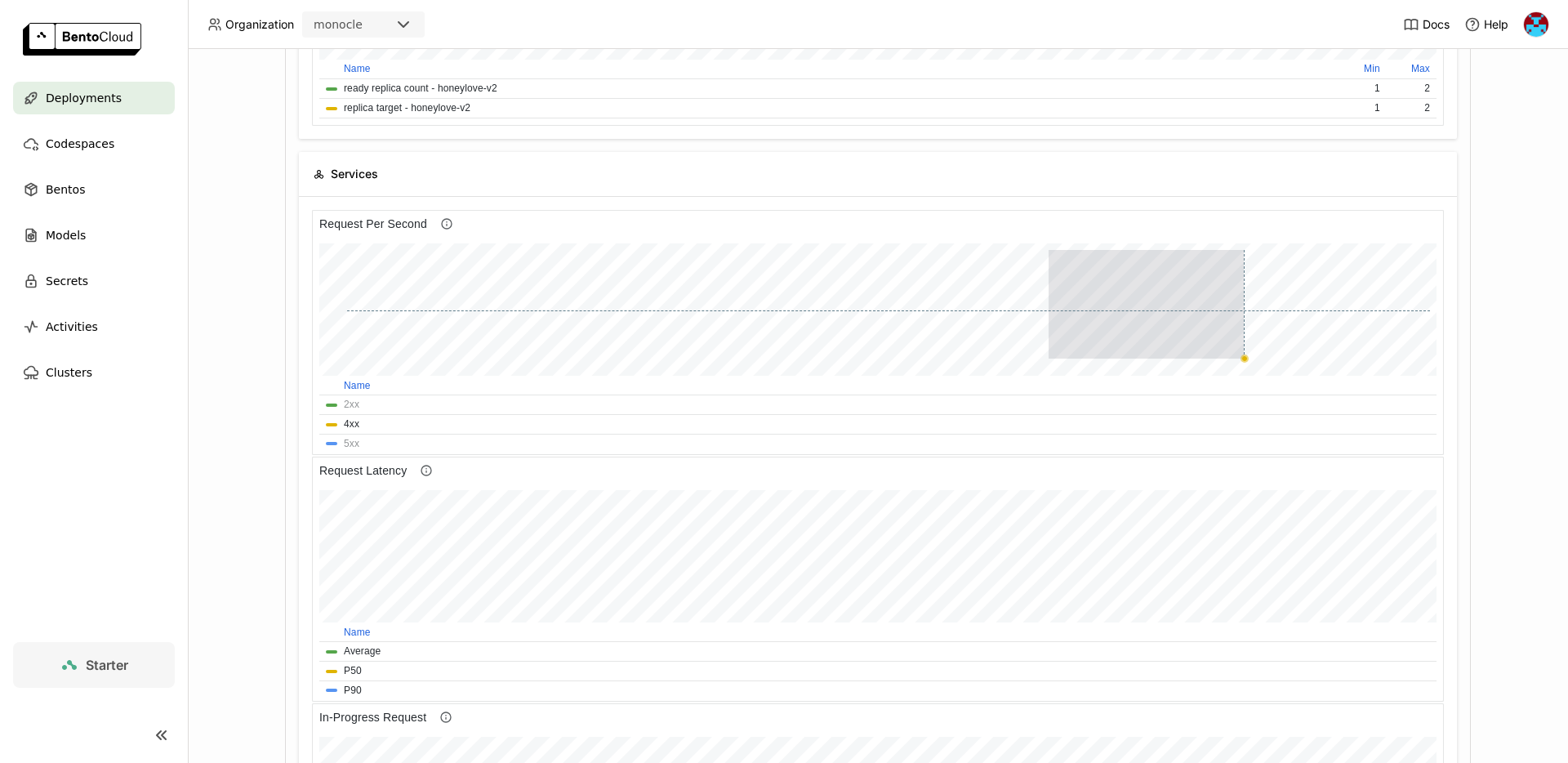
drag, startPoint x: 1048, startPoint y: 312, endPoint x: 1244, endPoint y: 311, distance: 196.0
click at [1244, 311] on div at bounding box center [889, 305] width 1083 height 108
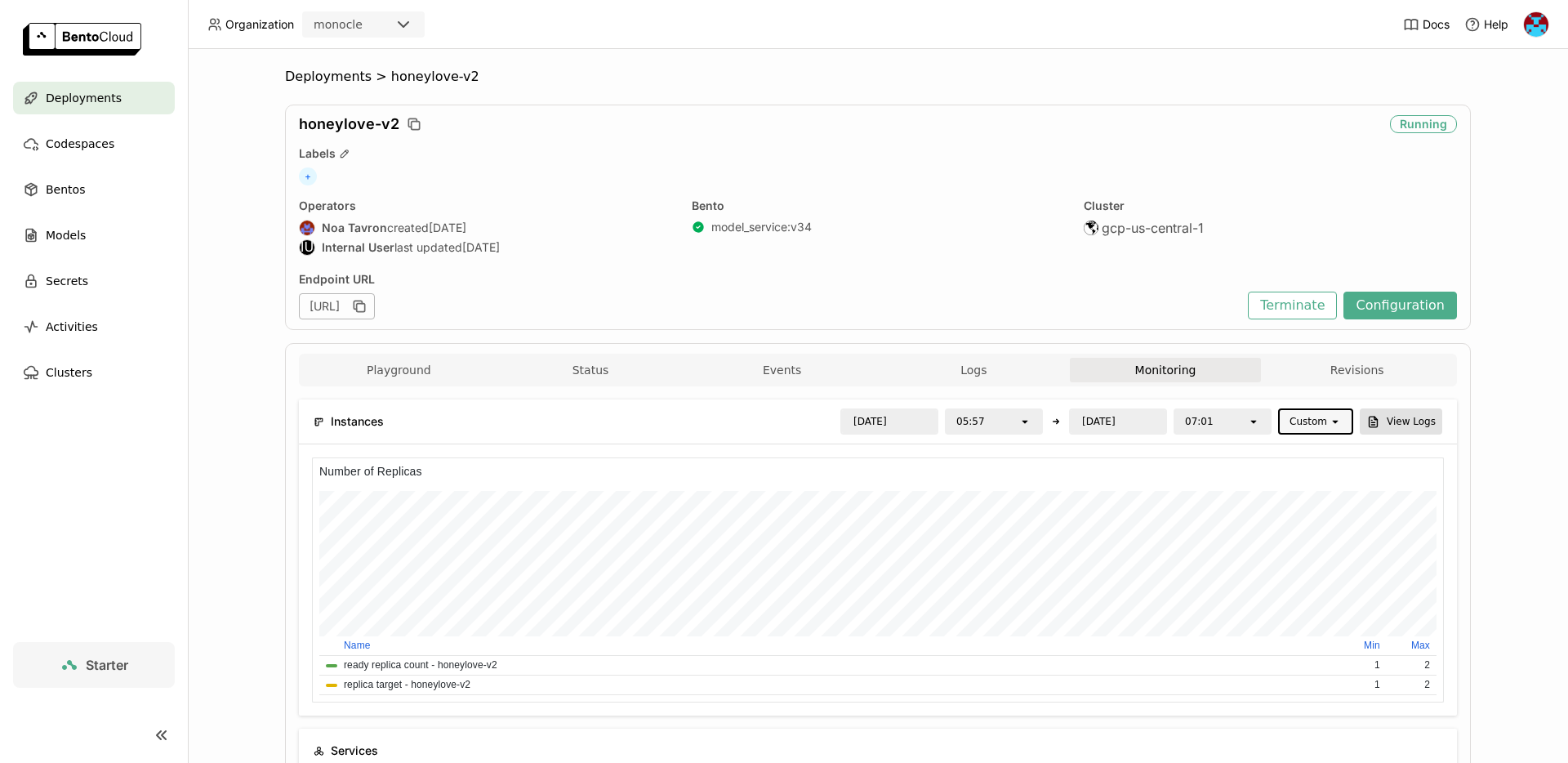
click at [1396, 421] on button "View Logs" at bounding box center [1401, 421] width 83 height 26
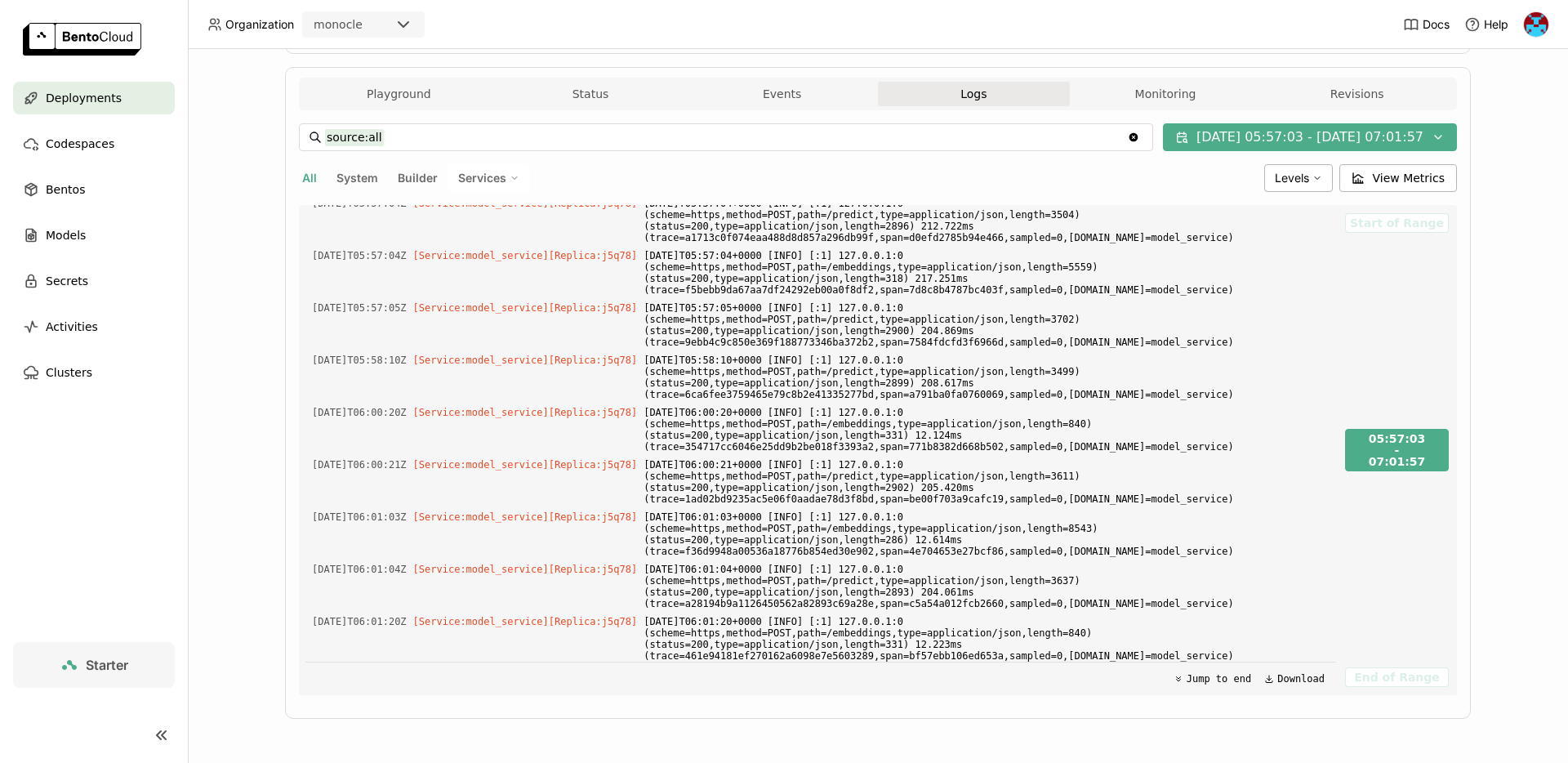
click at [478, 142] on input "source:all" at bounding box center [726, 137] width 802 height 26
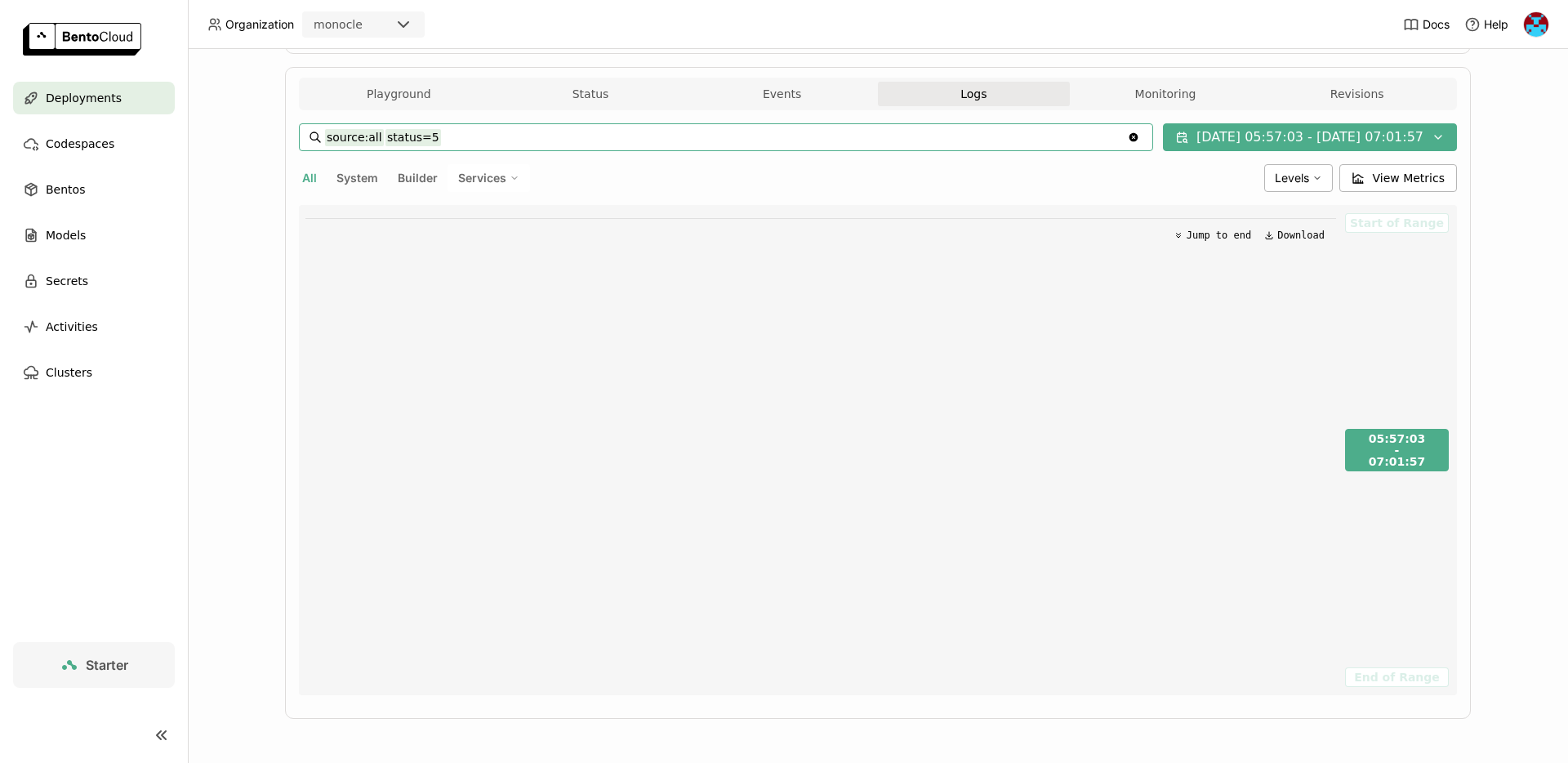
type input "source:all status=4"
click at [1363, 141] on button "08/14/2025 05:57:03 - 08/14/2025 07:01:57" at bounding box center [1310, 137] width 294 height 28
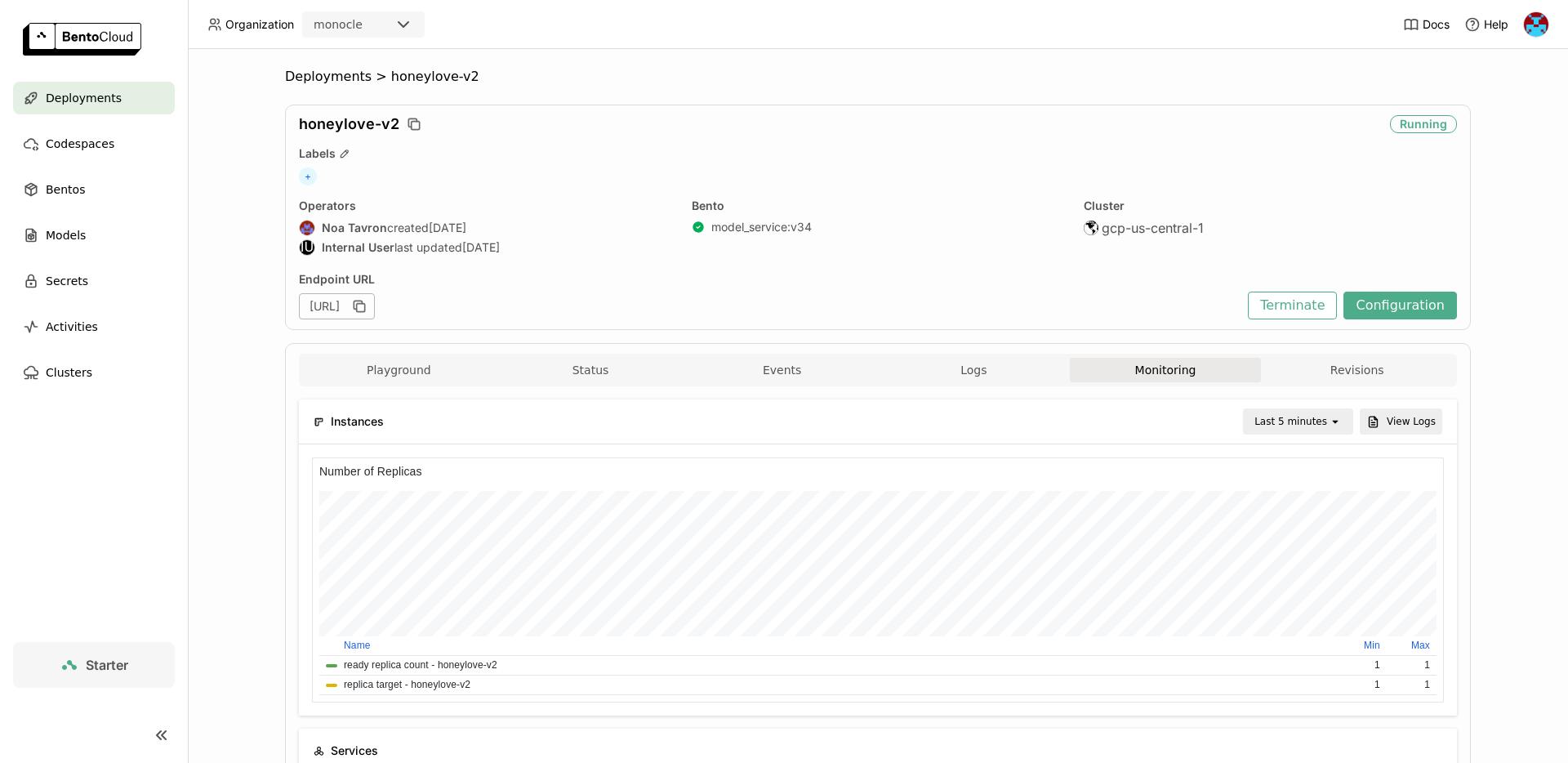
scroll to position [245, 565]
drag, startPoint x: 354, startPoint y: 240, endPoint x: 531, endPoint y: 243, distance: 177.0
click at [531, 243] on div "IU Internal User last updated [DATE]" at bounding box center [486, 247] width 373 height 16
click at [456, 246] on div "IU Internal User last updated [DATE]" at bounding box center [486, 247] width 373 height 16
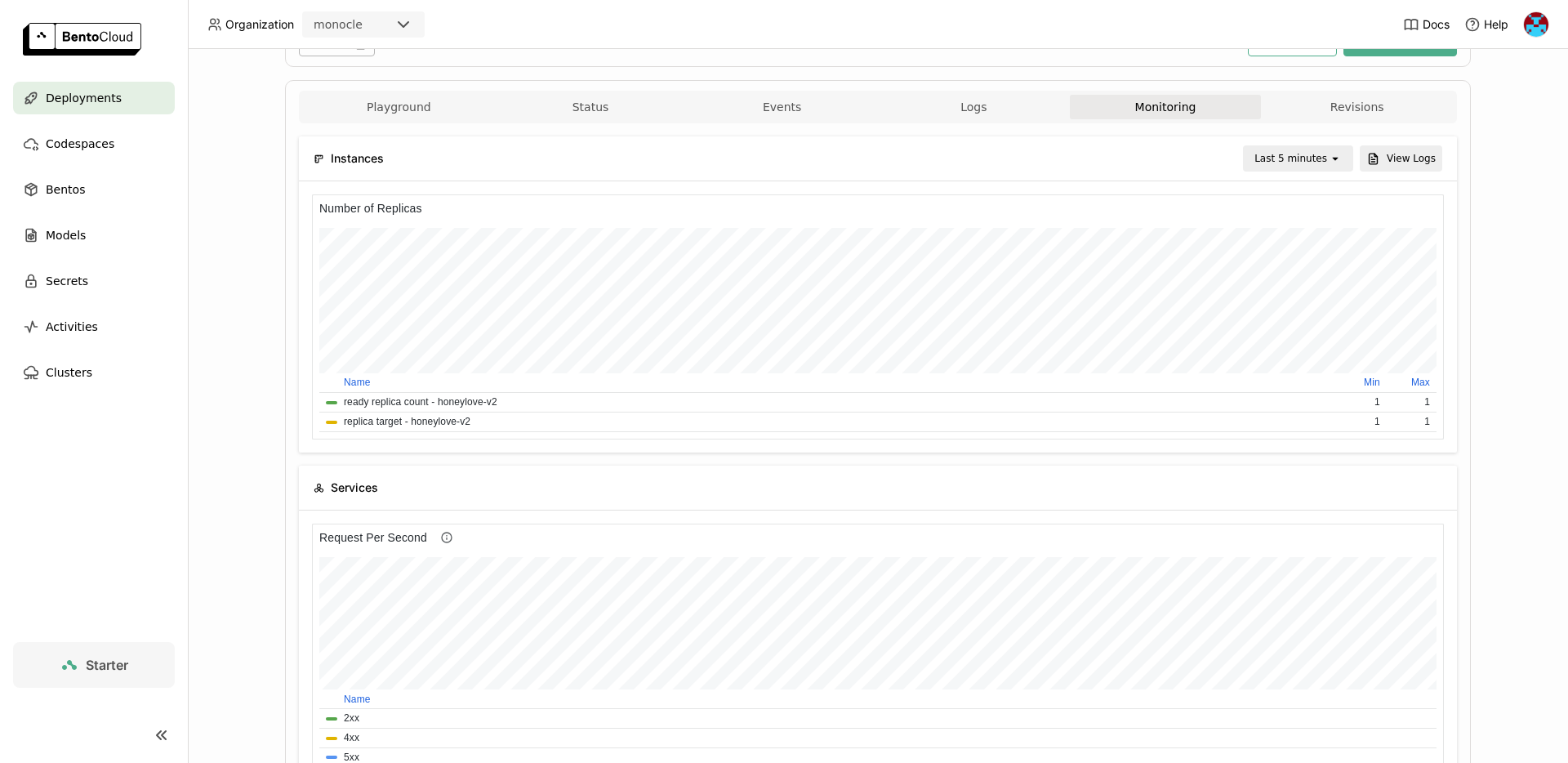
scroll to position [526, 0]
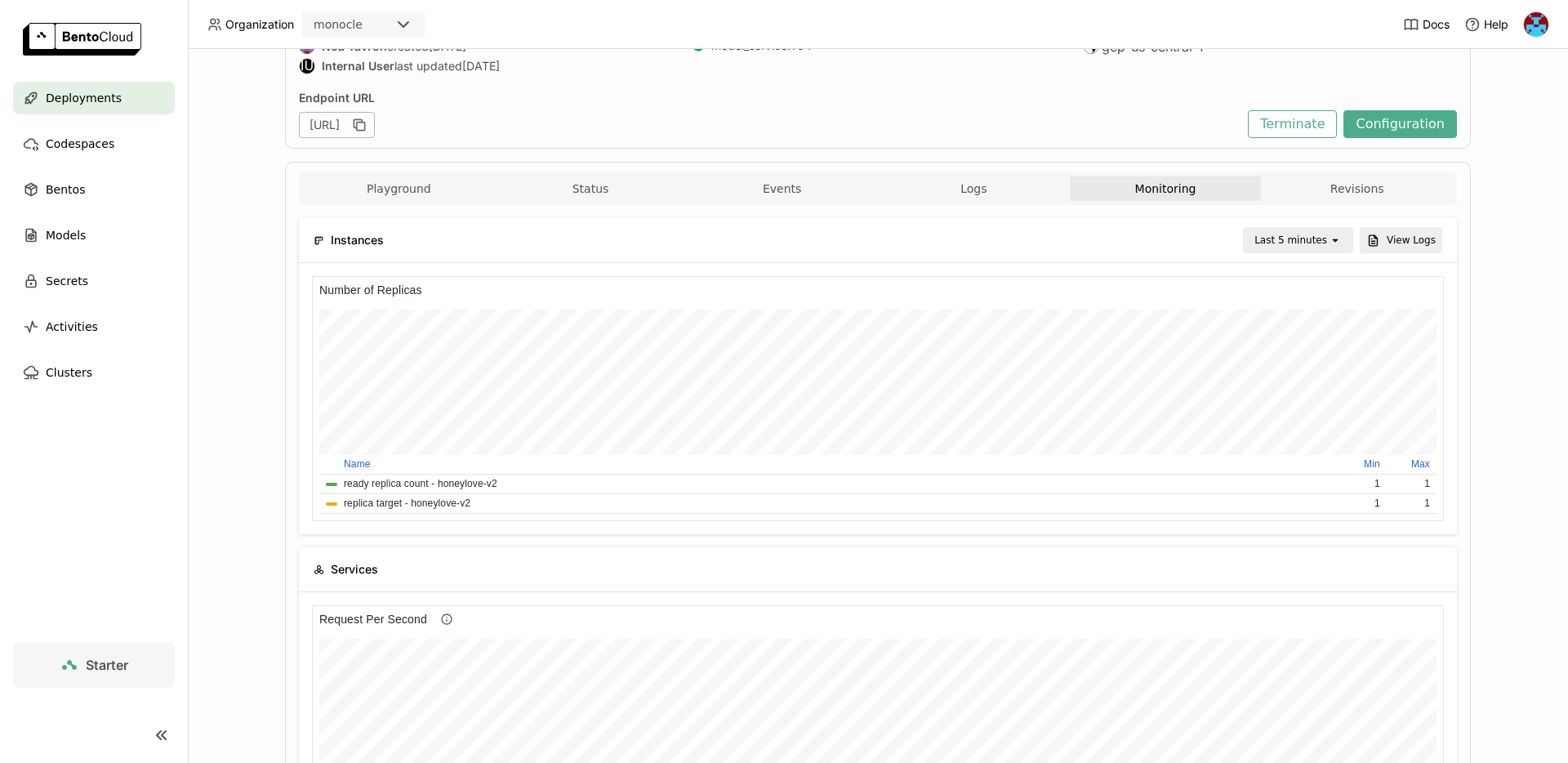
click at [1313, 240] on div "Last 5 minutes" at bounding box center [1291, 240] width 73 height 16
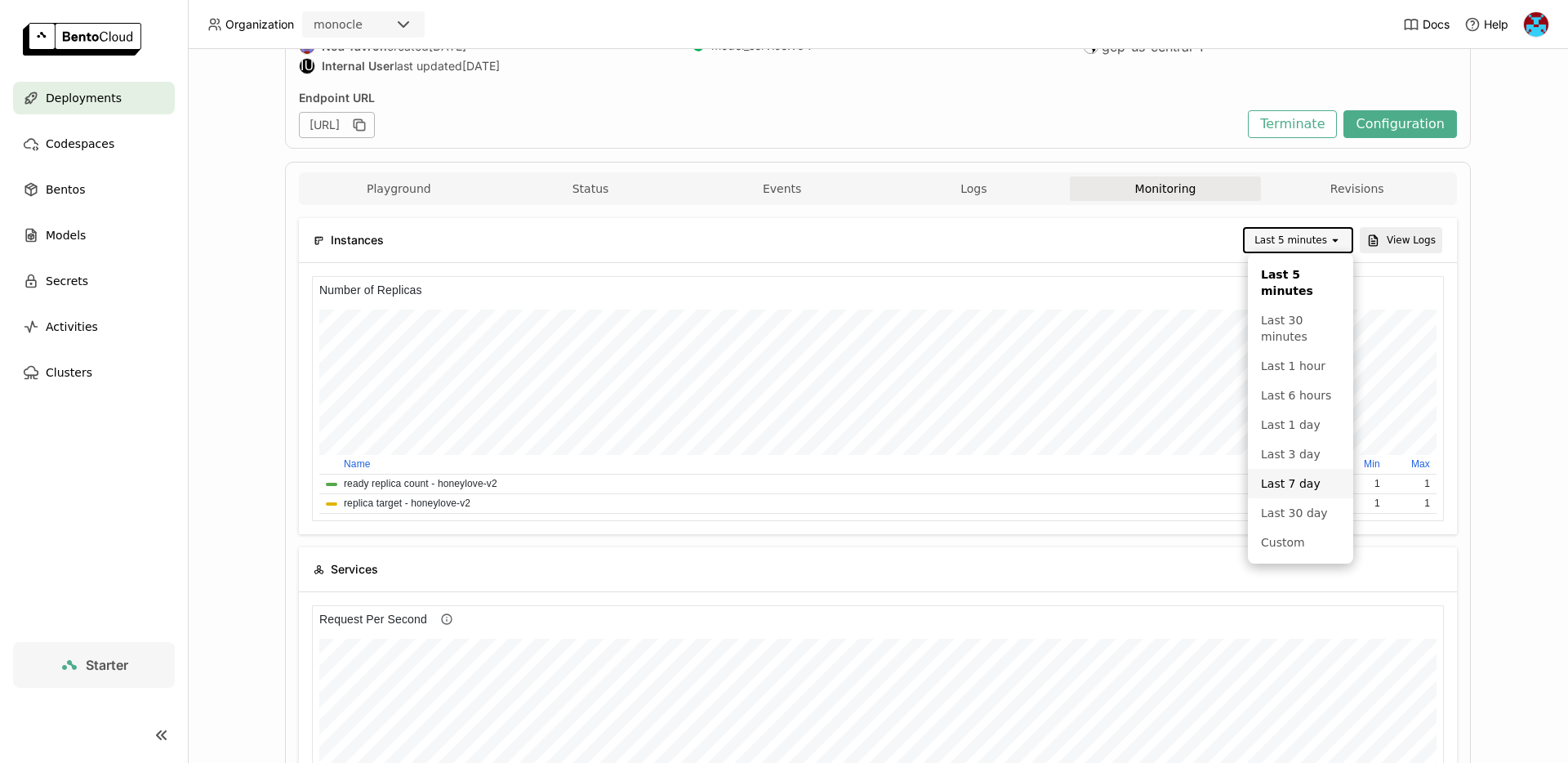
click at [1283, 481] on div "Last 7 day" at bounding box center [1301, 483] width 79 height 16
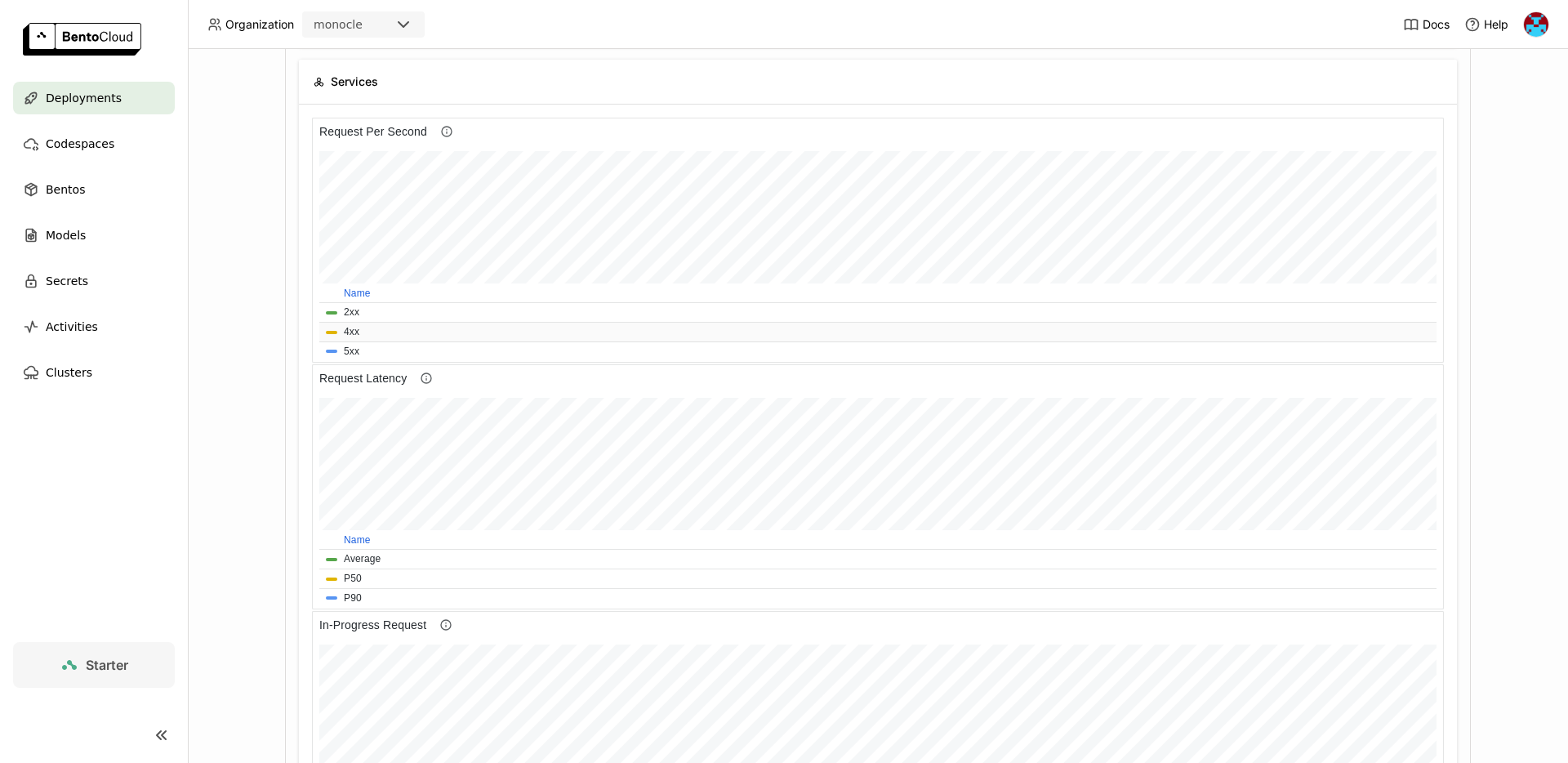
click at [348, 329] on button "4xx" at bounding box center [352, 332] width 15 height 15
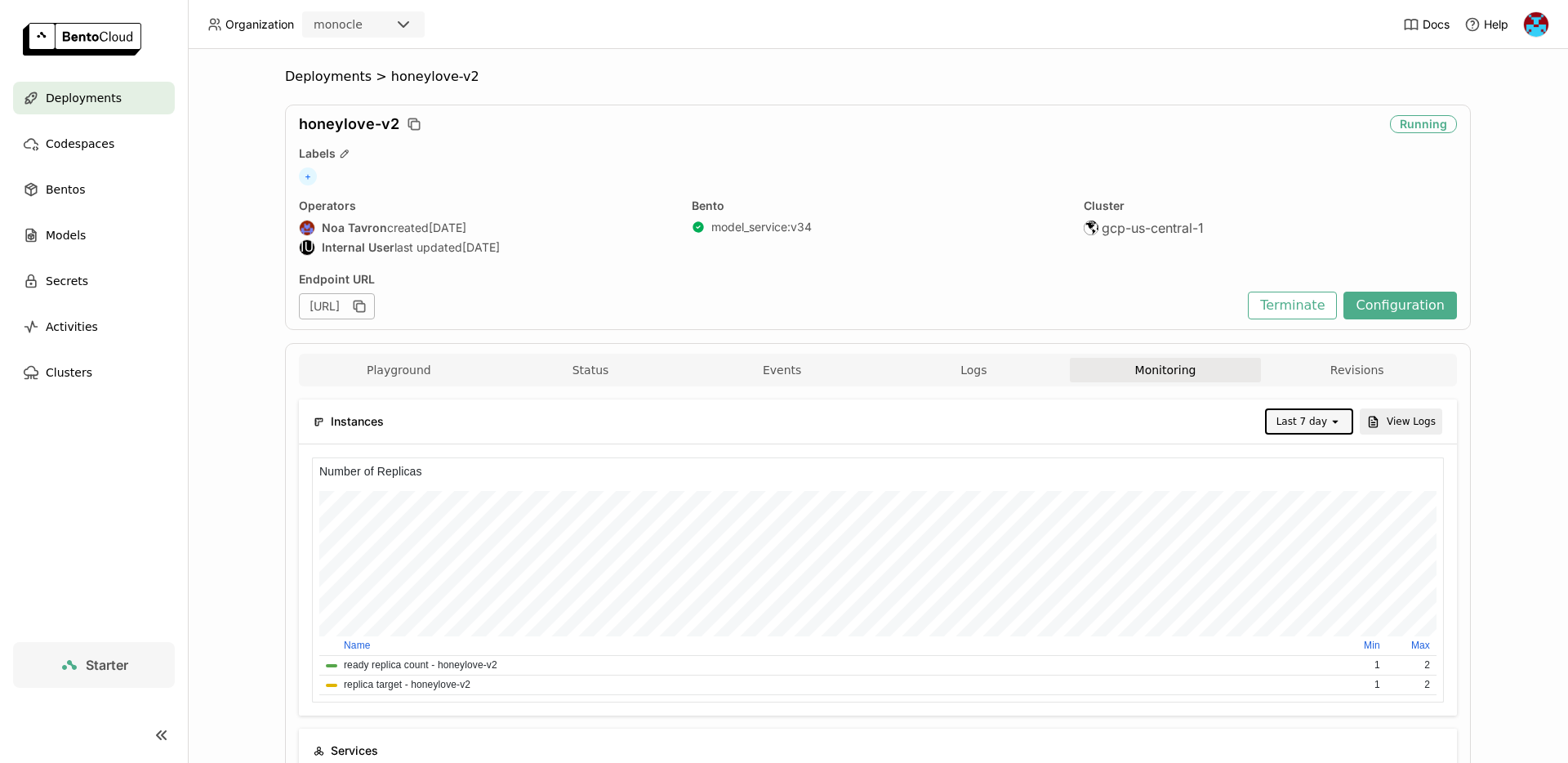
click at [1333, 419] on icon "open" at bounding box center [1335, 421] width 13 height 13
click at [1306, 585] on div "Last 6 hours" at bounding box center [1311, 601] width 59 height 33
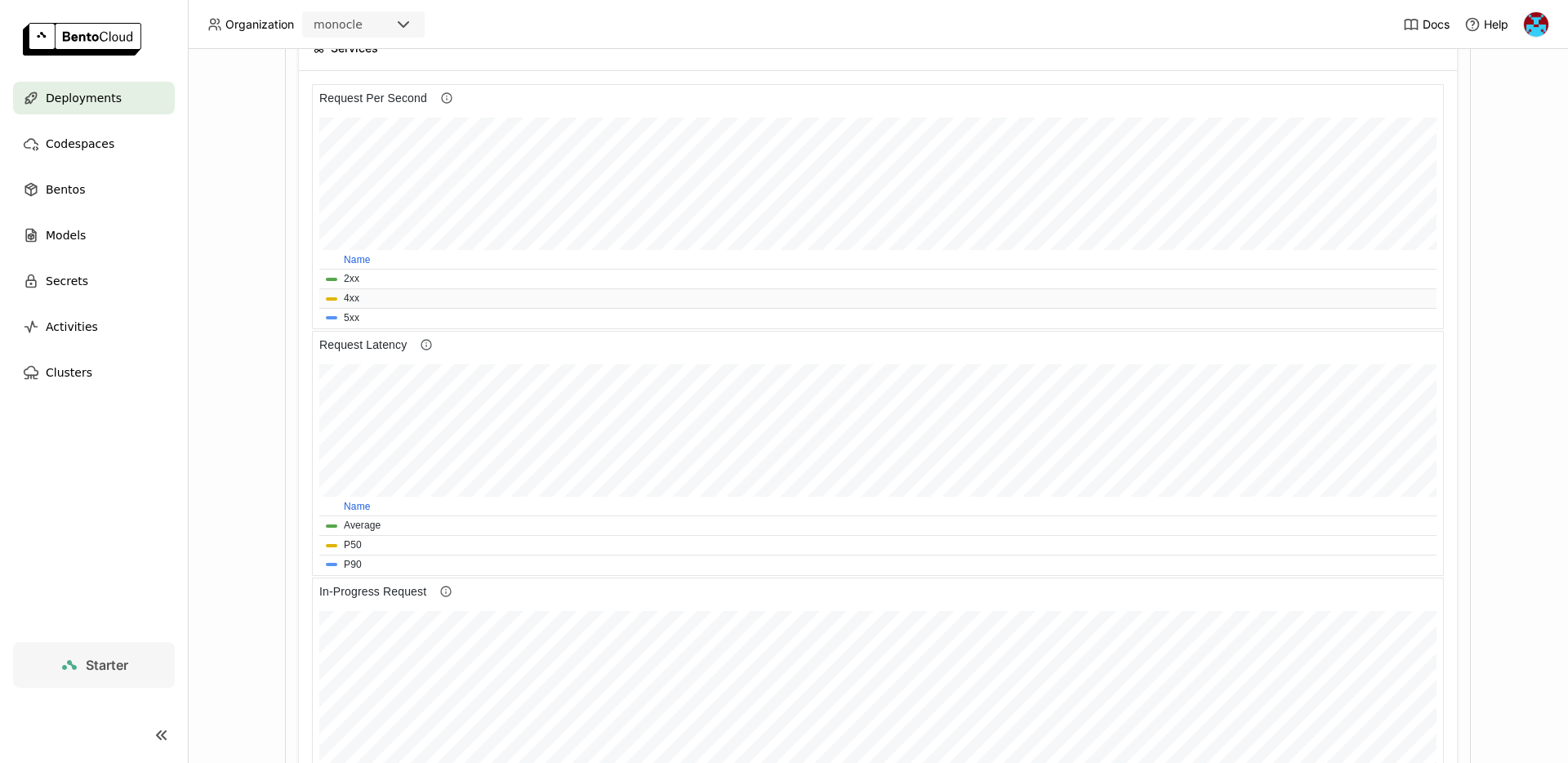
click at [348, 298] on button "4xx" at bounding box center [352, 298] width 15 height 15
click at [354, 278] on button "2xx" at bounding box center [352, 279] width 15 height 15
click at [352, 286] on td "2xx" at bounding box center [877, 279] width 1117 height 20
click at [352, 274] on button "2xx" at bounding box center [352, 279] width 15 height 15
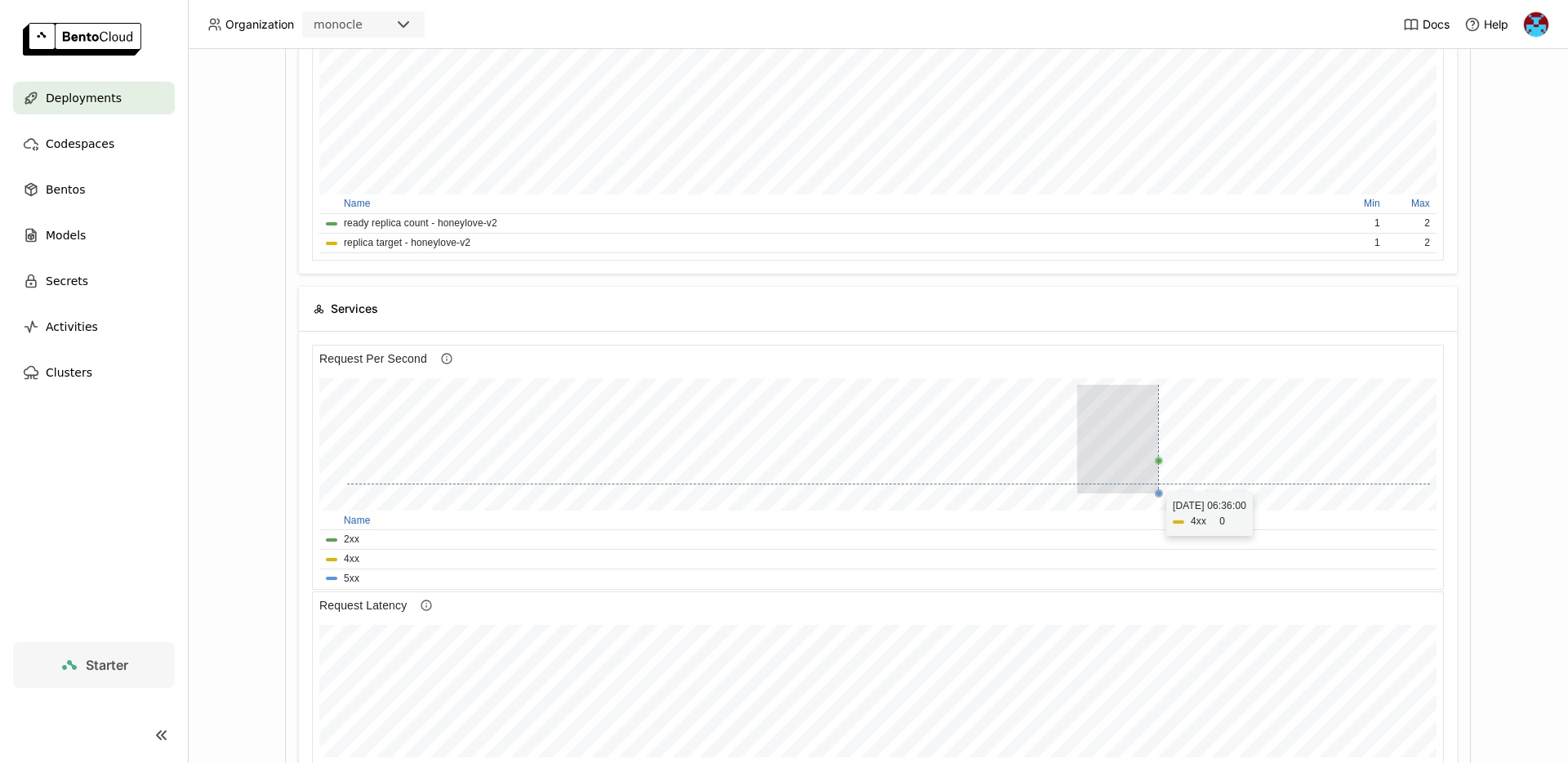
drag, startPoint x: 1077, startPoint y: 479, endPoint x: 1158, endPoint y: 483, distance: 81.1
click at [1158, 483] on div at bounding box center [889, 439] width 1083 height 108
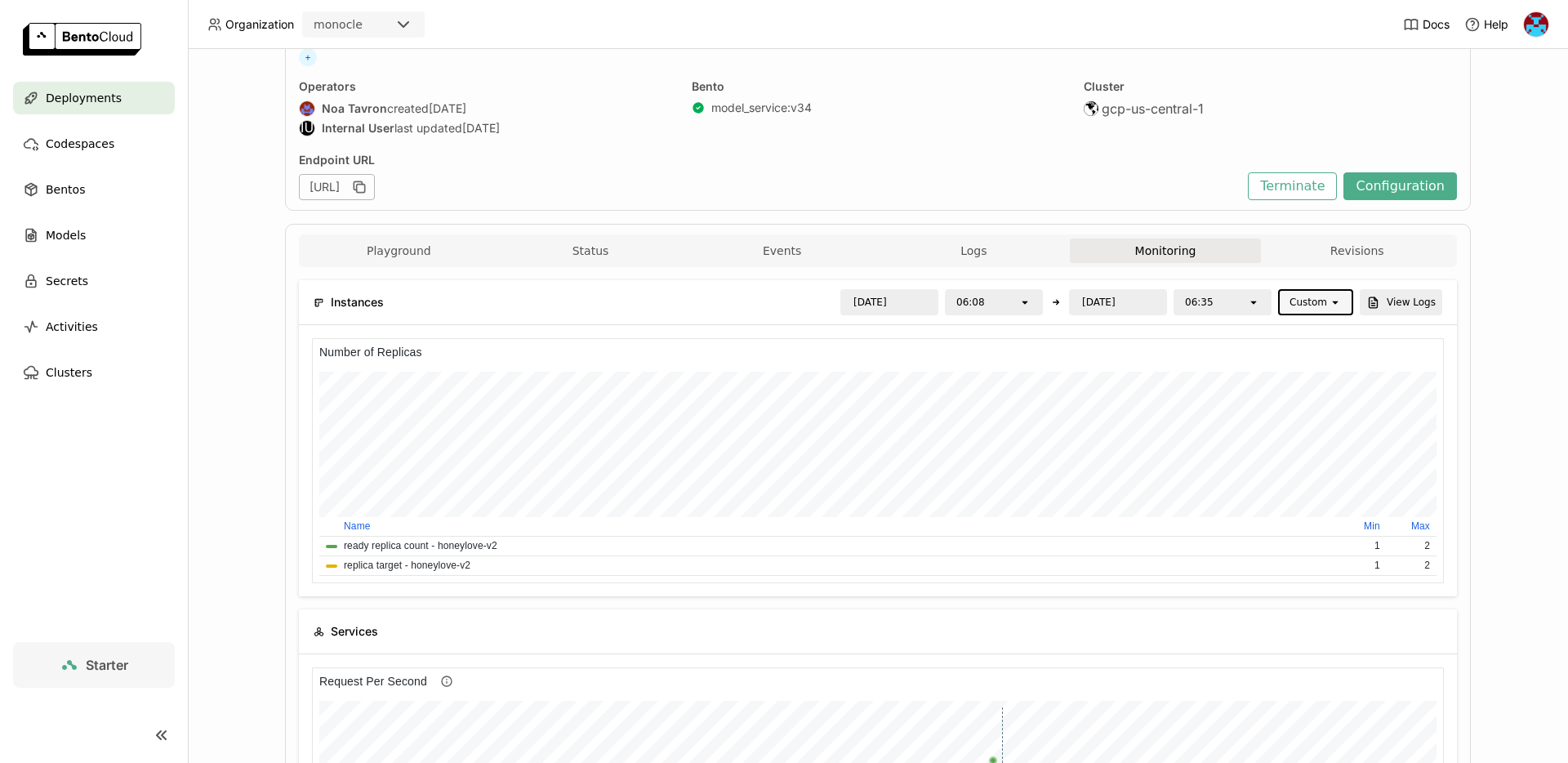
scroll to position [0, 0]
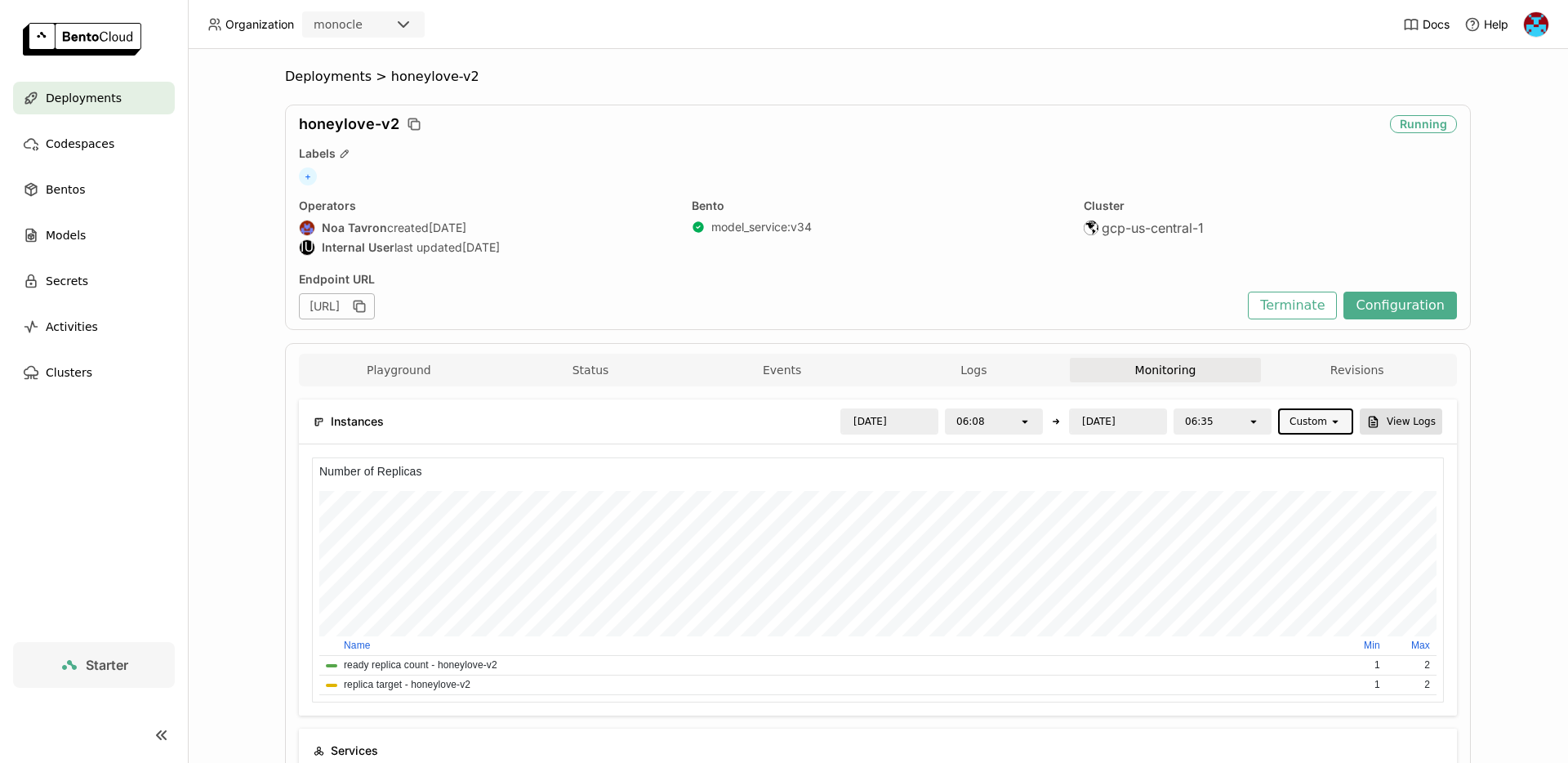
click at [1420, 428] on button "View Logs" at bounding box center [1401, 421] width 83 height 26
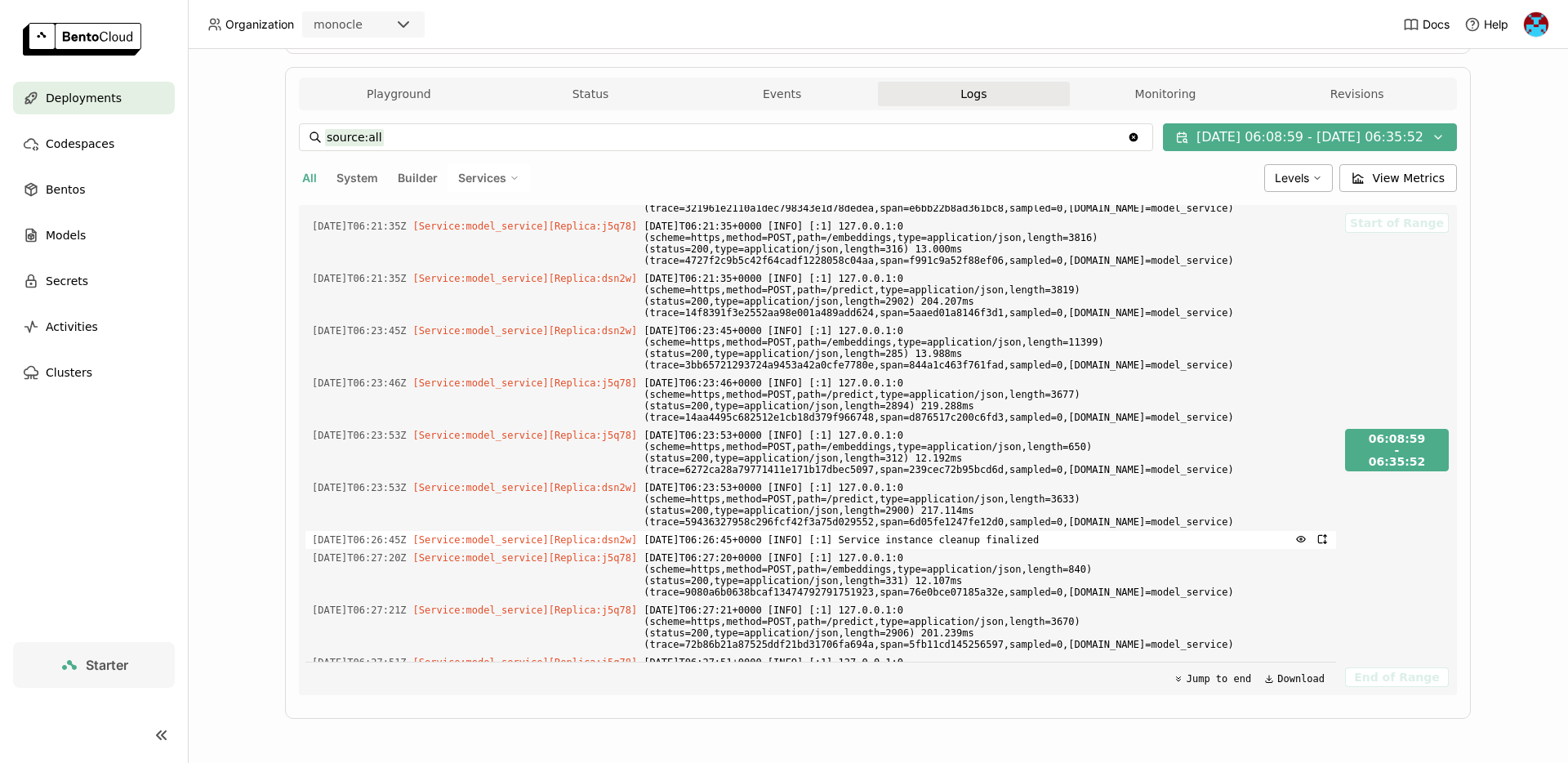
scroll to position [555, 0]
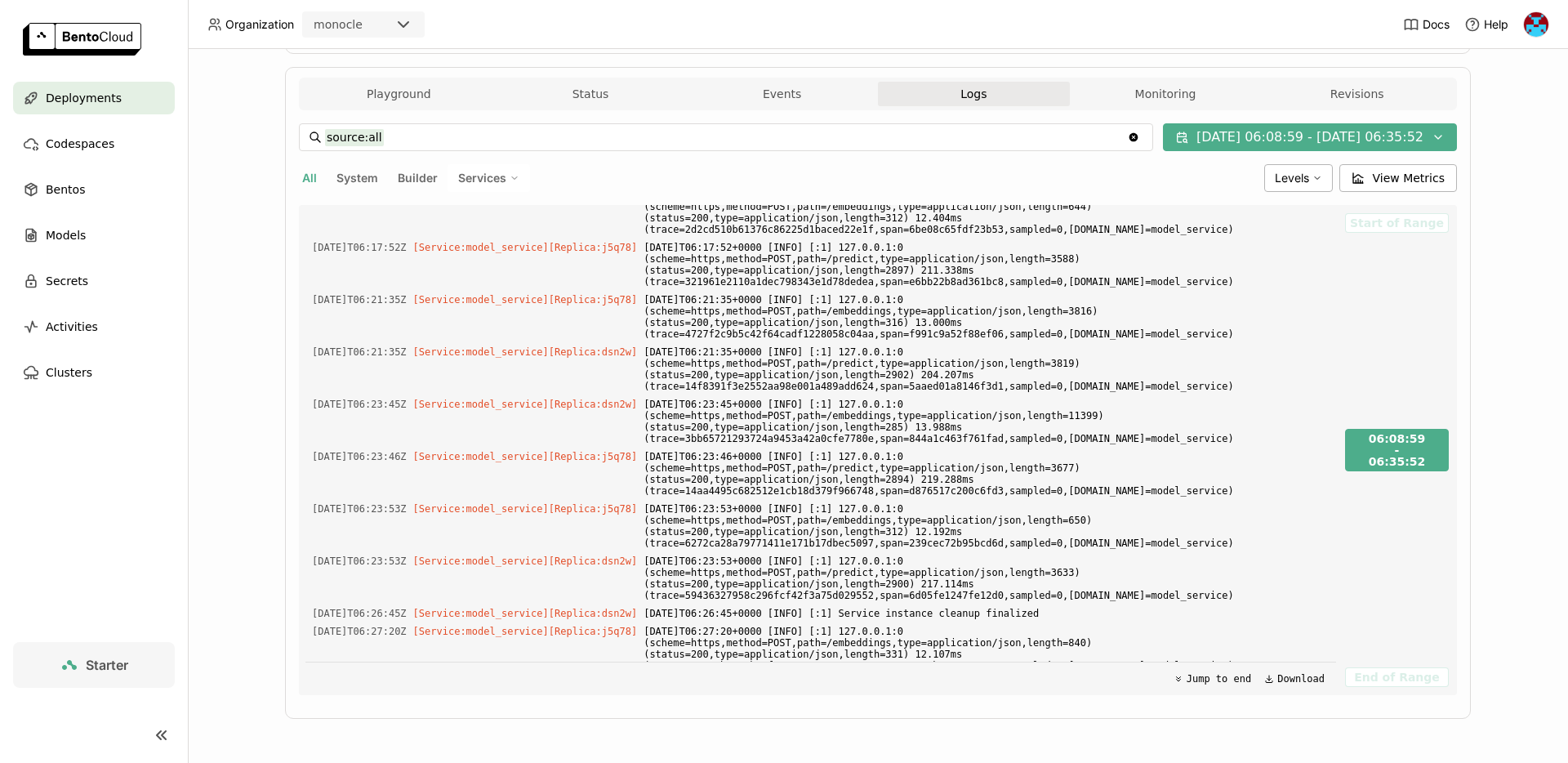
click at [1275, 196] on div "source:all source:all Clear value [DATE] 06:08:59 - [DATE] 06:35:52 All System …" at bounding box center [878, 409] width 1158 height 572
click at [1300, 166] on div "Levels" at bounding box center [1299, 178] width 69 height 28
click at [1228, 266] on div "Info" at bounding box center [1234, 257] width 176 height 20
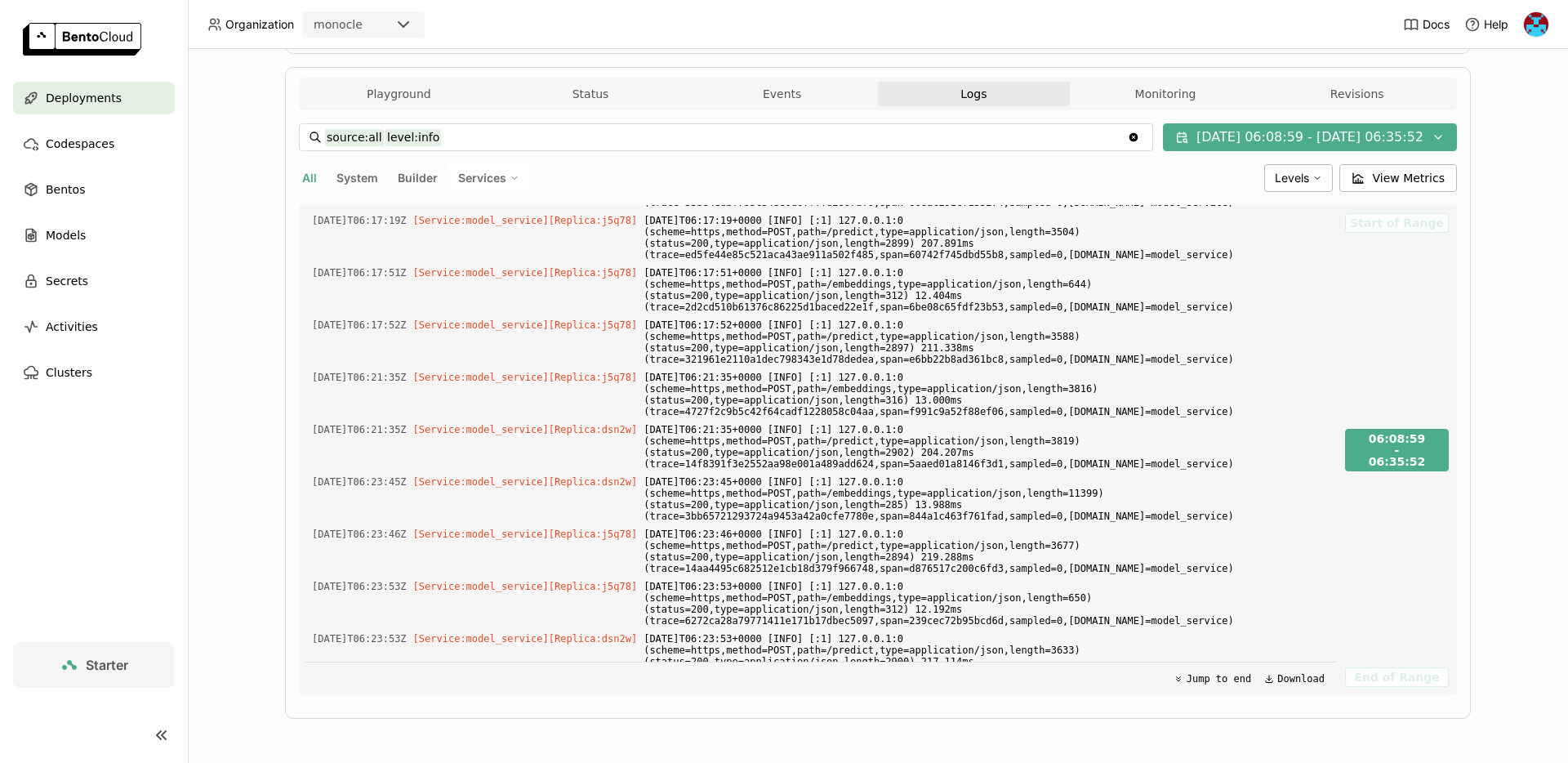
scroll to position [478, 0]
click at [1316, 172] on div "Levels" at bounding box center [1299, 178] width 69 height 28
click at [1183, 262] on div "Info" at bounding box center [1178, 257] width 22 height 20
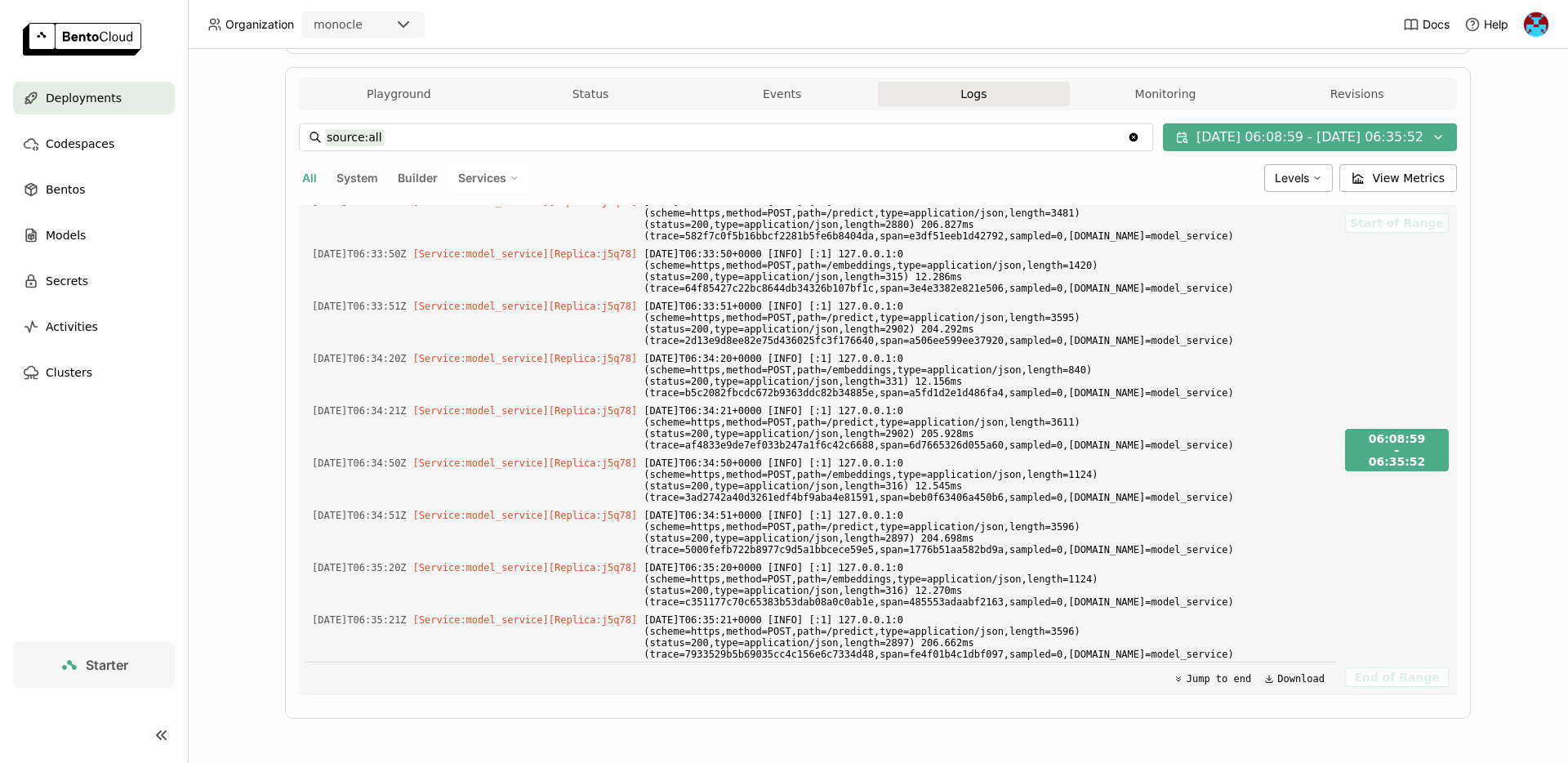
scroll to position [1456, 0]
click at [490, 174] on span "Services" at bounding box center [483, 177] width 48 height 15
click at [446, 217] on div "model_service" at bounding box center [432, 218] width 176 height 20
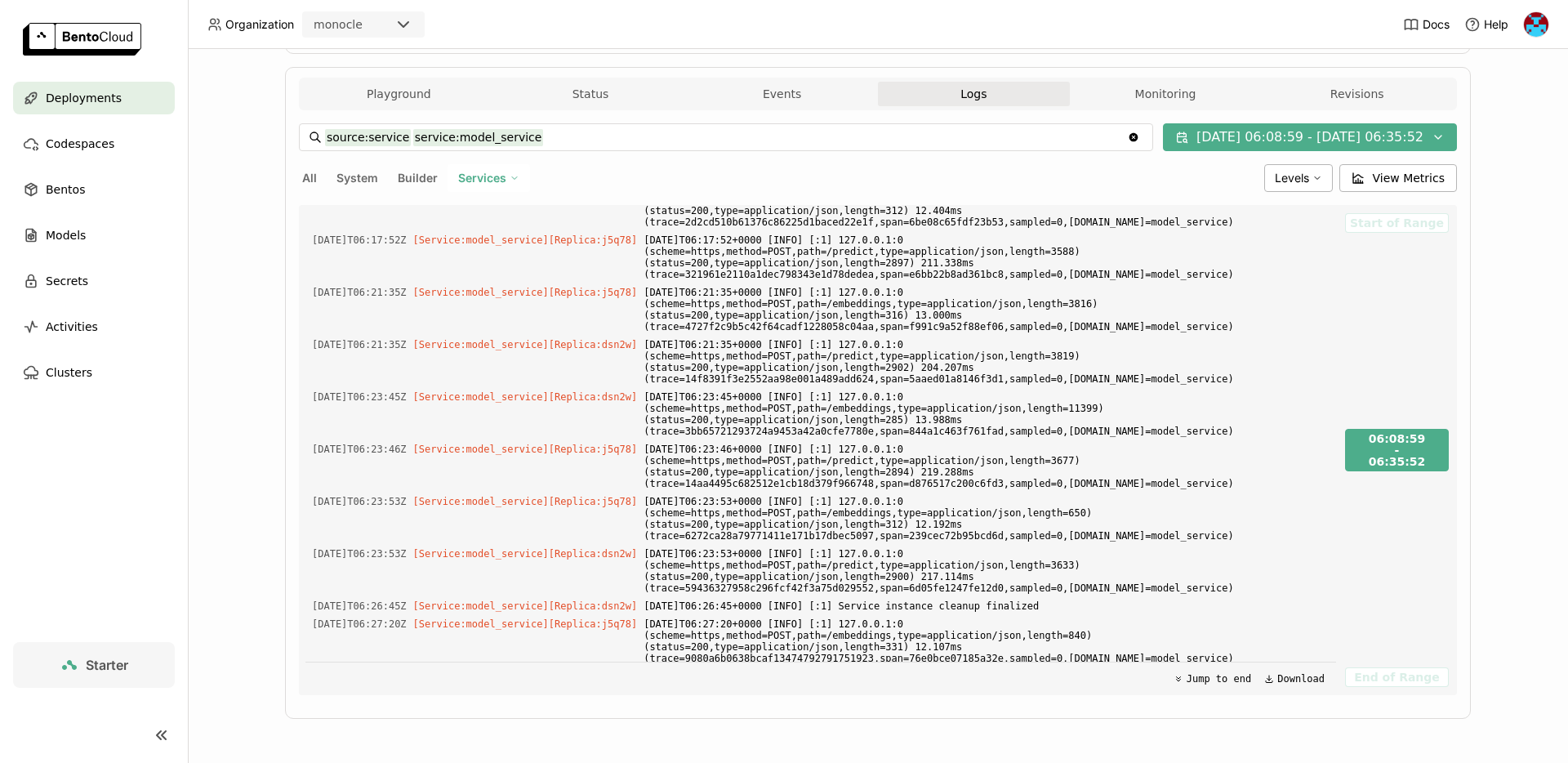
scroll to position [547, 0]
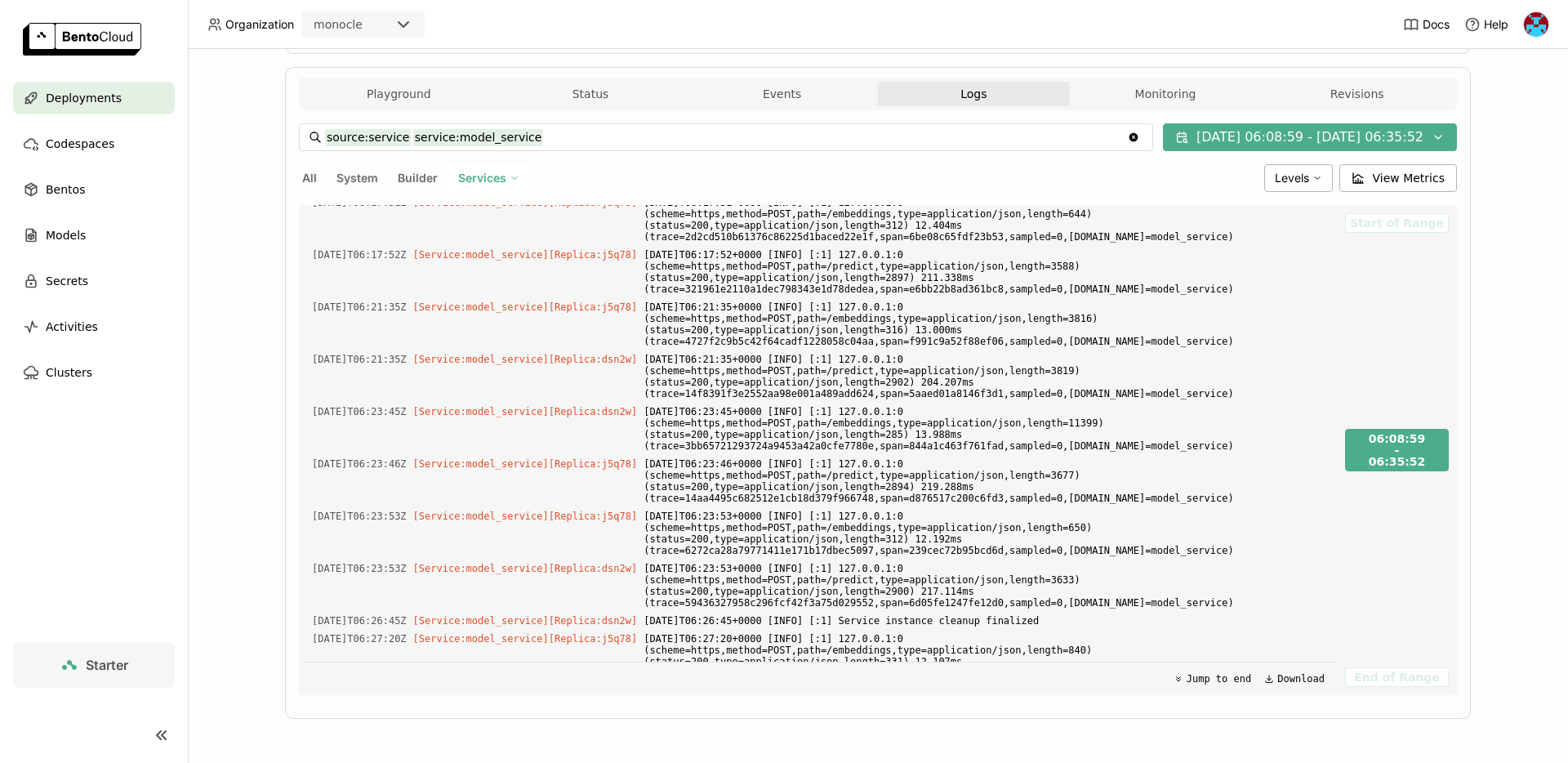
click at [417, 169] on button "Builder" at bounding box center [418, 178] width 46 height 22
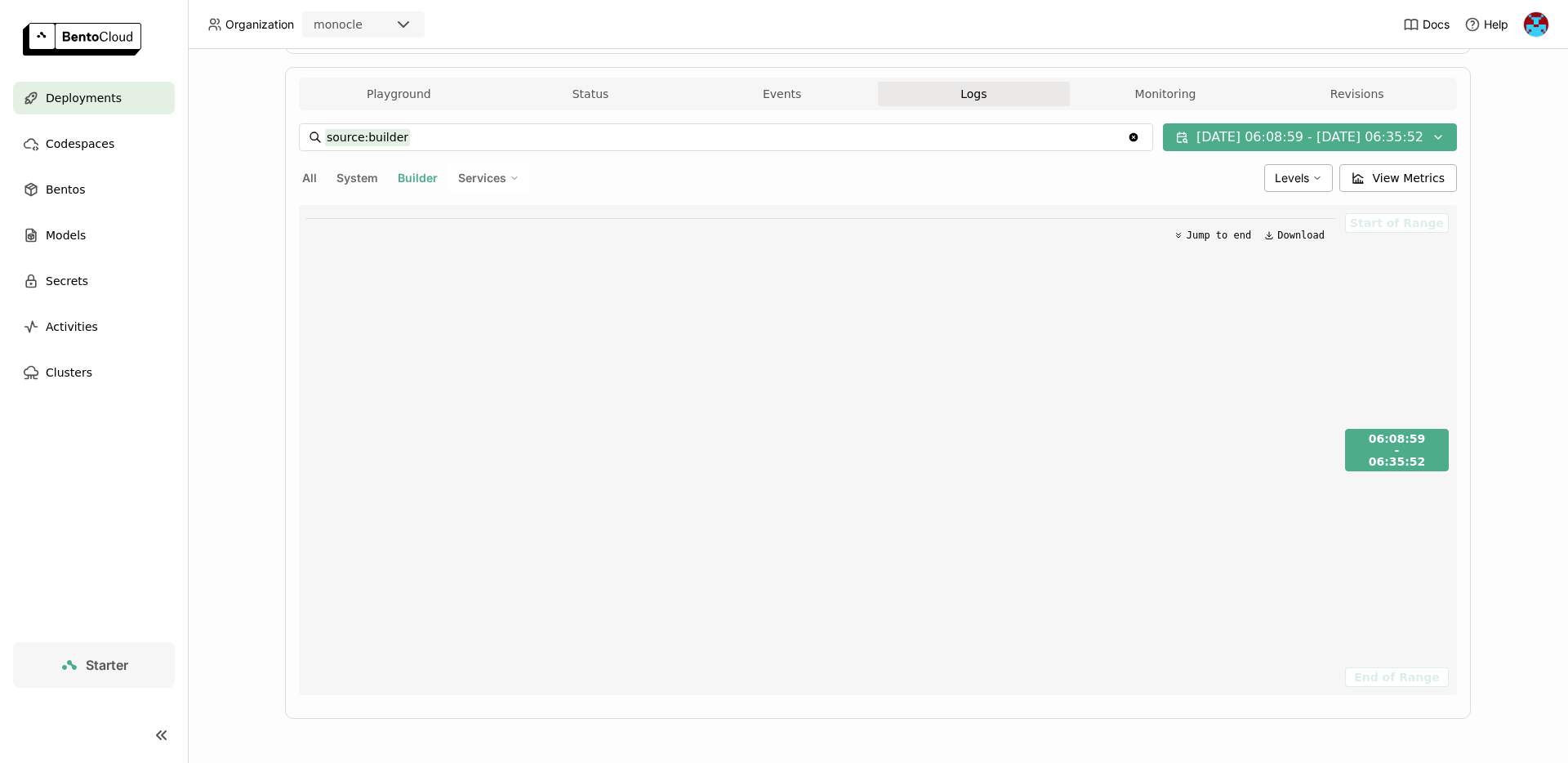
click at [1127, 131] on icon "Clear value" at bounding box center [1133, 137] width 13 height 13
click at [1127, 136] on icon "Clear value" at bounding box center [1133, 137] width 13 height 13
click at [311, 177] on button "All" at bounding box center [310, 178] width 22 height 22
type input "source:all"
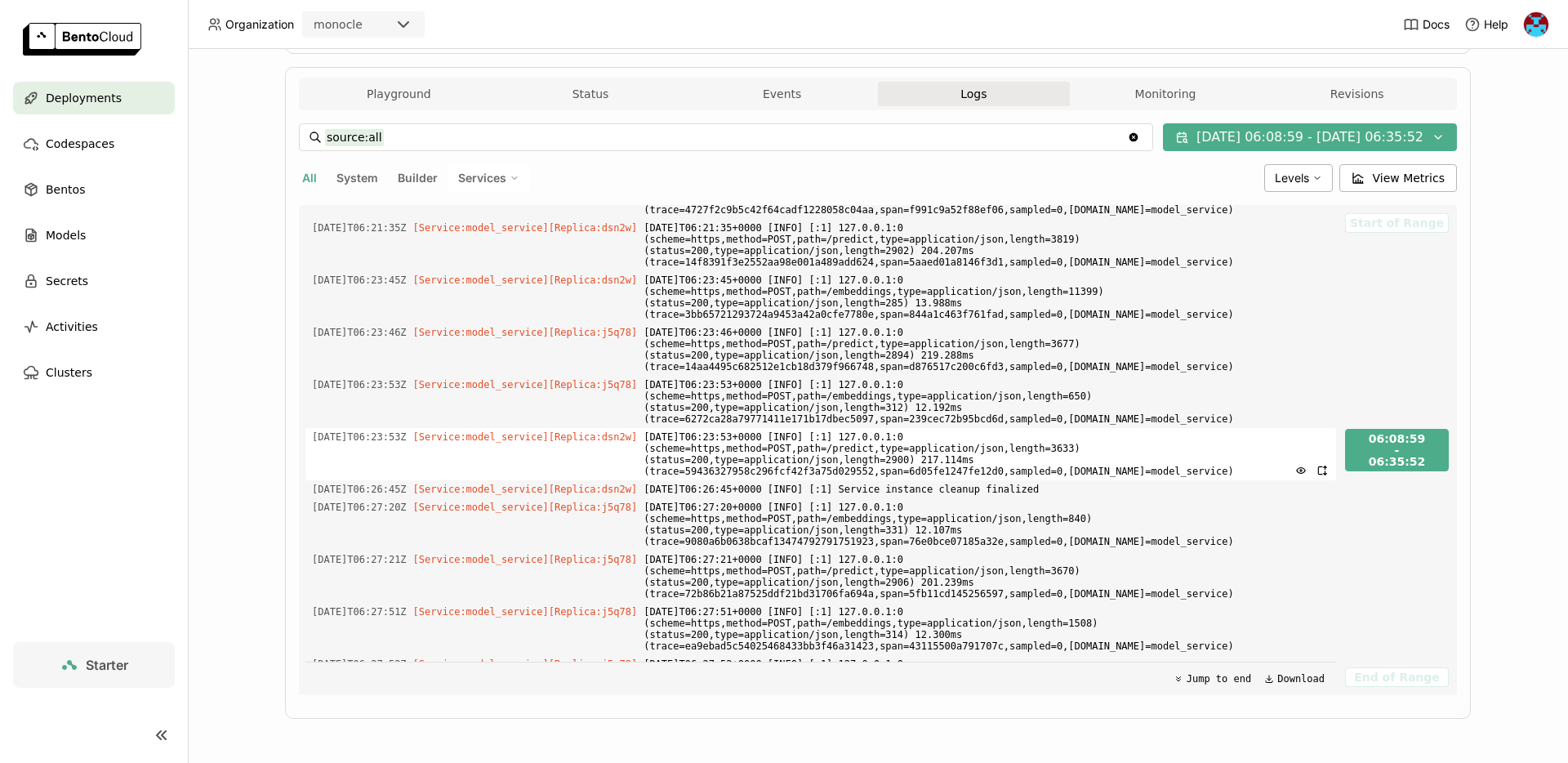
scroll to position [678, 0]
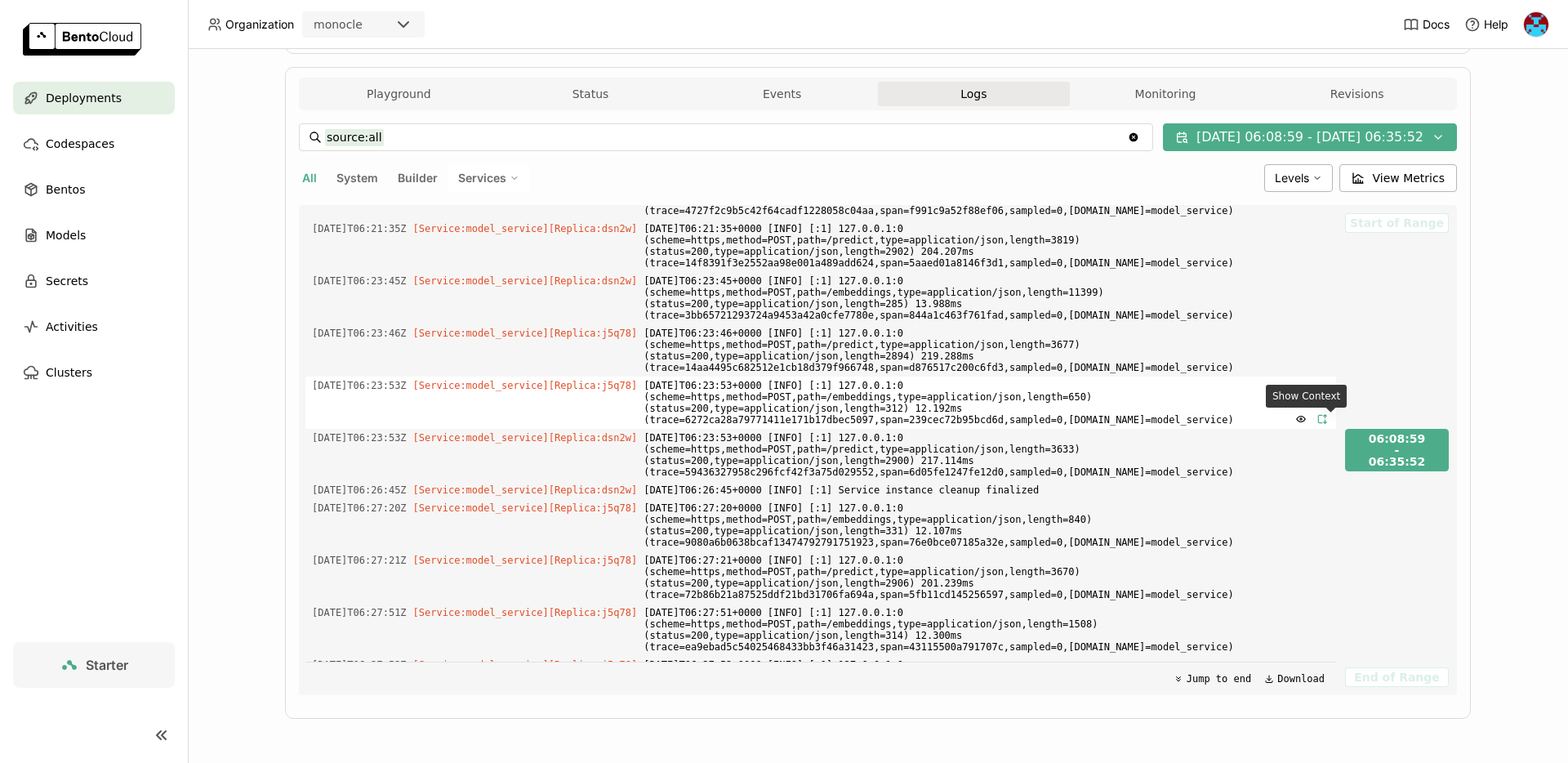
click at [1328, 417] on icon "button" at bounding box center [1322, 418] width 11 height 11
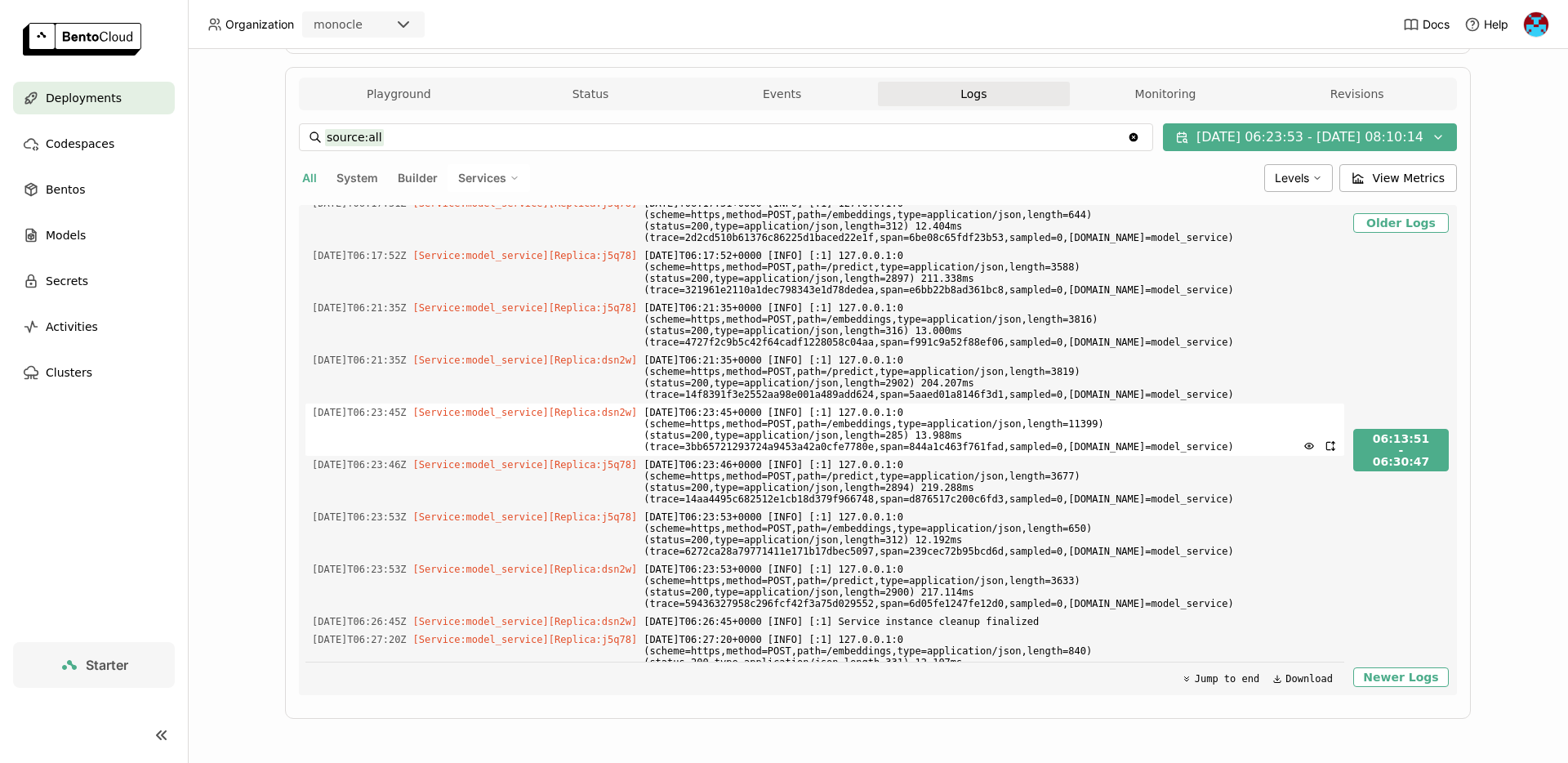
scroll to position [232, 0]
click at [1316, 447] on button "button" at bounding box center [1309, 446] width 22 height 13
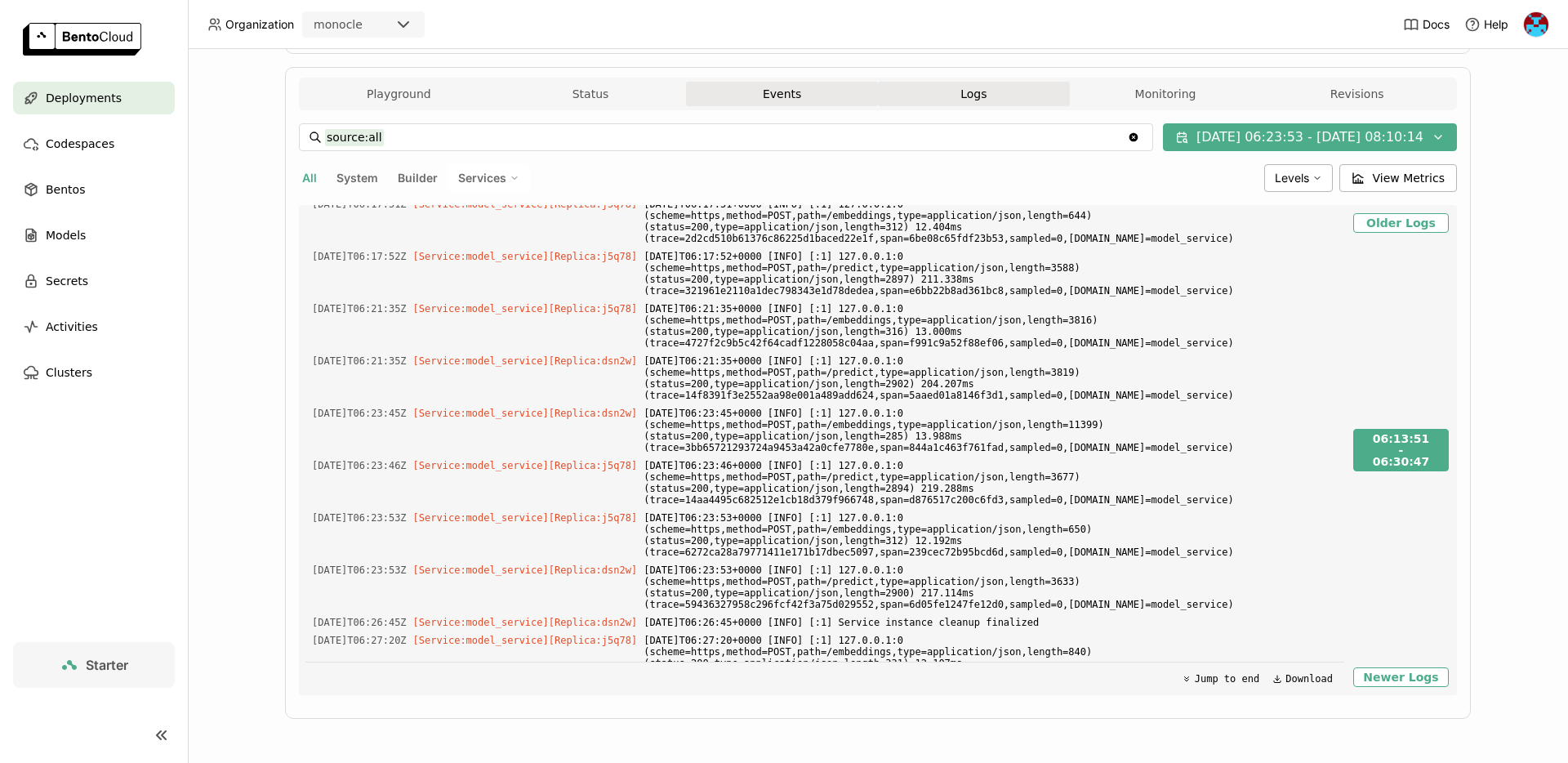
click at [795, 88] on button "Events" at bounding box center [782, 94] width 192 height 24
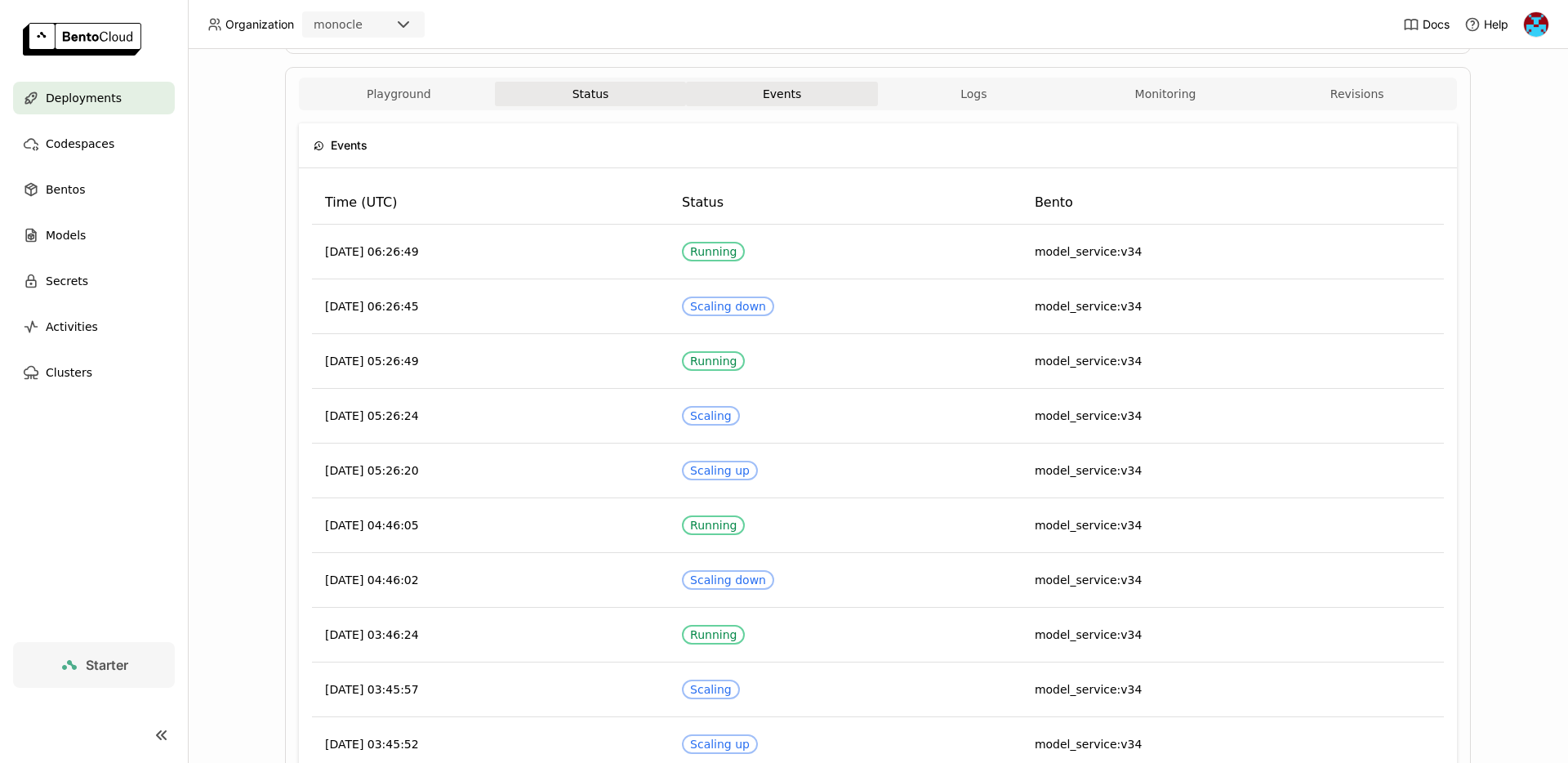
click at [606, 94] on button "Status" at bounding box center [590, 94] width 192 height 24
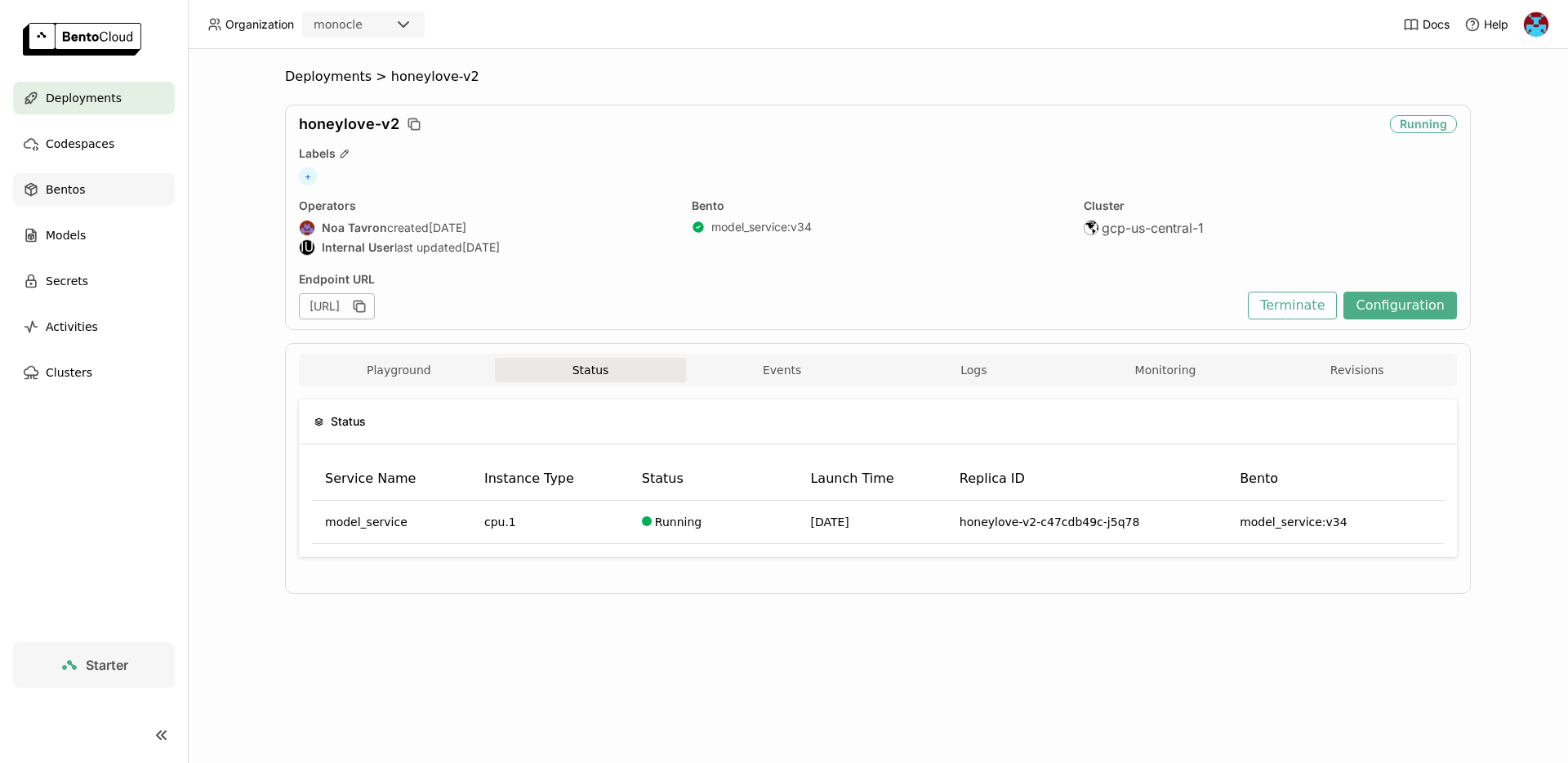
click at [101, 195] on div "Bentos" at bounding box center [94, 189] width 162 height 33
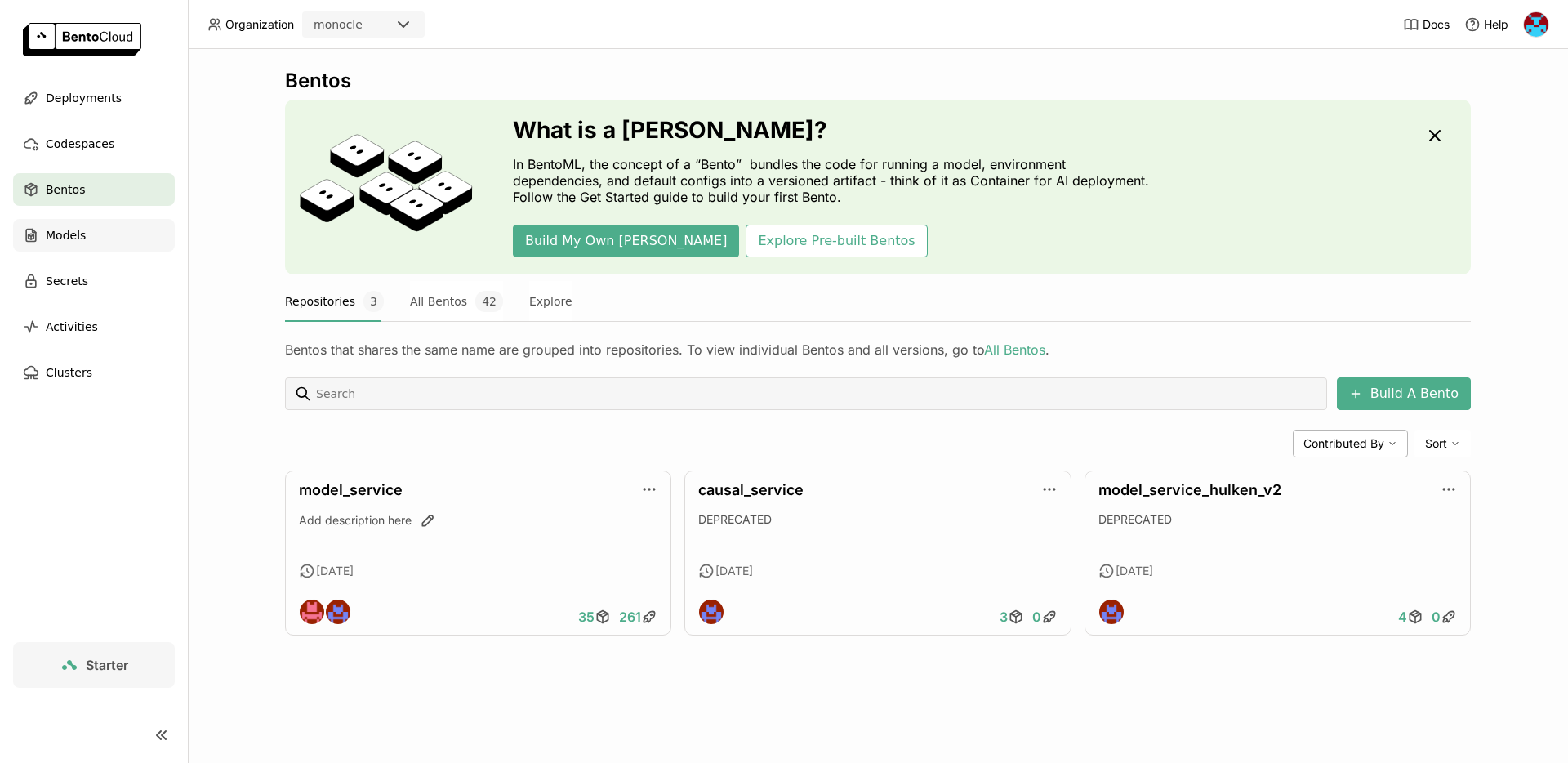
click at [55, 245] on div "Models" at bounding box center [94, 235] width 162 height 33
